Goal: Task Accomplishment & Management: Use online tool/utility

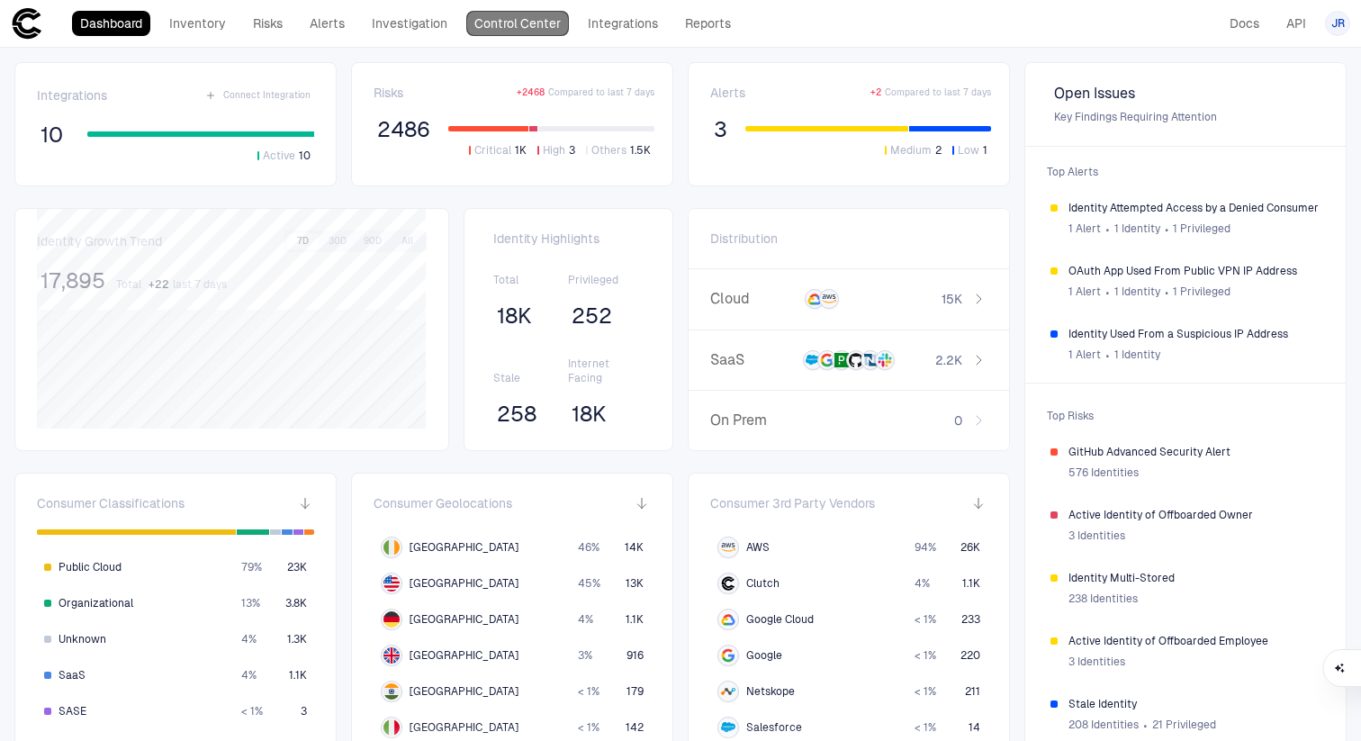
click at [529, 23] on link "Control Center" at bounding box center [517, 23] width 103 height 25
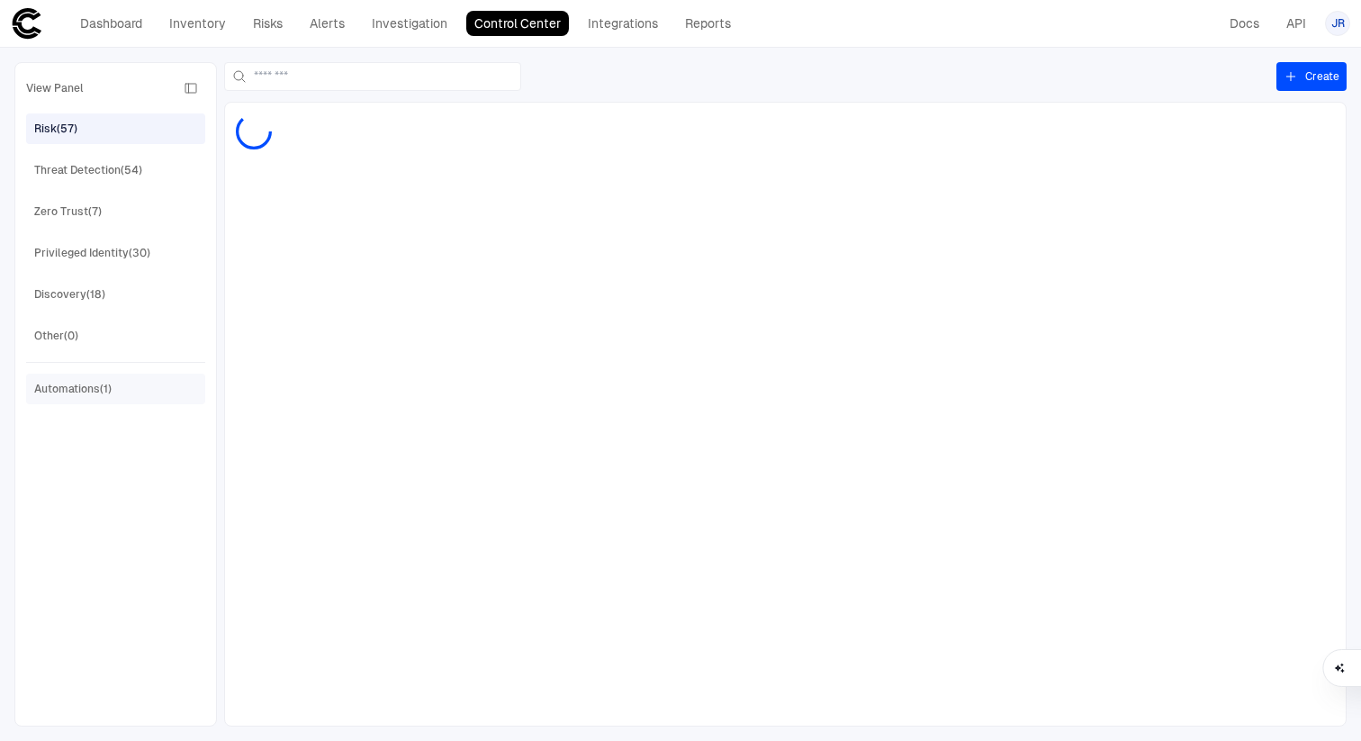
click at [111, 380] on span "Automations (1)" at bounding box center [72, 388] width 77 height 23
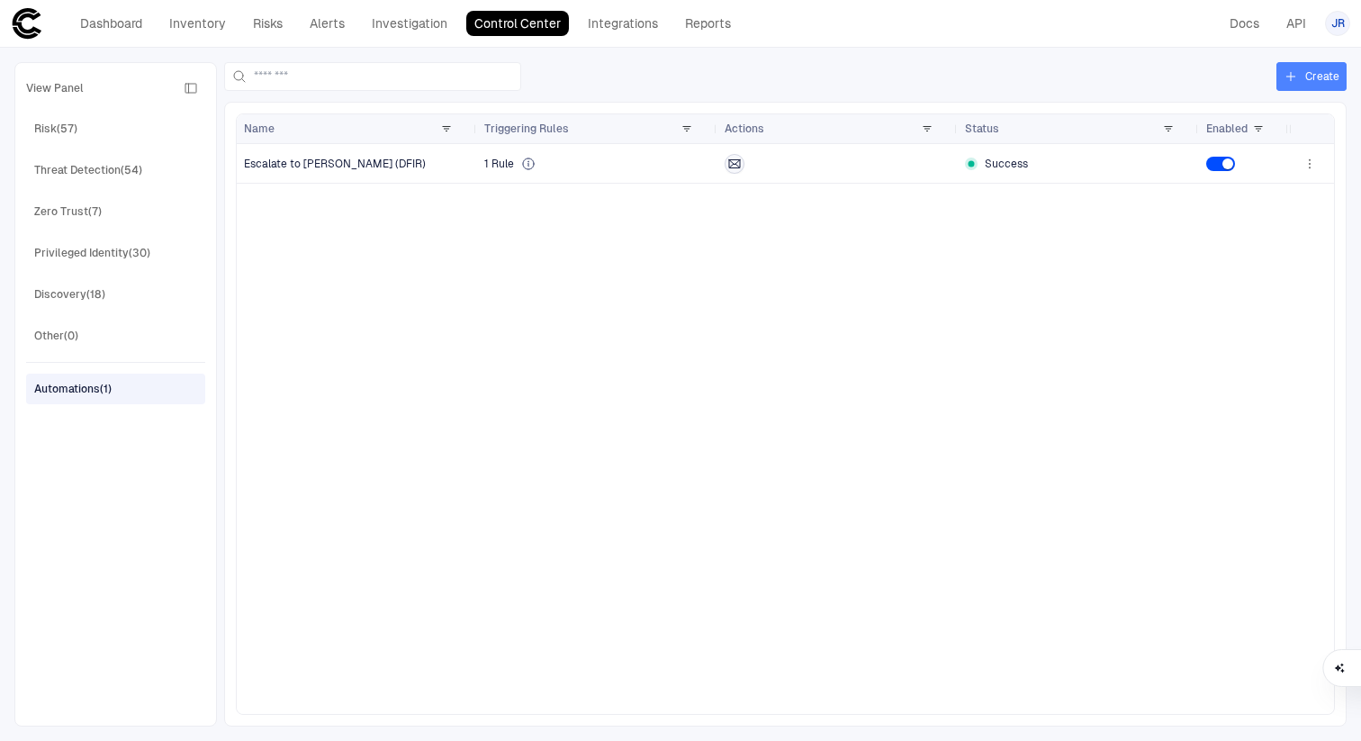
click at [1329, 78] on button "Create" at bounding box center [1311, 76] width 70 height 29
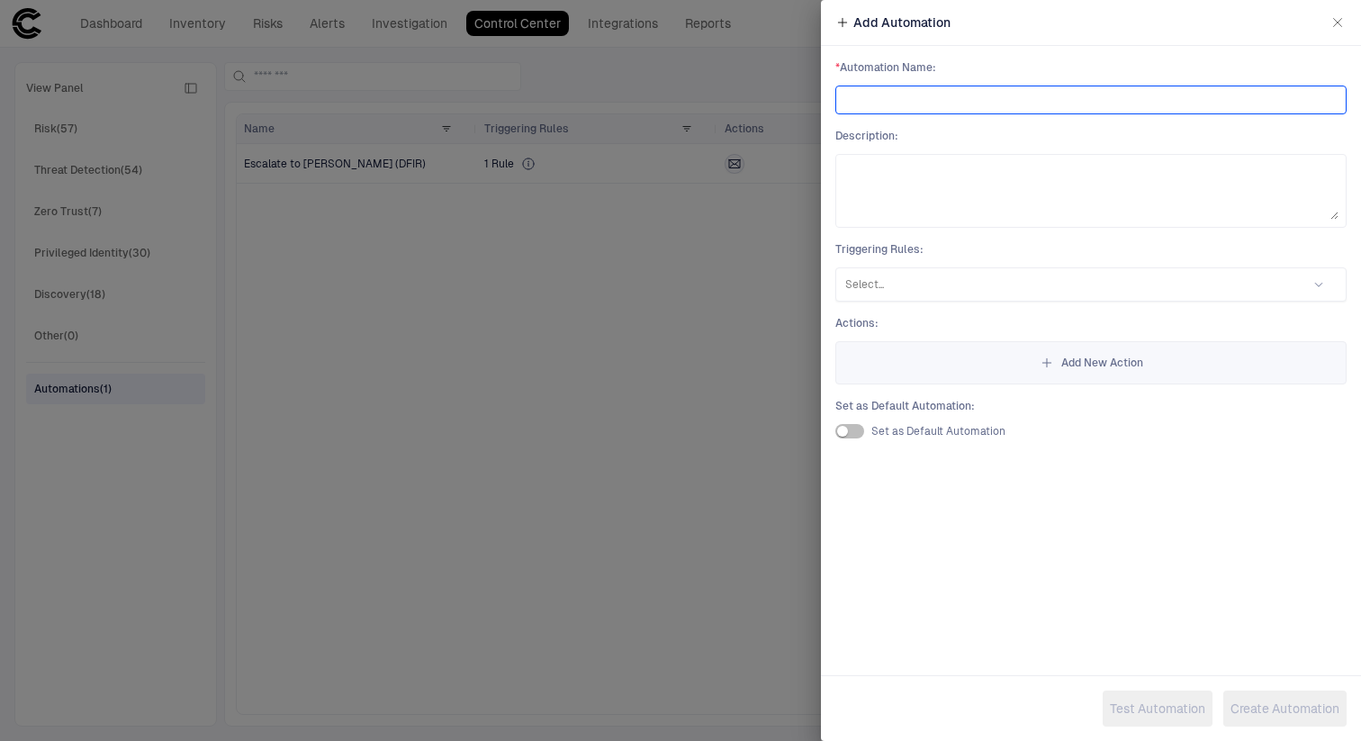
click at [1047, 109] on input at bounding box center [1090, 99] width 495 height 27
type input "*****"
type input "*********"
type input "**********"
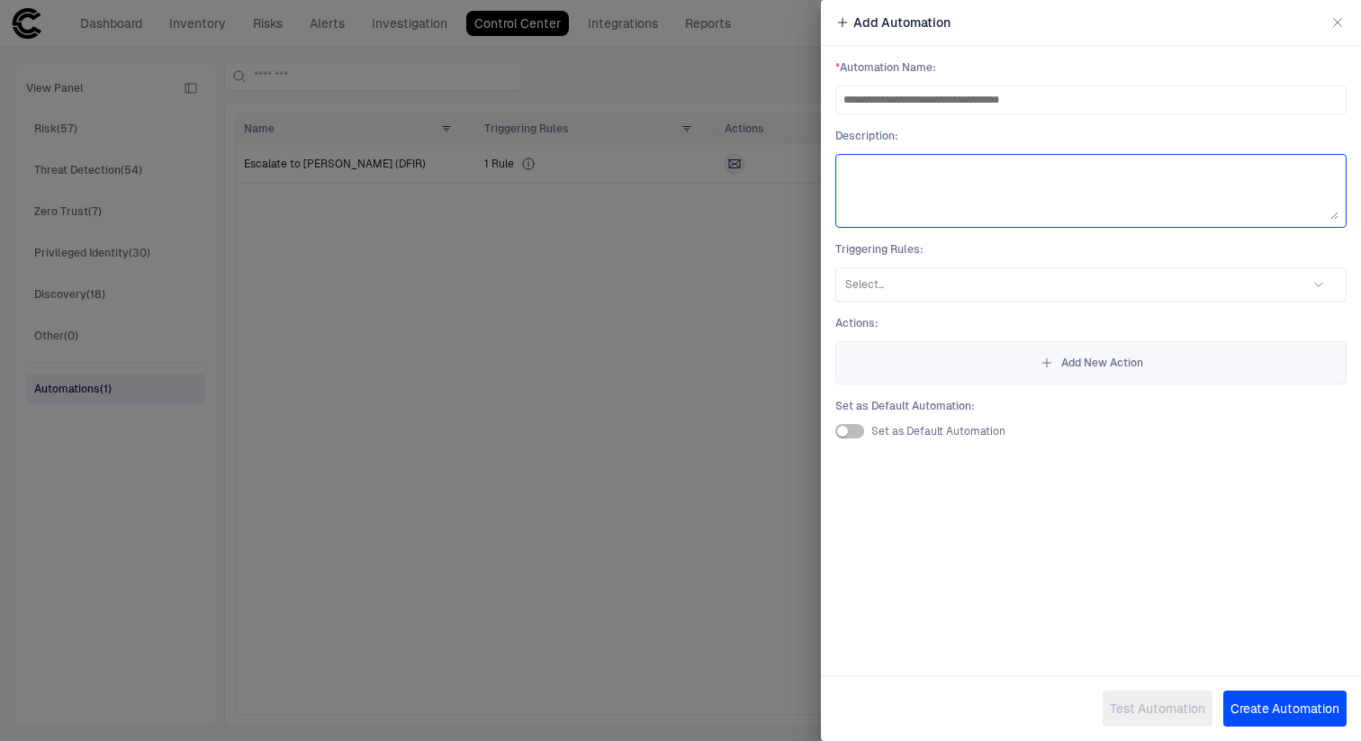
click at [1021, 201] on textarea at bounding box center [1090, 191] width 495 height 58
type textarea "**********"
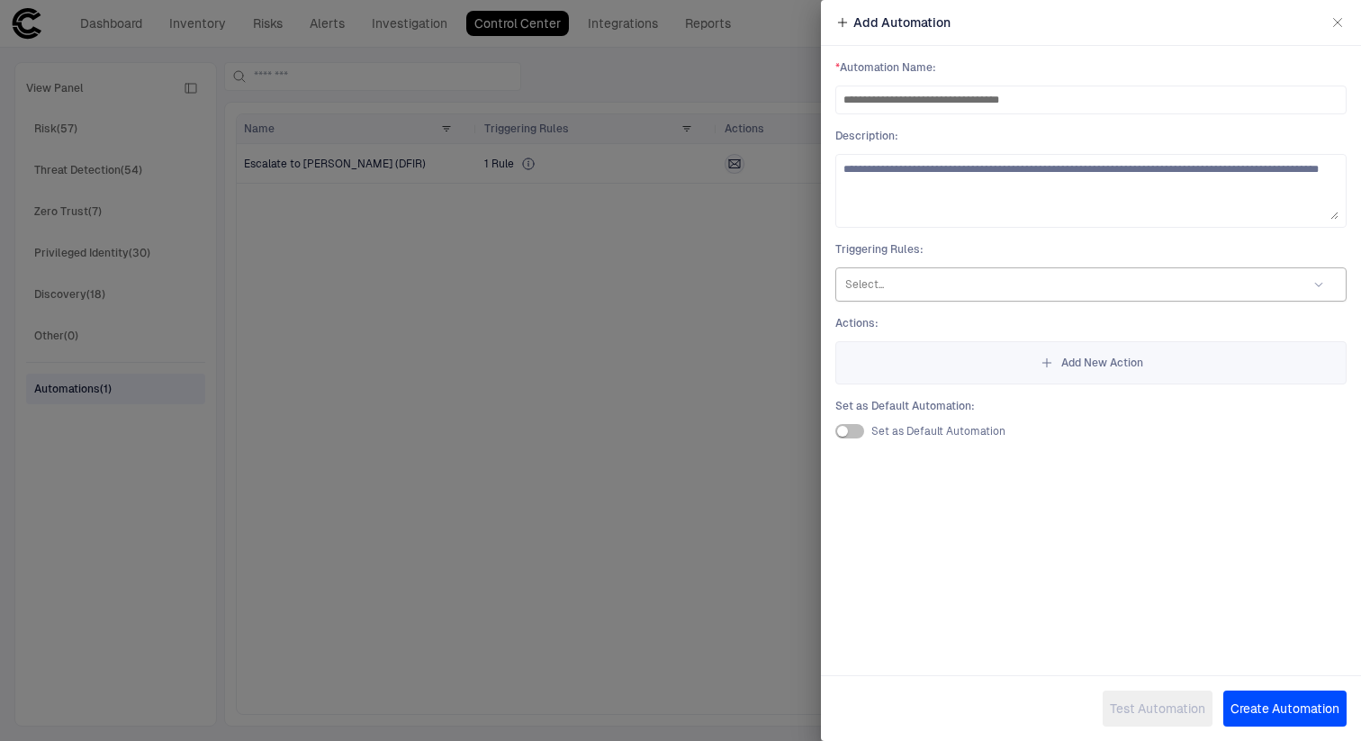
click at [1257, 286] on div at bounding box center [1067, 284] width 445 height 18
click at [1245, 243] on span "Triggering Rules :" at bounding box center [1090, 249] width 511 height 14
click at [1201, 296] on div "Select..." at bounding box center [1067, 284] width 463 height 25
click at [1208, 235] on div "**********" at bounding box center [1091, 249] width 540 height 407
click at [1179, 310] on div "**********" at bounding box center [1091, 249] width 540 height 407
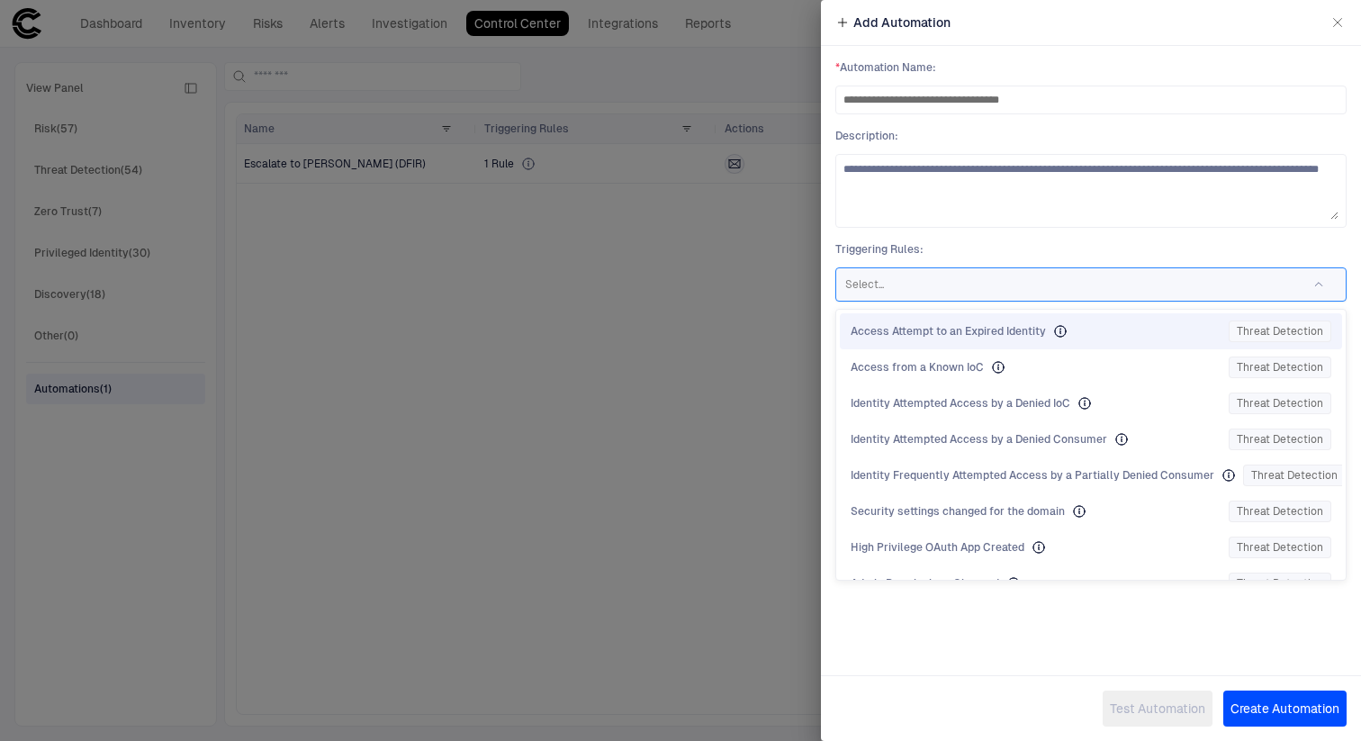
click at [1179, 299] on div "Select..." at bounding box center [1090, 284] width 511 height 34
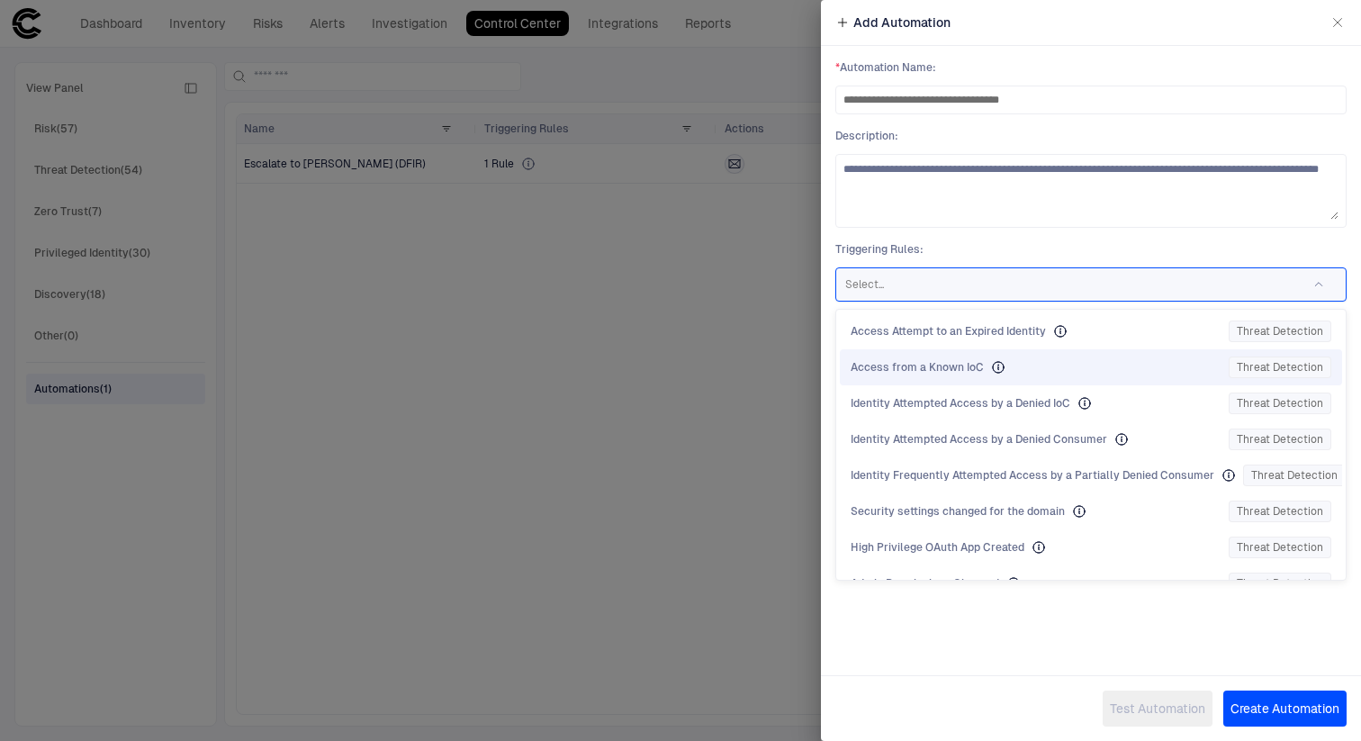
click at [1038, 232] on div "**********" at bounding box center [1091, 249] width 540 height 407
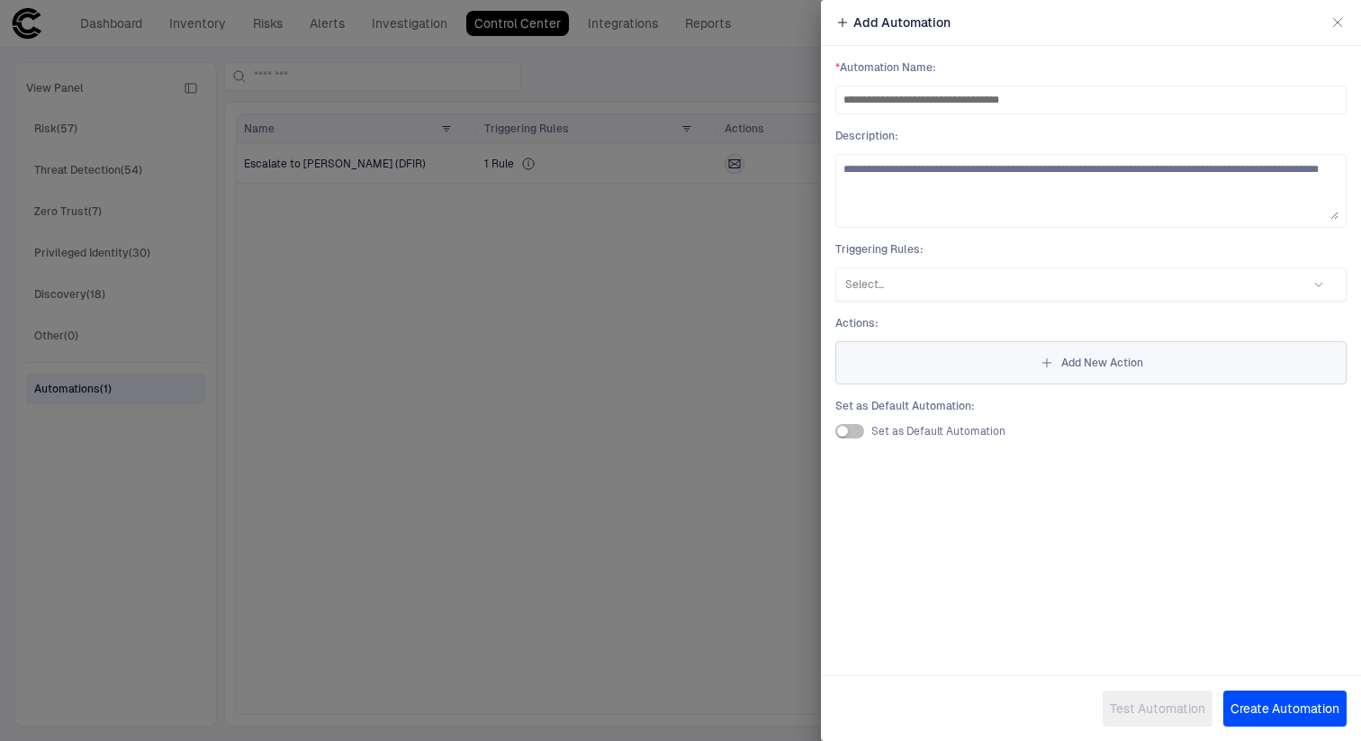
click at [1050, 370] on button "Add New Action" at bounding box center [1090, 362] width 511 height 43
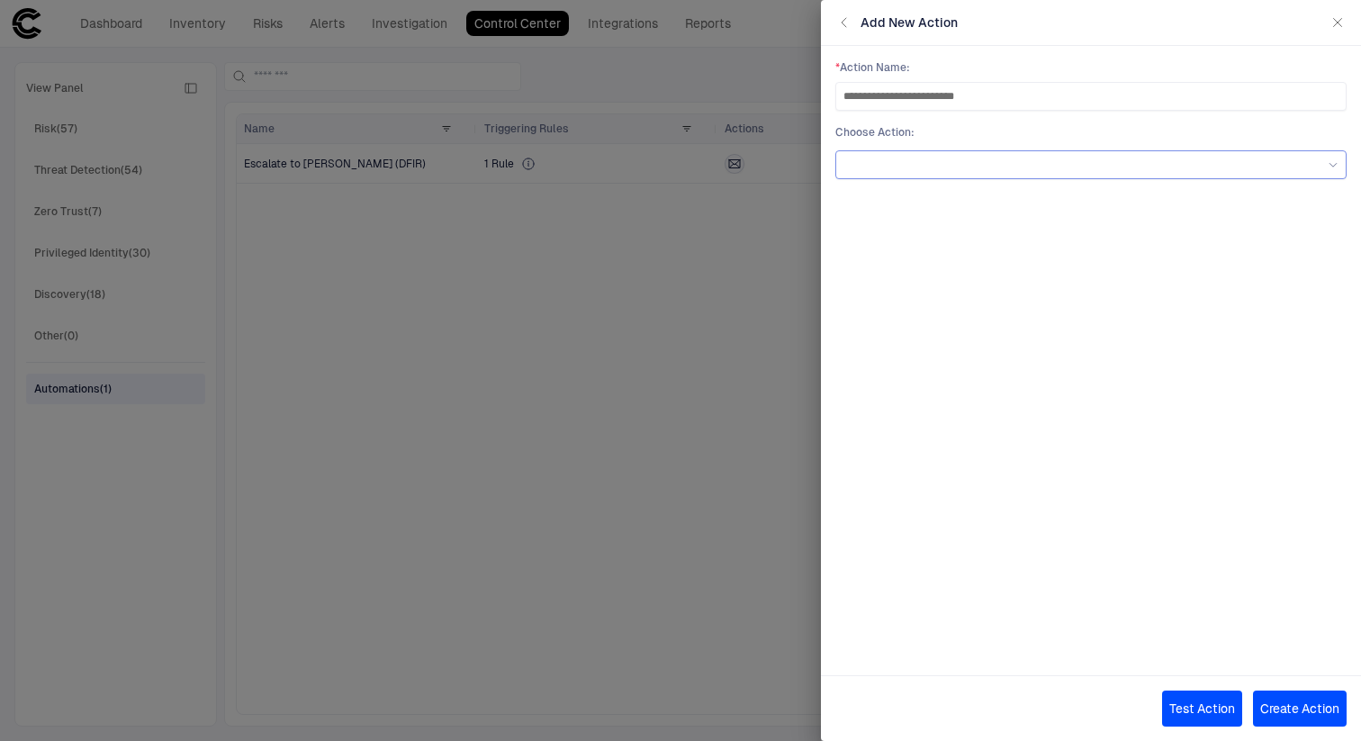
type input "**********"
click at [1001, 156] on div at bounding box center [1090, 165] width 495 height 20
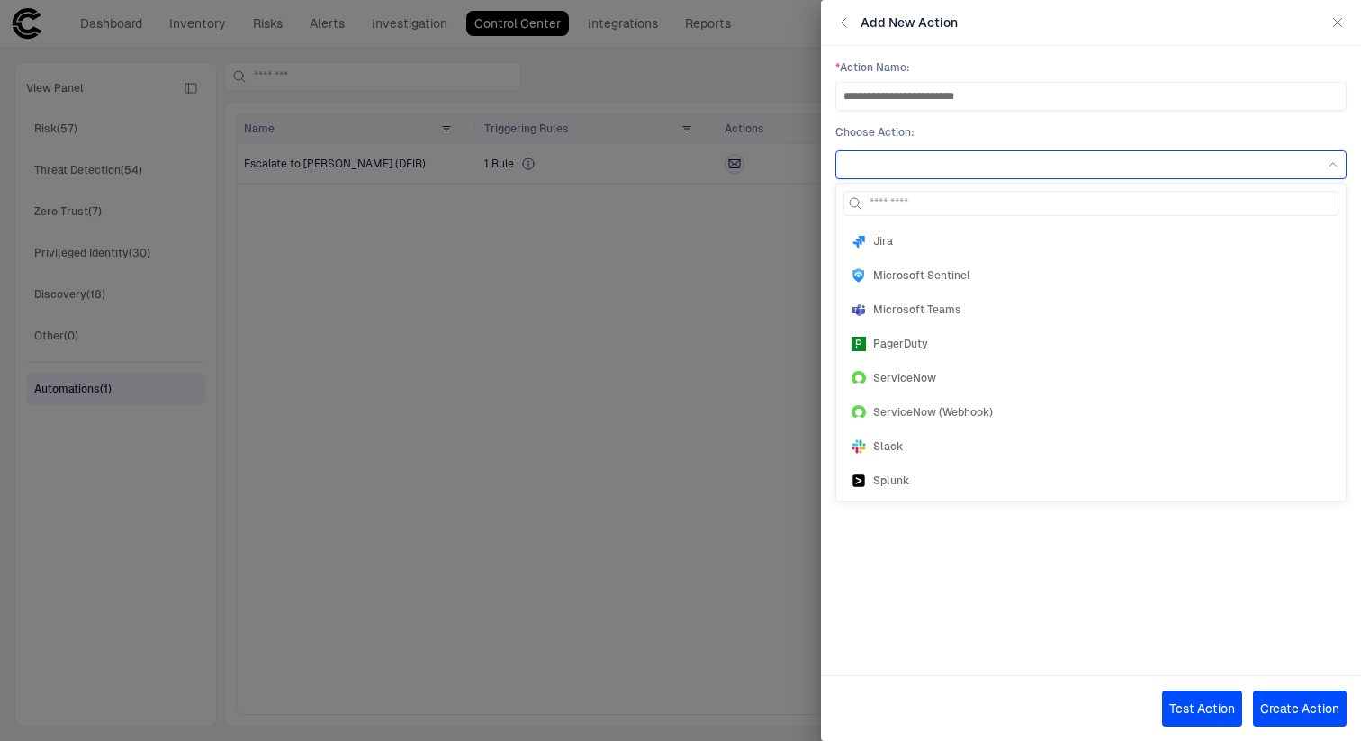
scroll to position [277, 0]
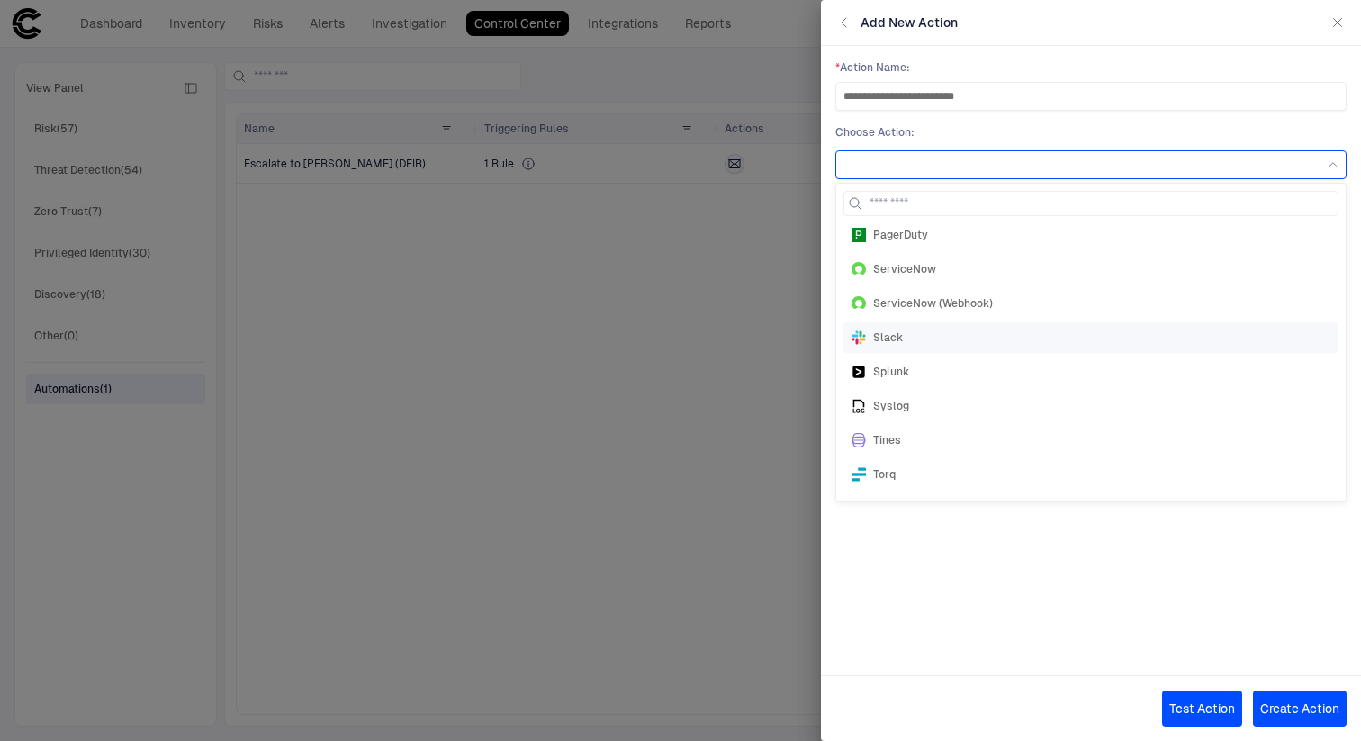
click at [951, 334] on div "Slack" at bounding box center [1091, 337] width 479 height 14
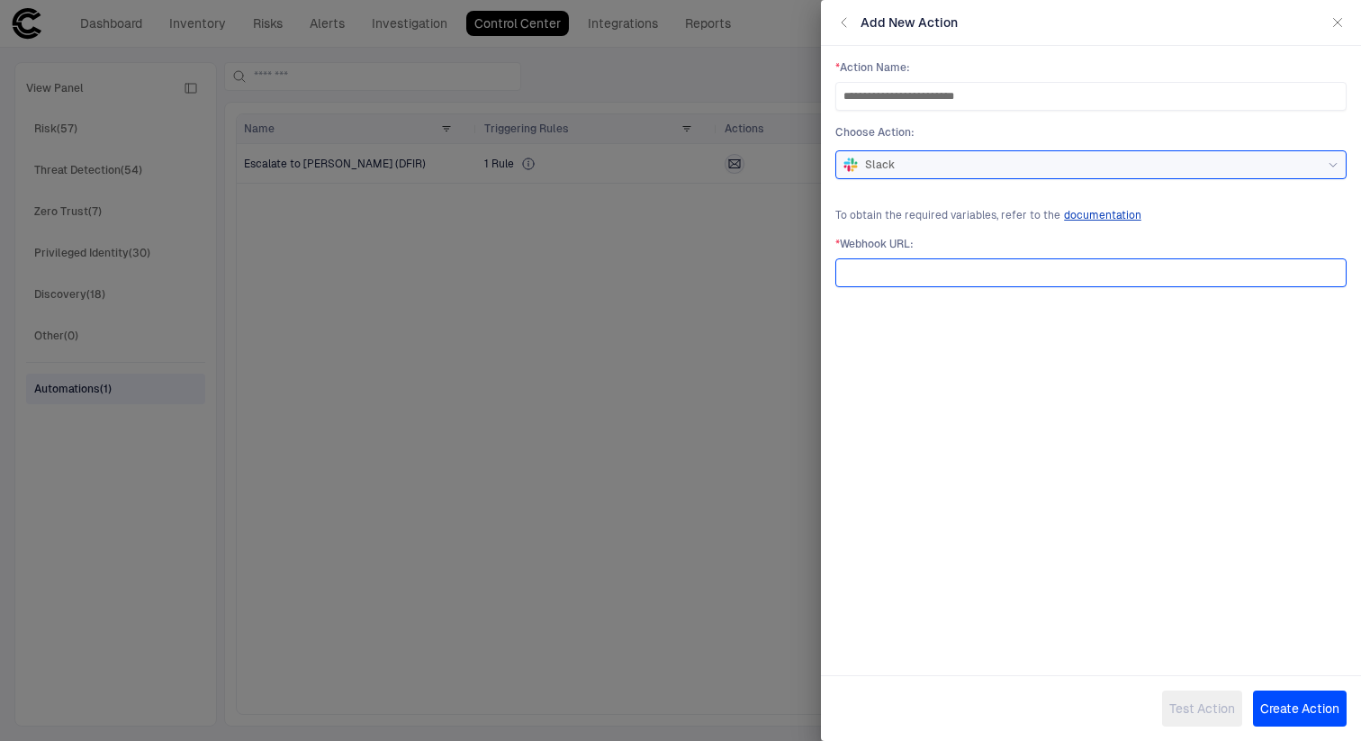
click at [964, 275] on input "url" at bounding box center [1090, 272] width 495 height 27
paste input "**********"
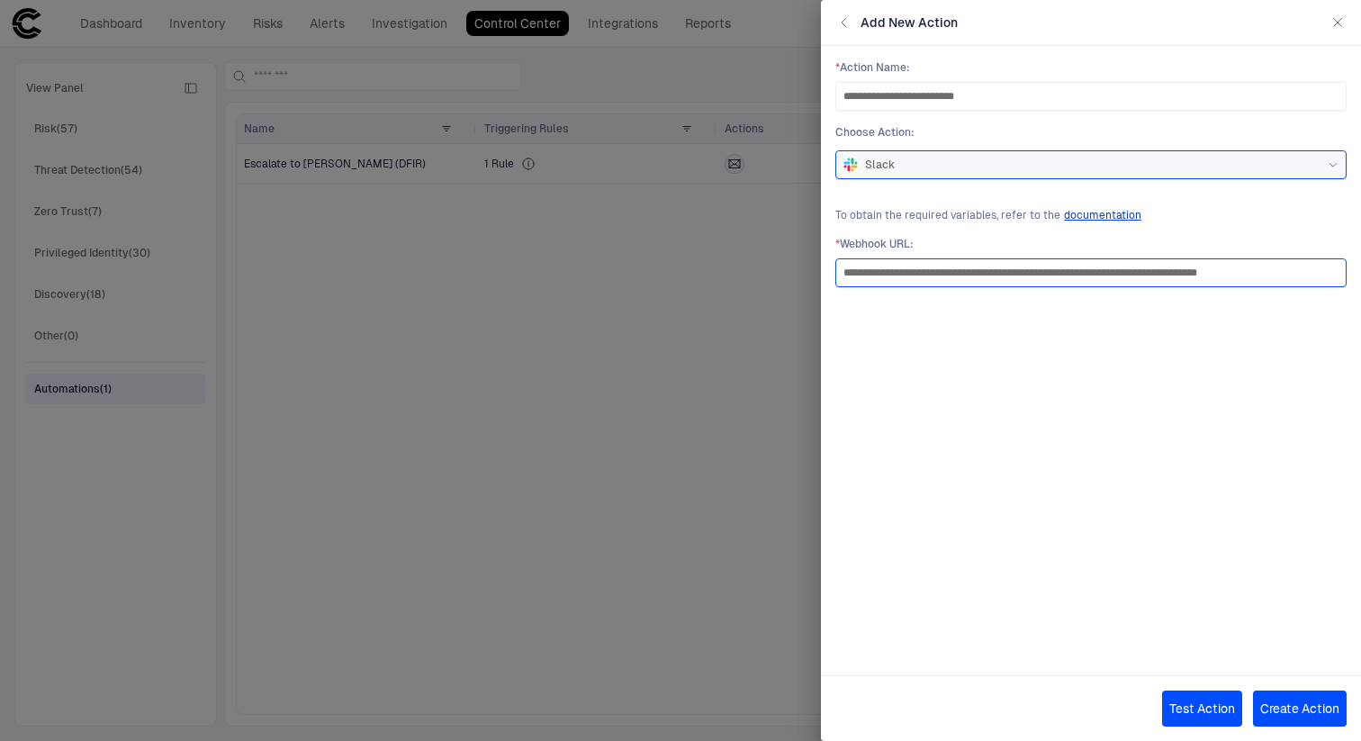
type input "**********"
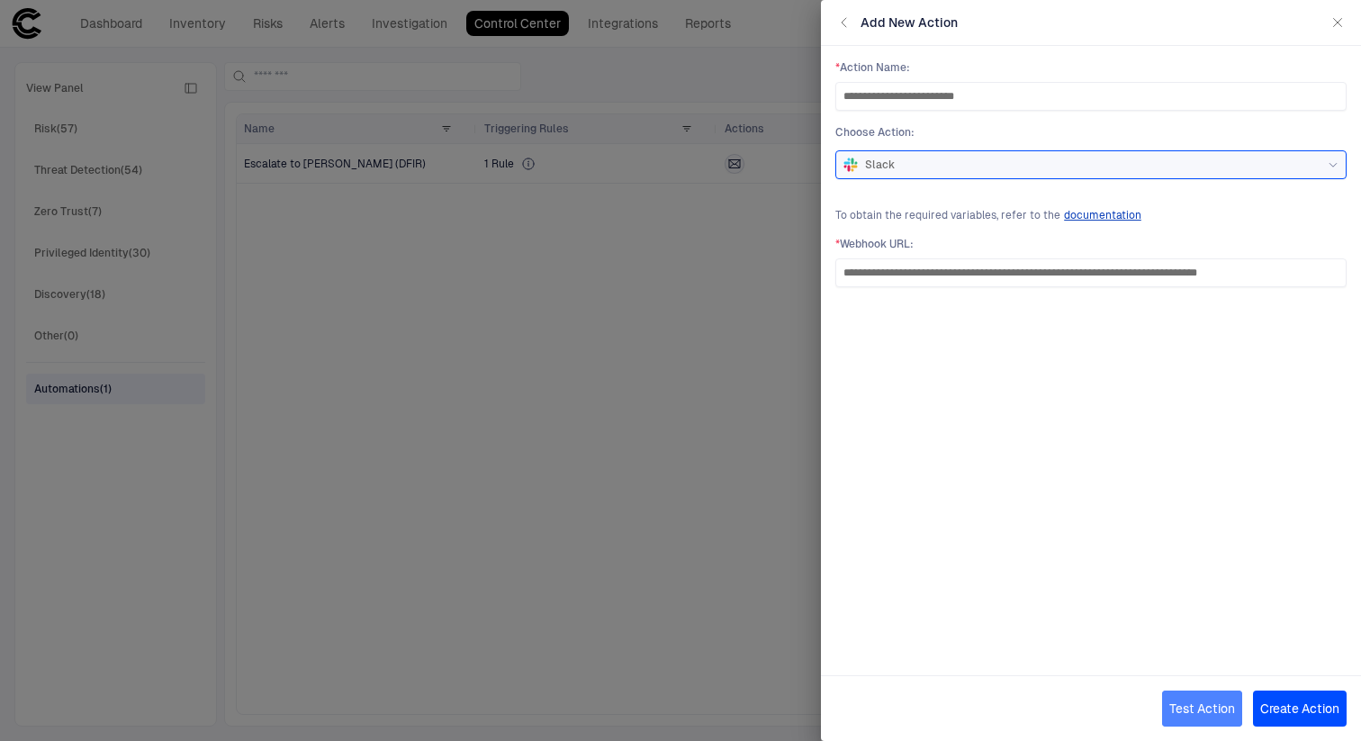
click at [1206, 700] on button "Test Action" at bounding box center [1202, 708] width 80 height 36
click at [1318, 714] on button "Create Action" at bounding box center [1300, 708] width 94 height 36
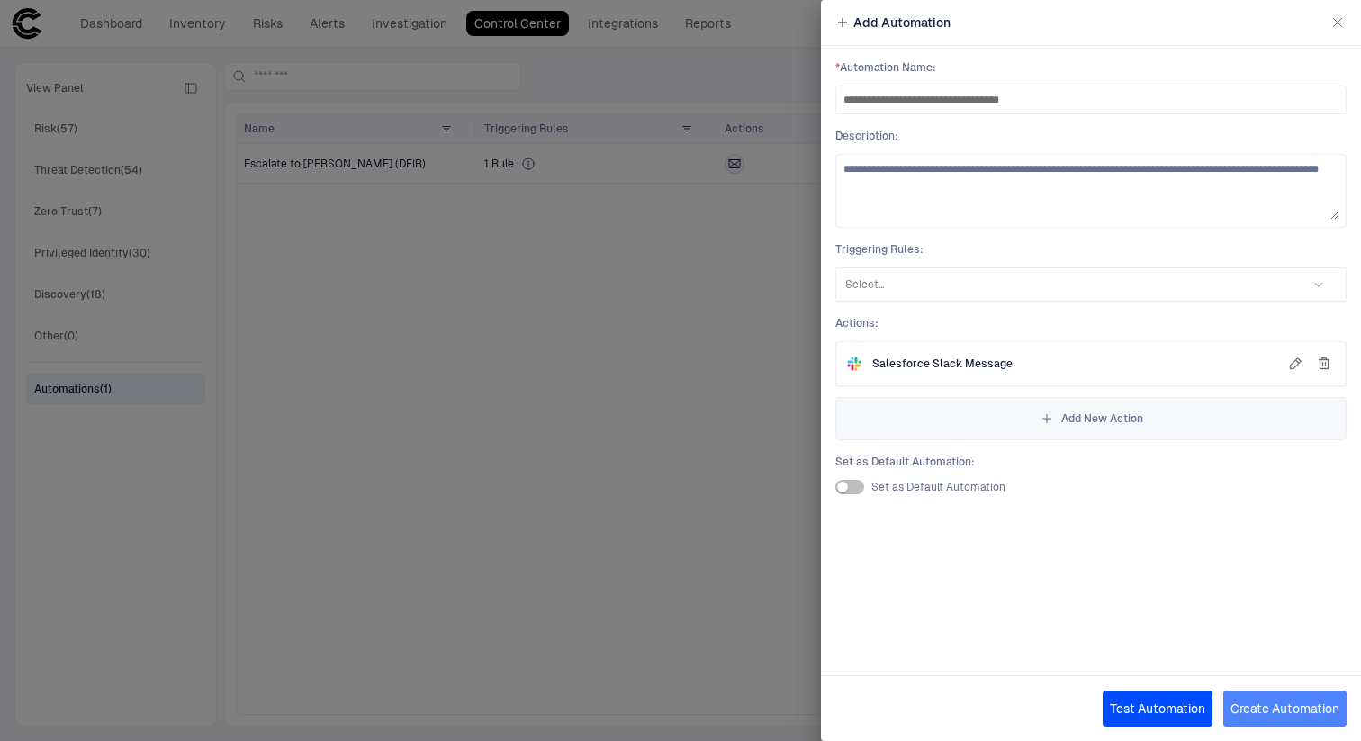
click at [1297, 702] on button "Create Automation" at bounding box center [1284, 708] width 123 height 36
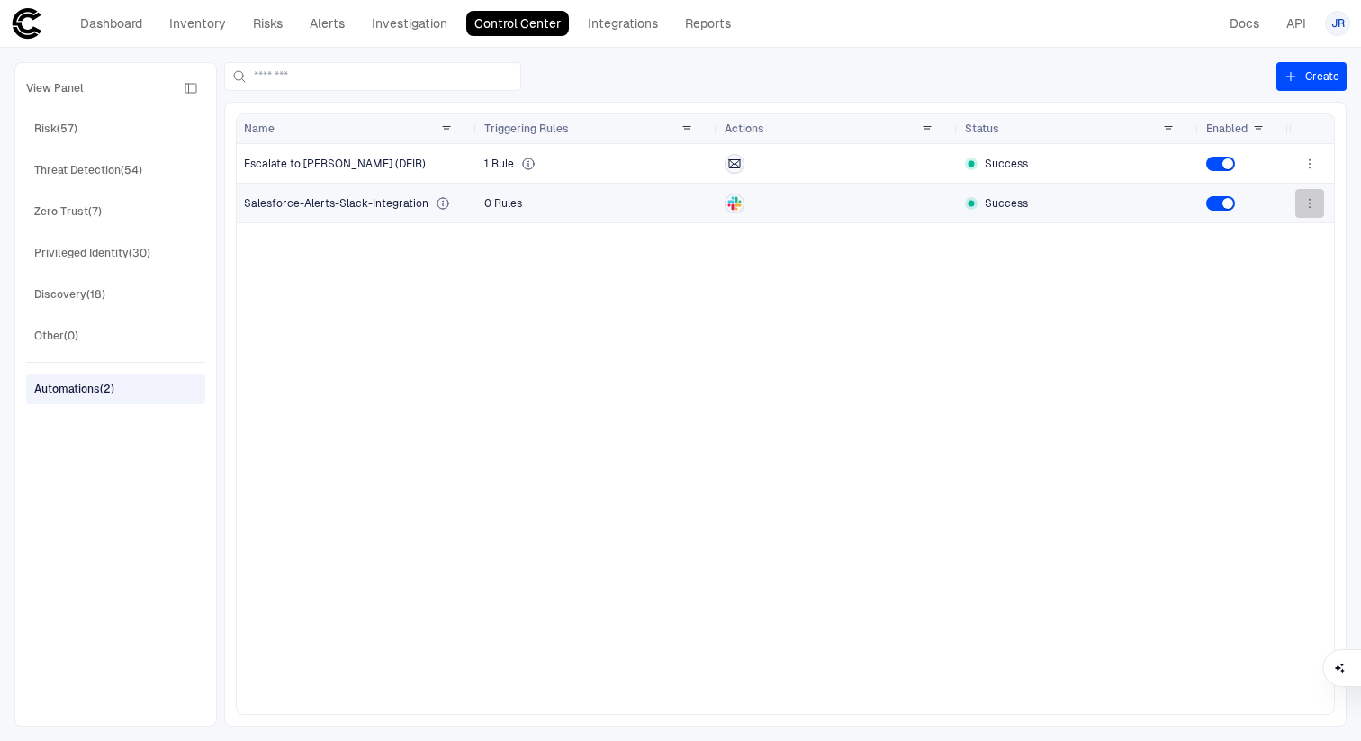
click at [1317, 206] on button "button" at bounding box center [1309, 203] width 29 height 29
click at [1268, 236] on li "Edit" at bounding box center [1252, 244] width 121 height 29
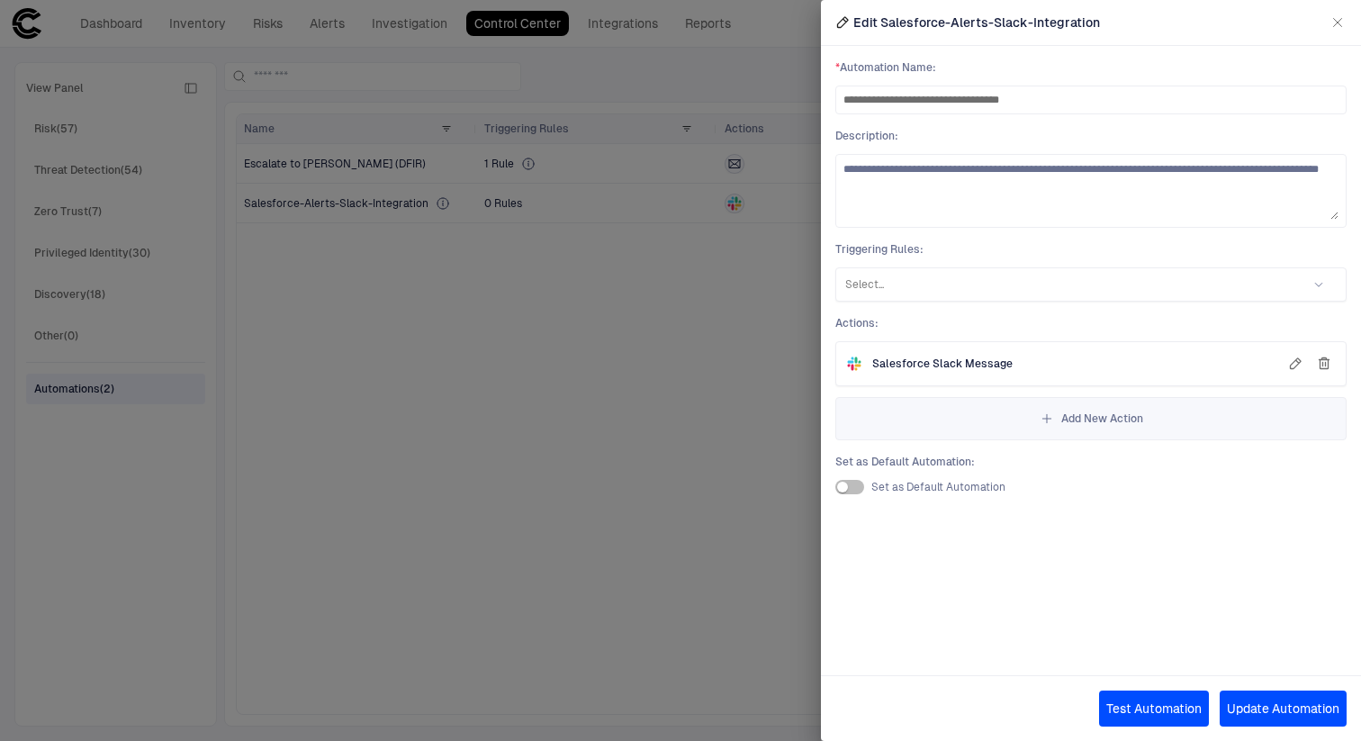
click at [722, 349] on div at bounding box center [680, 370] width 1361 height 741
click at [1339, 19] on icon "button" at bounding box center [1337, 22] width 14 height 14
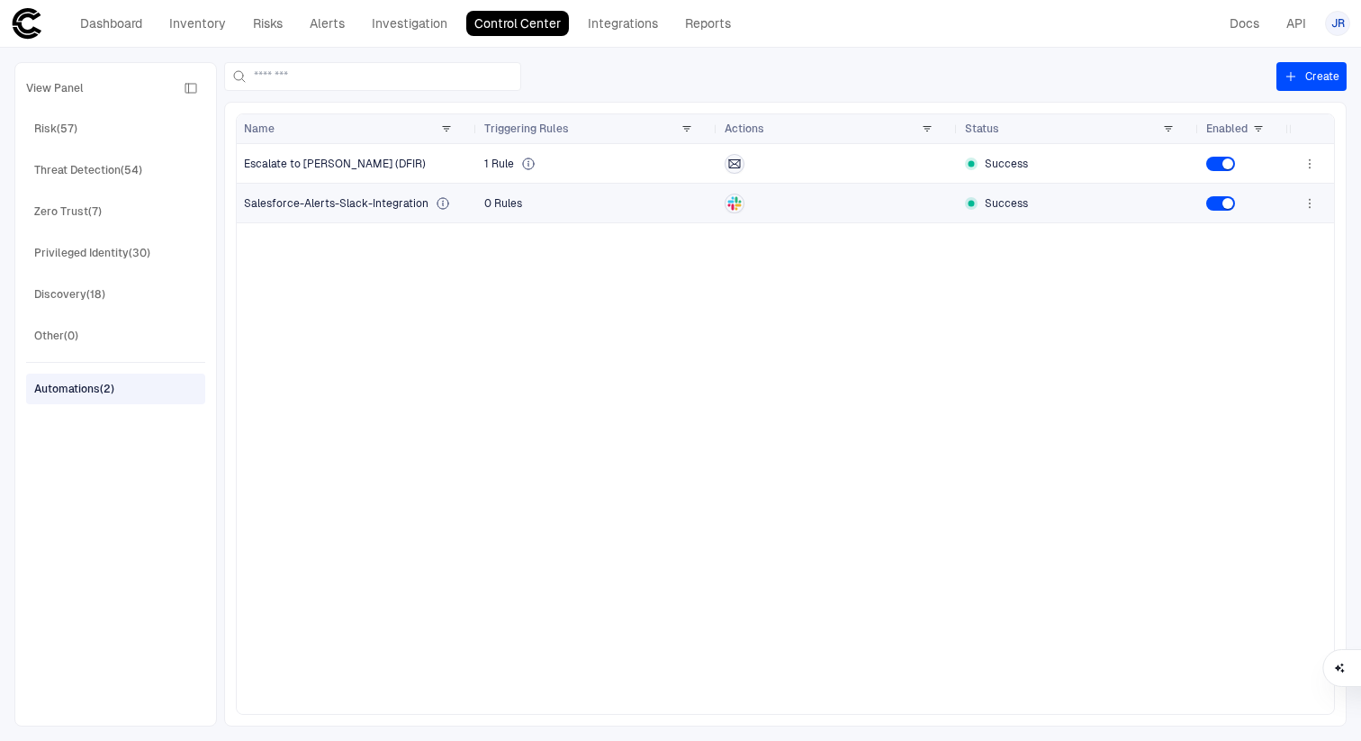
click at [502, 202] on div "0 Rules" at bounding box center [597, 203] width 226 height 36
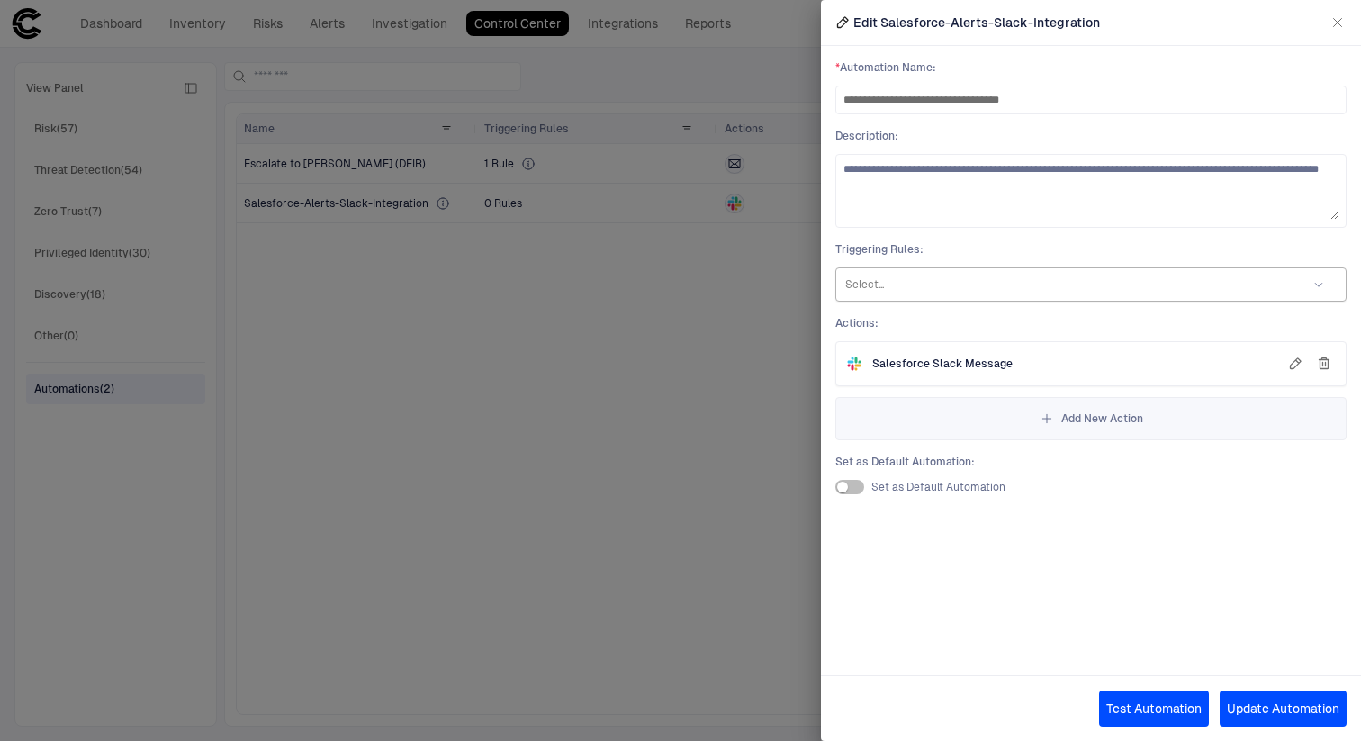
click at [966, 273] on div "Select..." at bounding box center [1067, 284] width 463 height 25
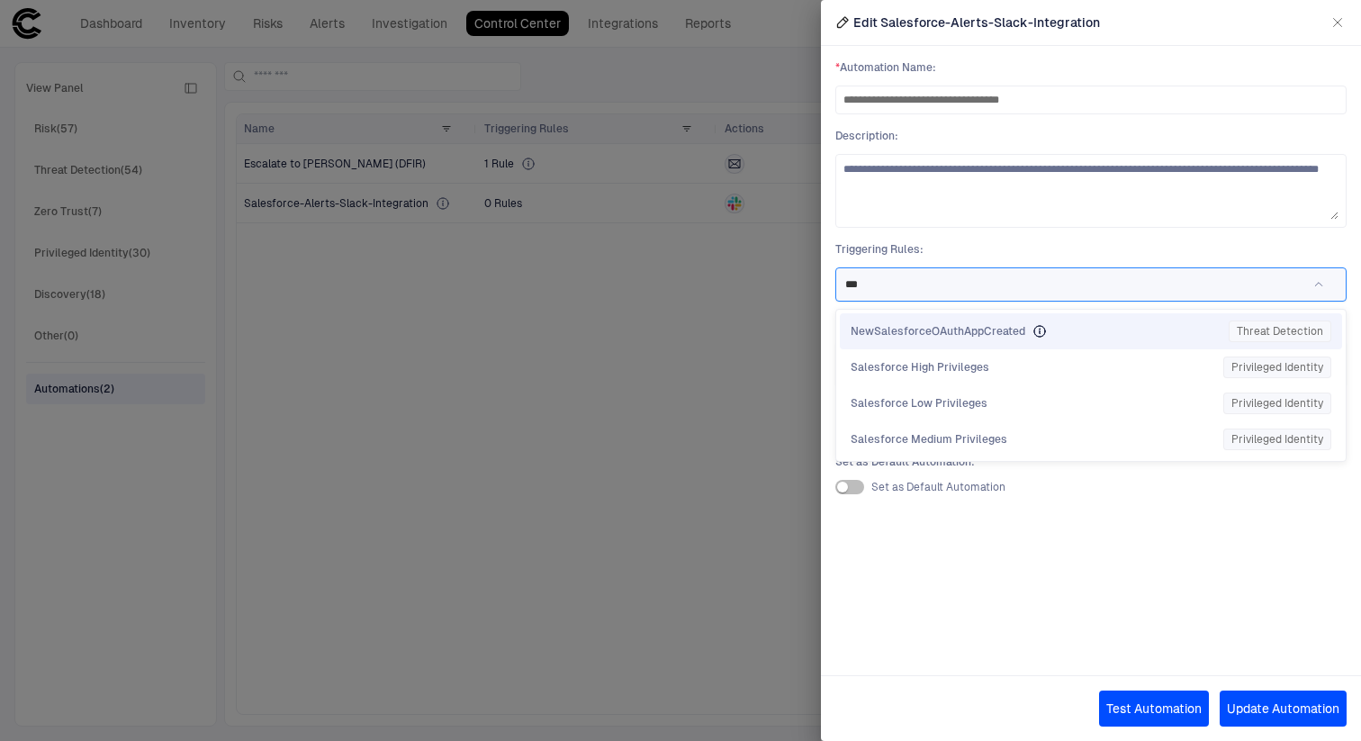
type input "****"
click at [951, 334] on span "NewSalesforceOAuthAppCreated" at bounding box center [938, 331] width 175 height 14
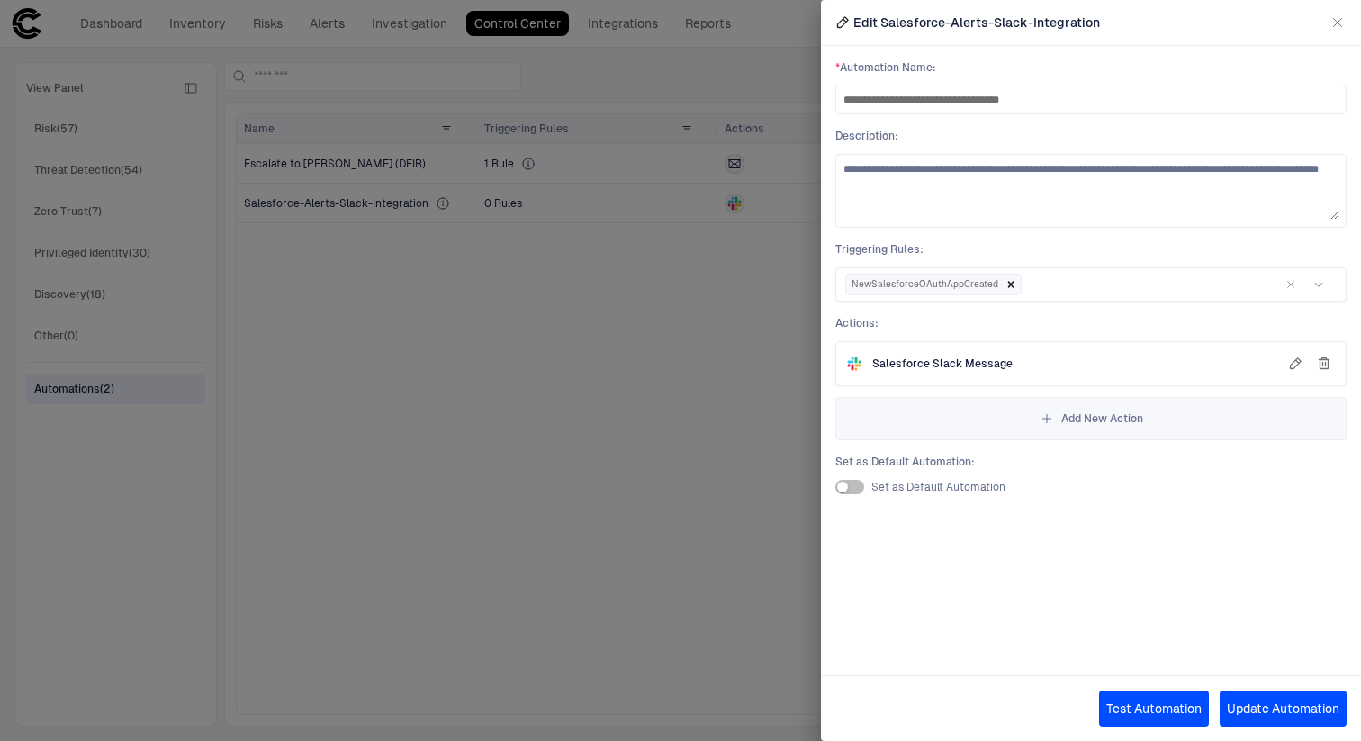
click at [1158, 713] on button "Test Automation" at bounding box center [1154, 708] width 110 height 36
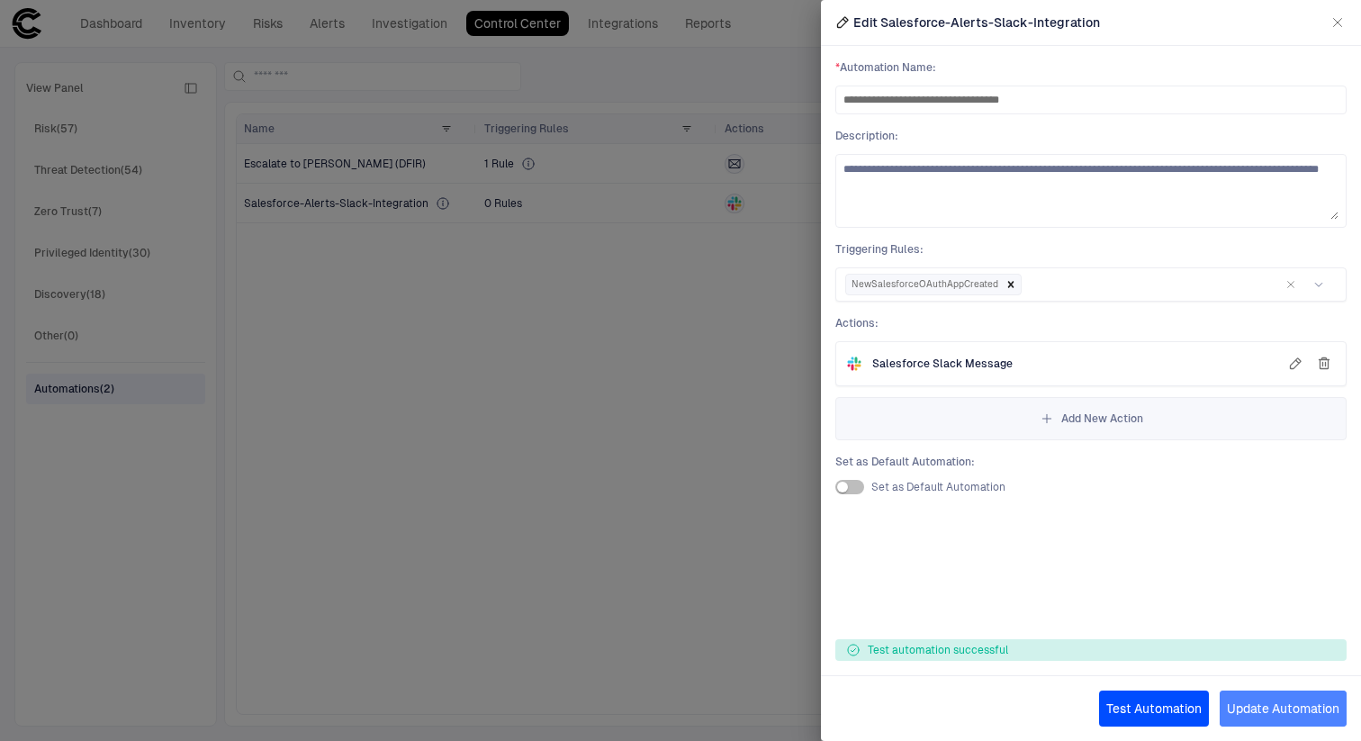
click at [1258, 711] on button "Update Automation" at bounding box center [1283, 708] width 127 height 36
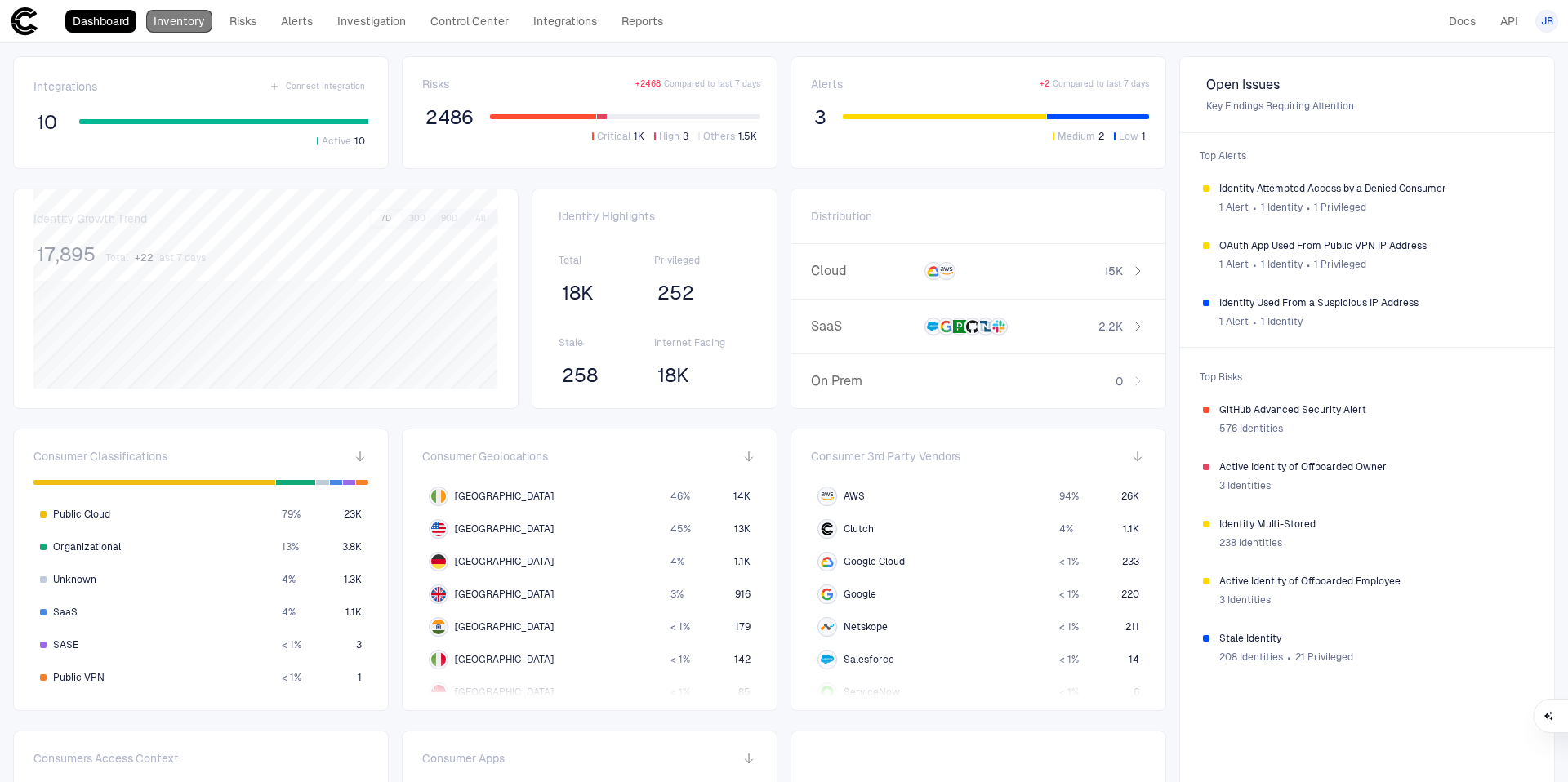
click at [176, 13] on link "Inventory" at bounding box center [179, 21] width 66 height 23
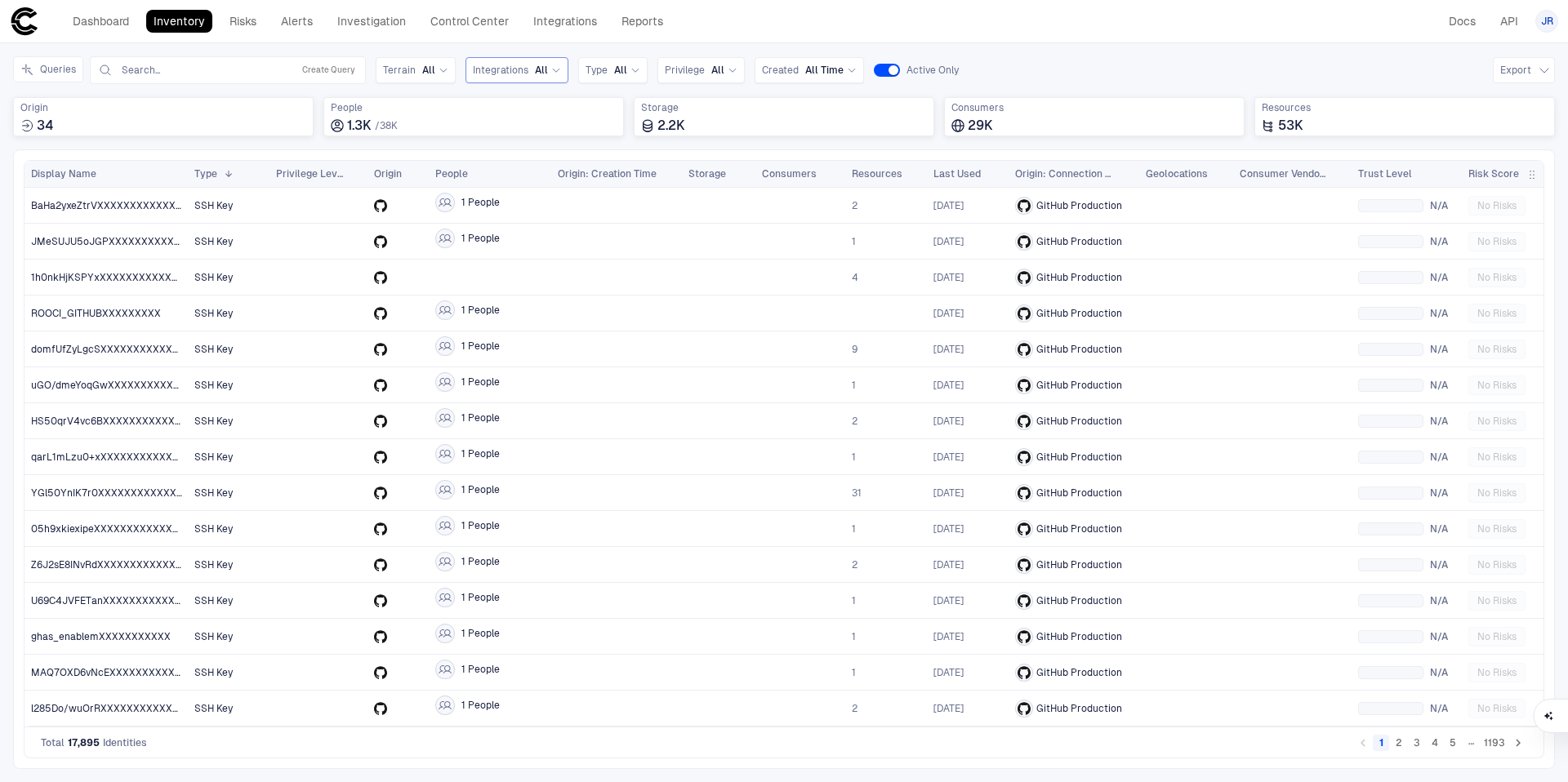
click at [503, 74] on span "Integrations" at bounding box center [500, 70] width 55 height 13
click at [541, 135] on span "Salesforce" at bounding box center [567, 137] width 135 height 13
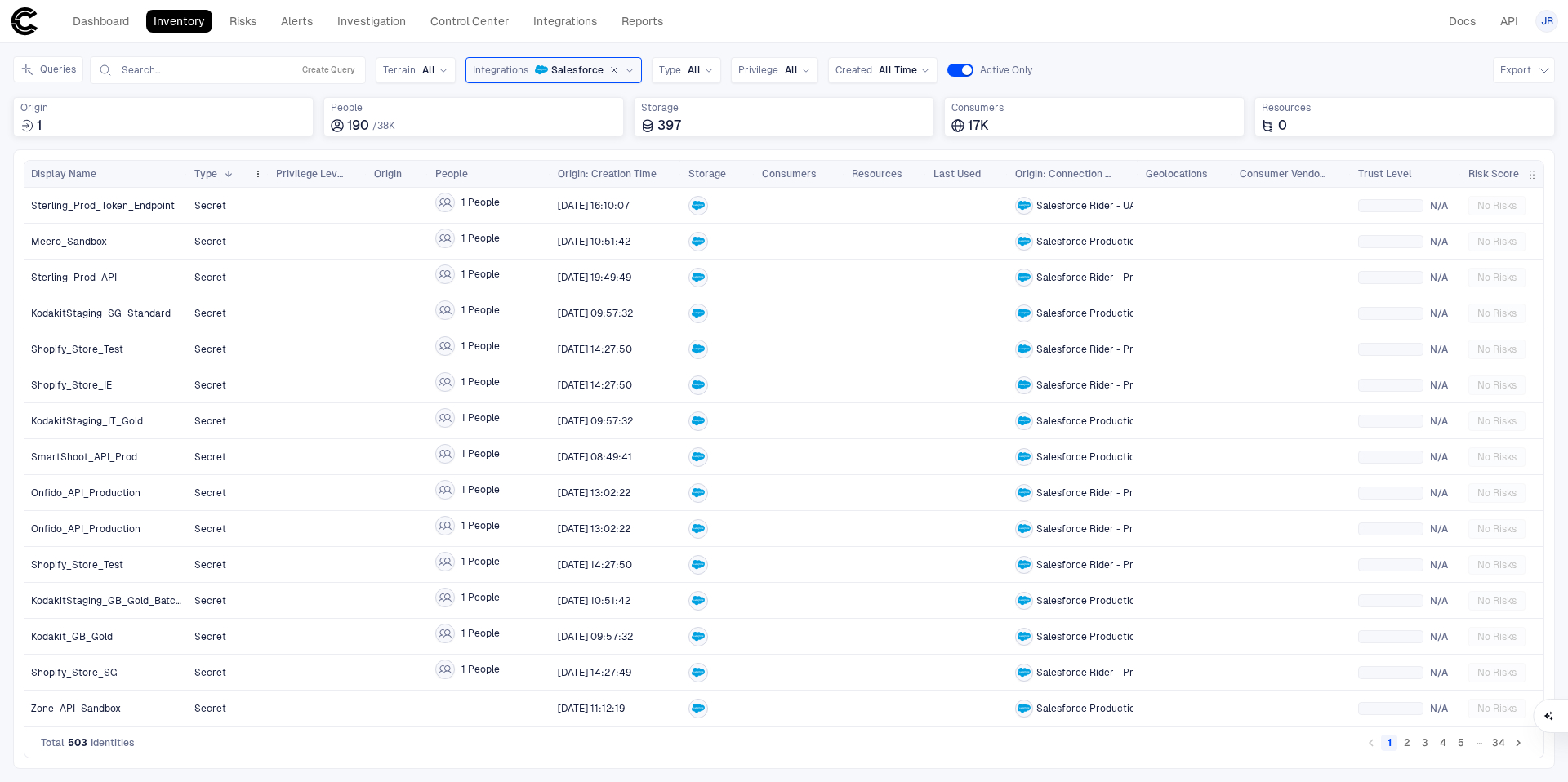
click at [214, 180] on span "Type" at bounding box center [205, 174] width 23 height 13
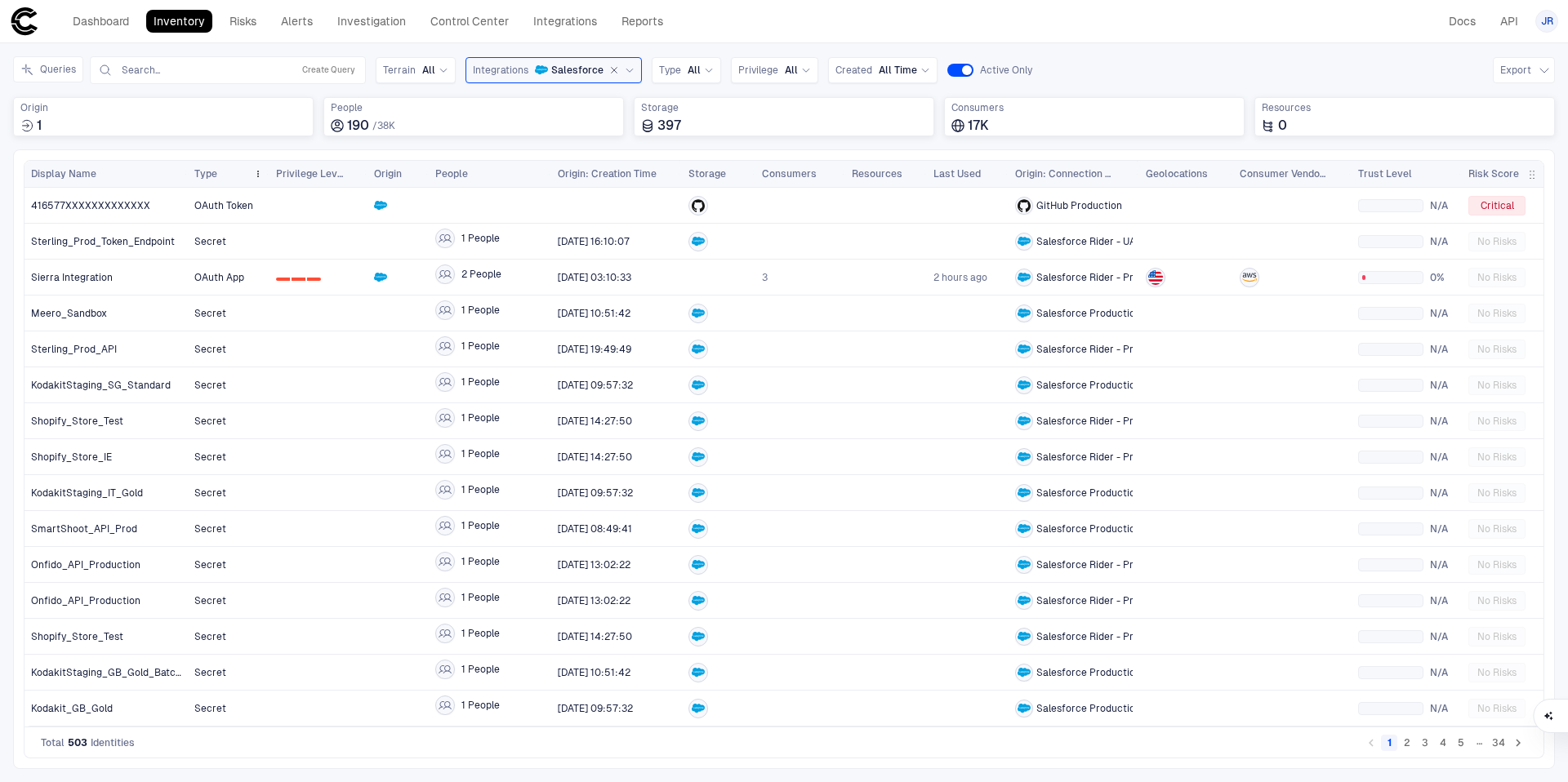
click at [214, 180] on span "Type" at bounding box center [205, 174] width 23 height 13
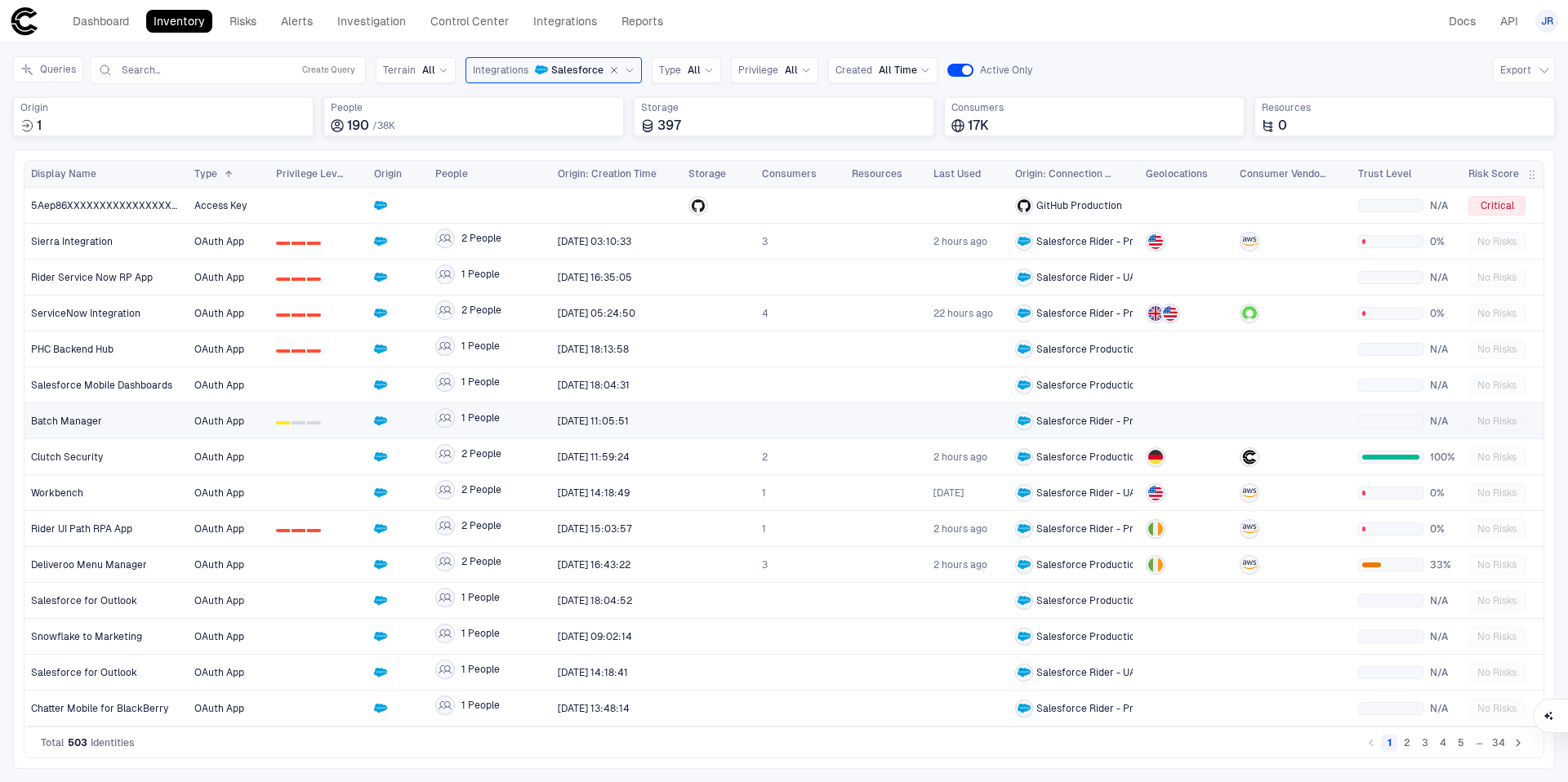
click at [288, 425] on span "0 1 2" at bounding box center [318, 421] width 85 height 33
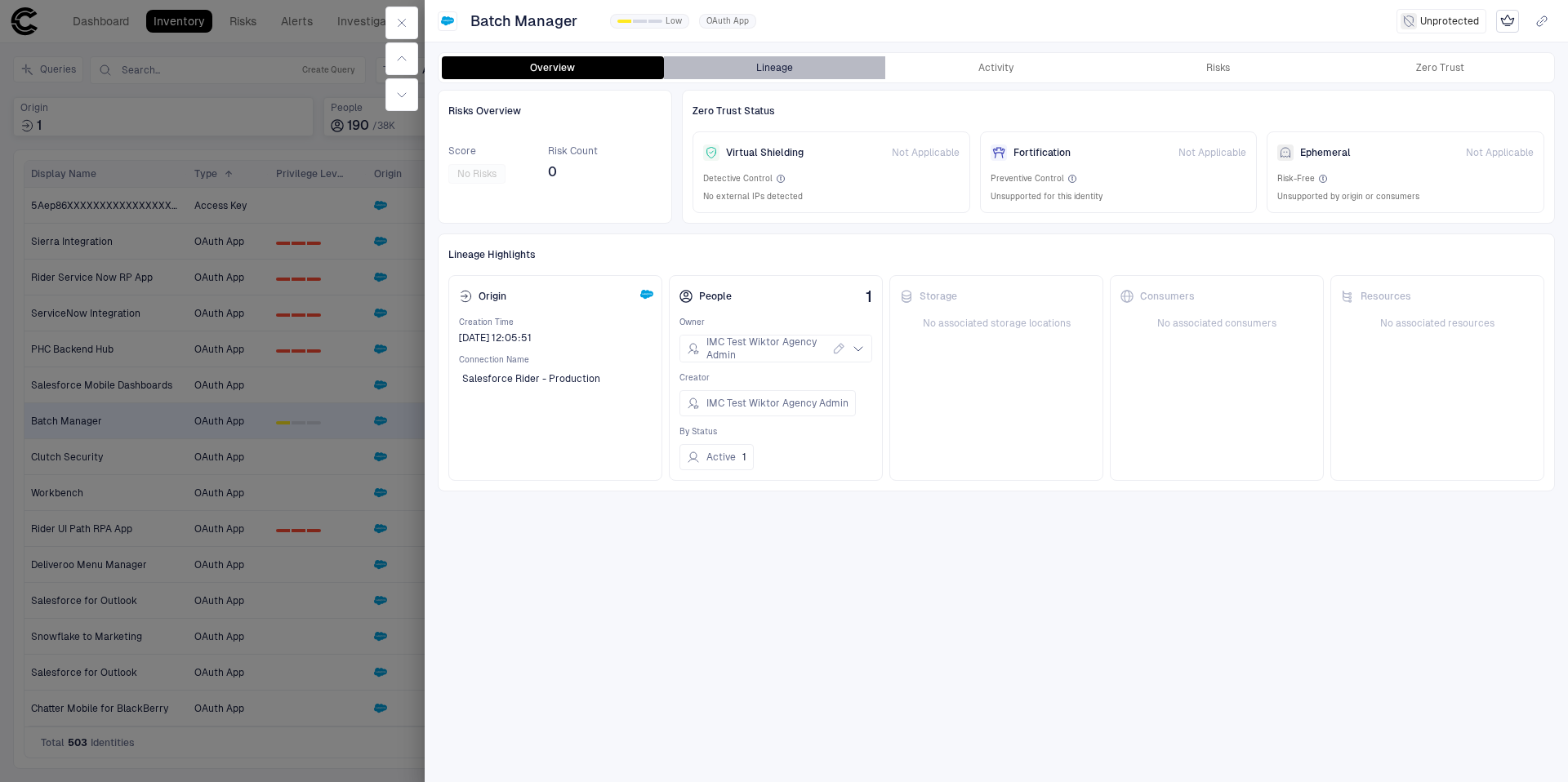
click at [805, 71] on button "Lineage" at bounding box center [775, 67] width 222 height 23
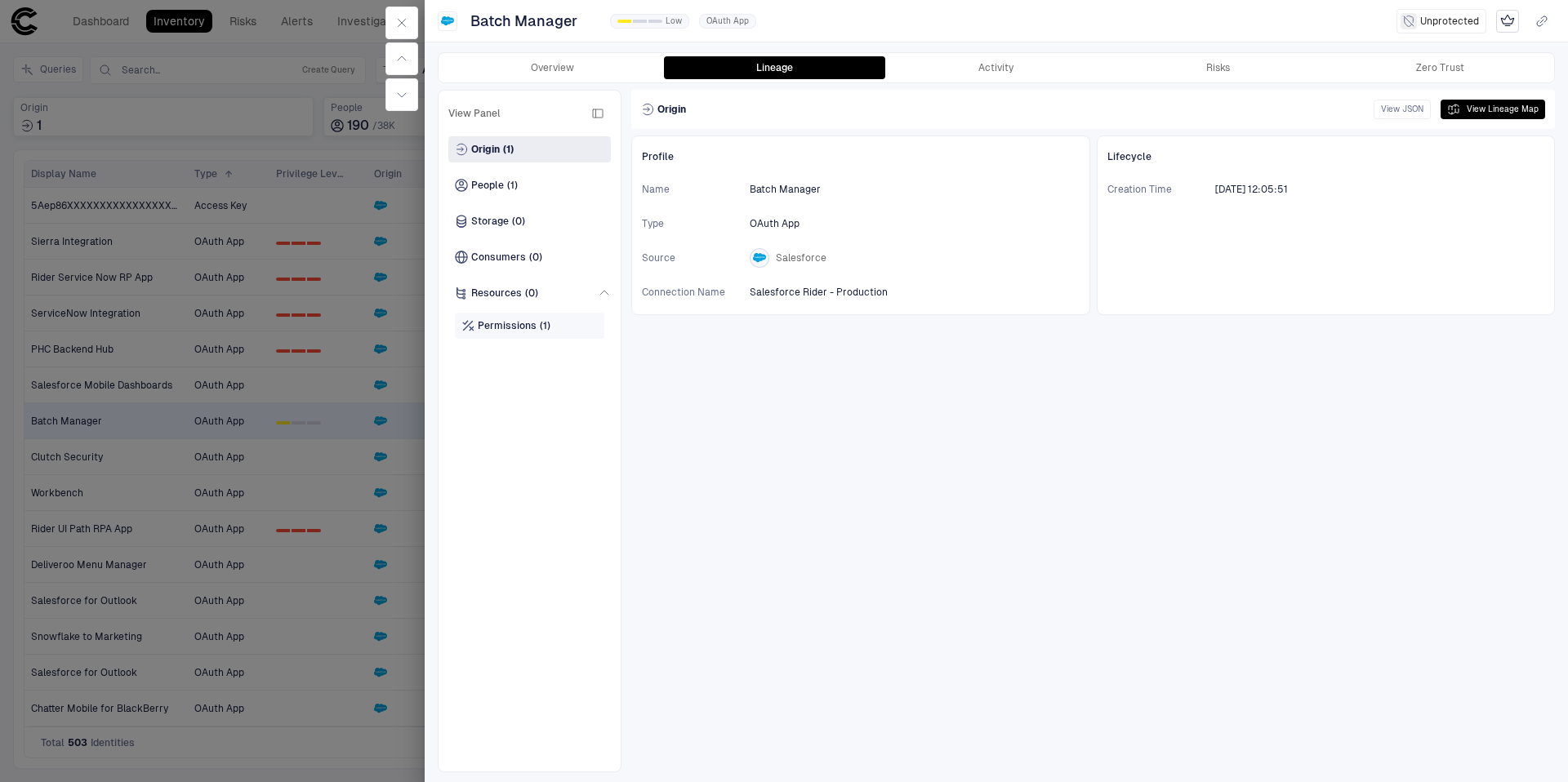
click at [554, 331] on div "Permissions (1)" at bounding box center [529, 326] width 150 height 26
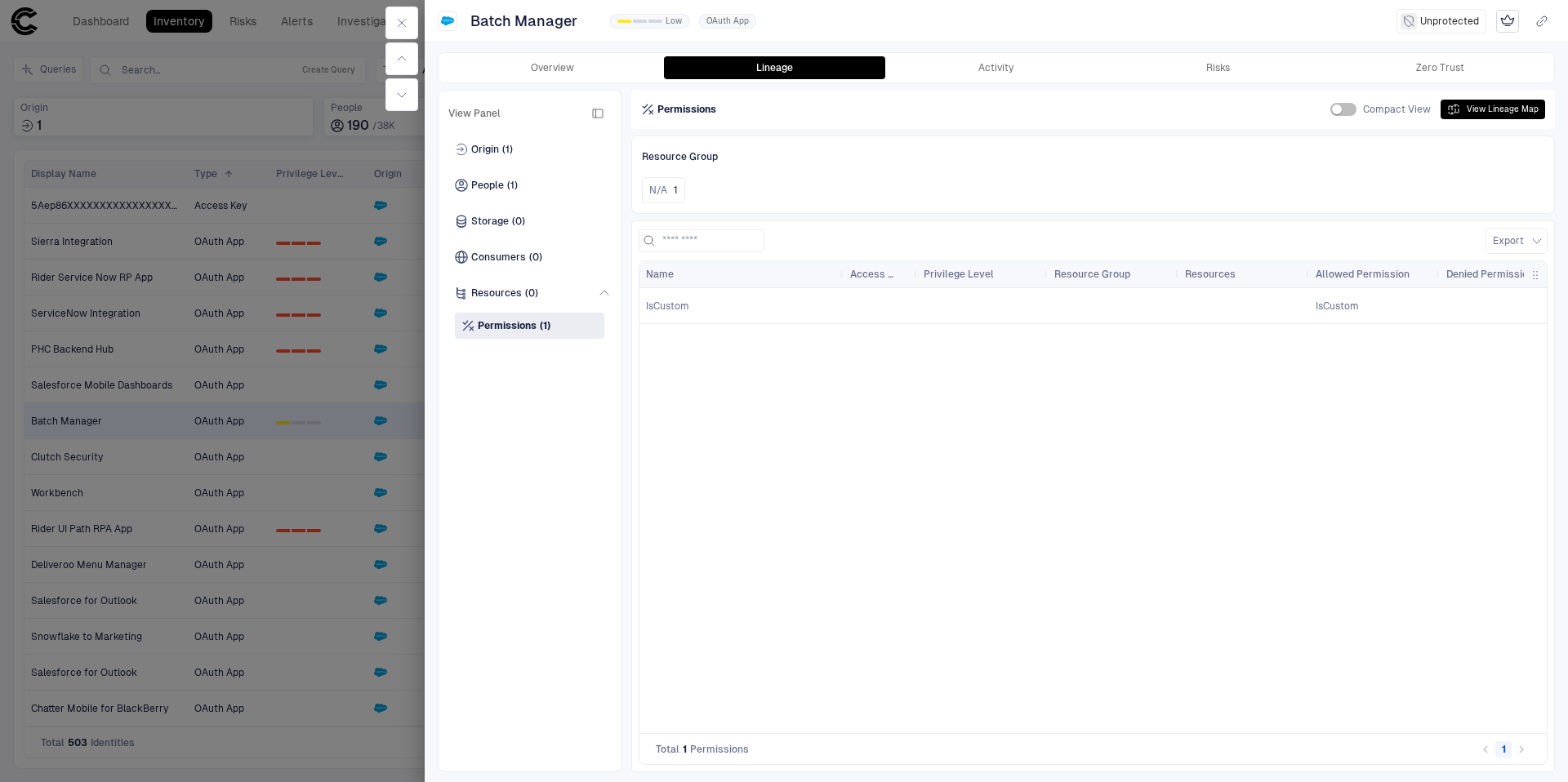
click at [324, 354] on div at bounding box center [784, 391] width 1568 height 782
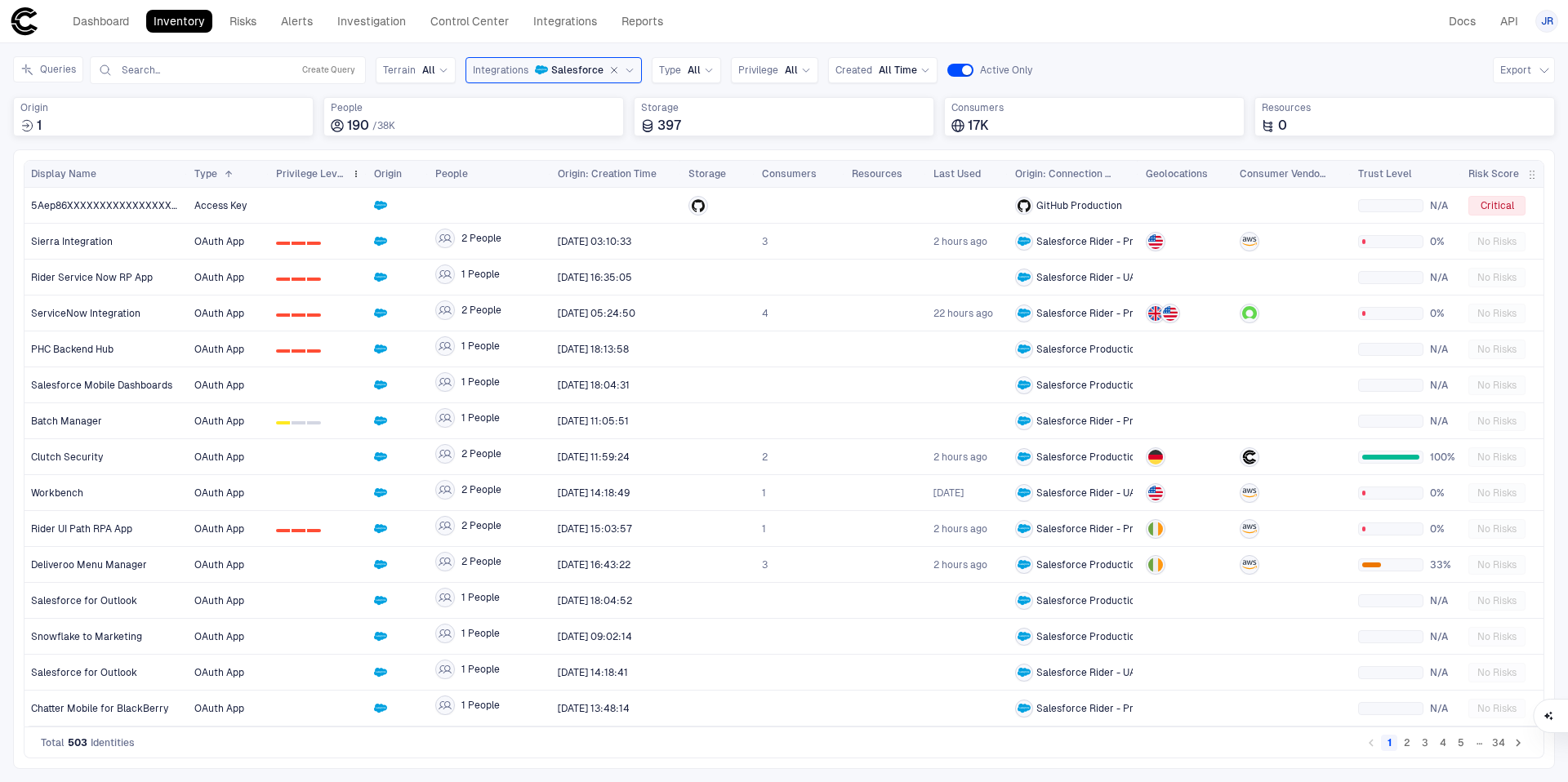
click at [313, 177] on span "Privilege Level" at bounding box center [310, 174] width 69 height 13
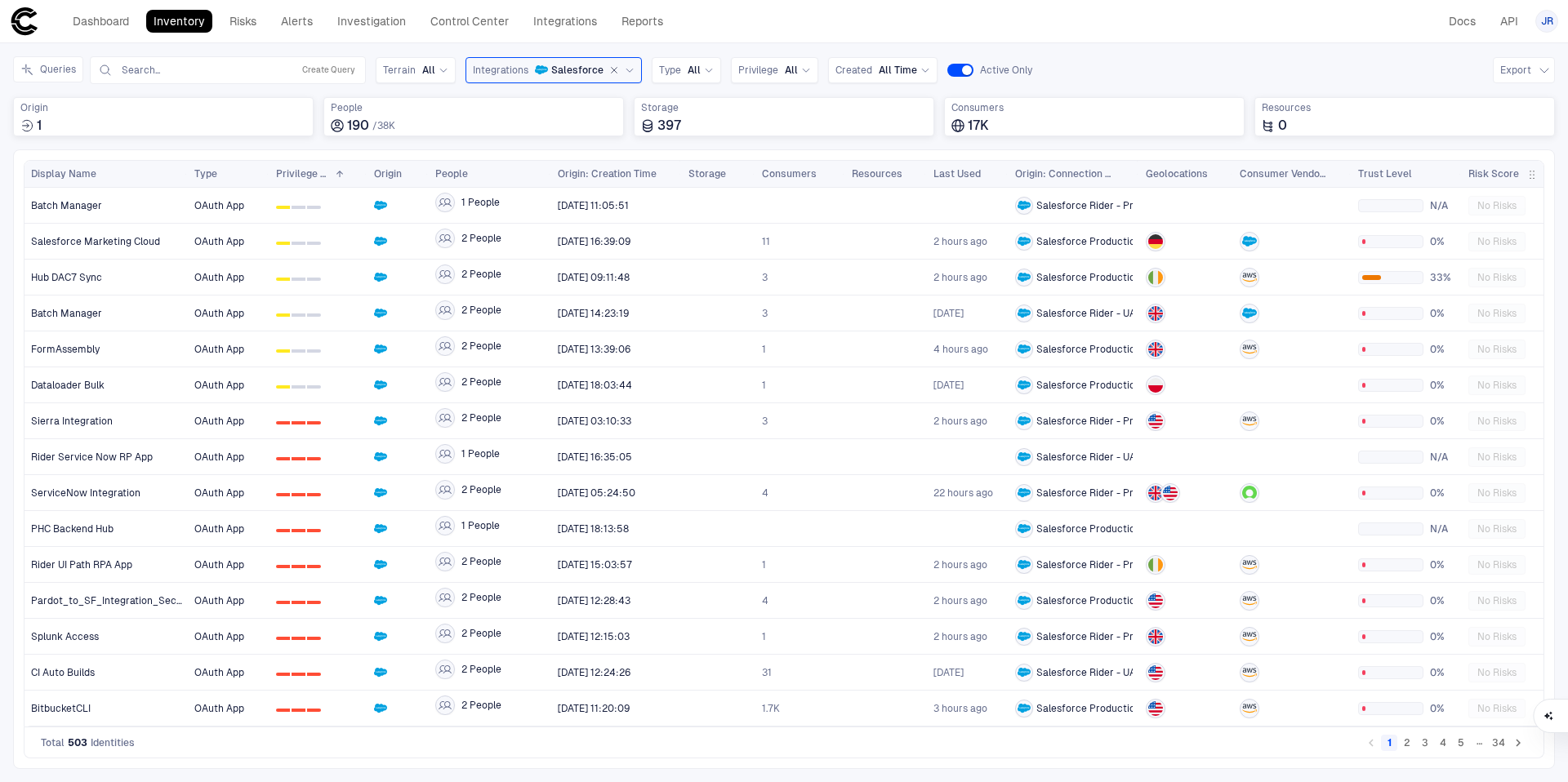
click at [1409, 741] on button "2" at bounding box center [1407, 743] width 16 height 16
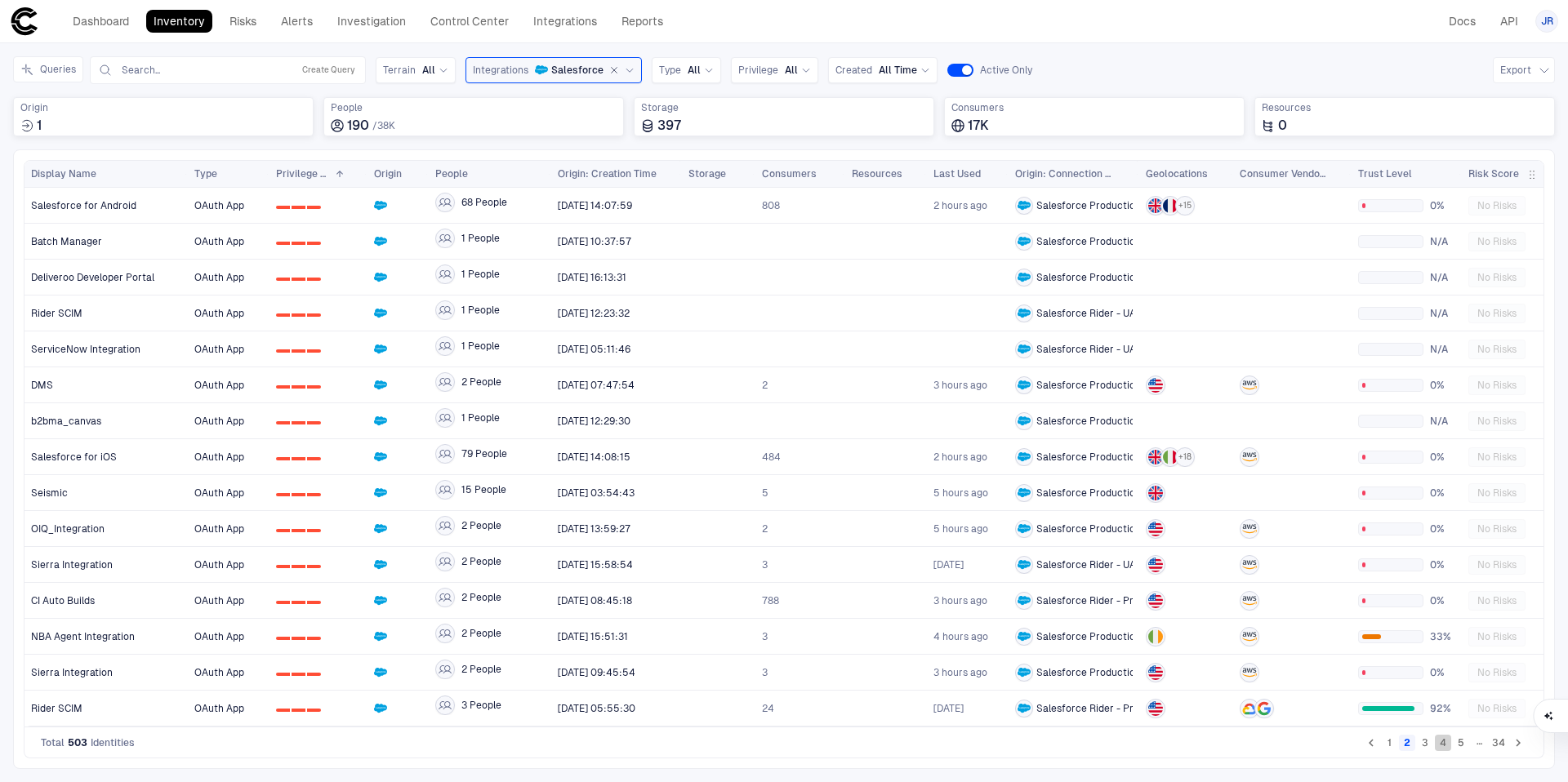
click at [1436, 743] on button "4" at bounding box center [1444, 743] width 16 height 16
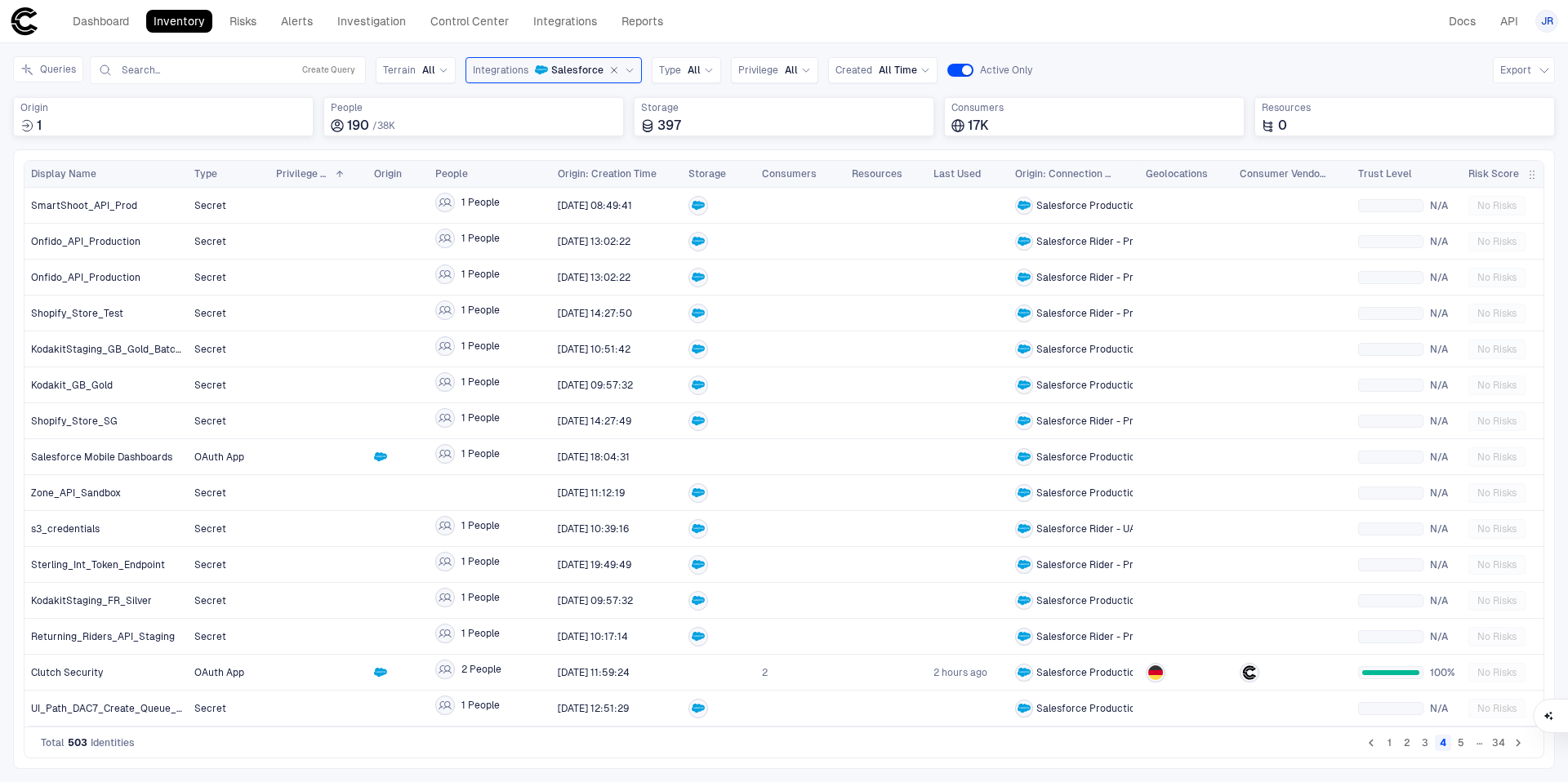
click at [1428, 744] on button "3" at bounding box center [1426, 743] width 16 height 16
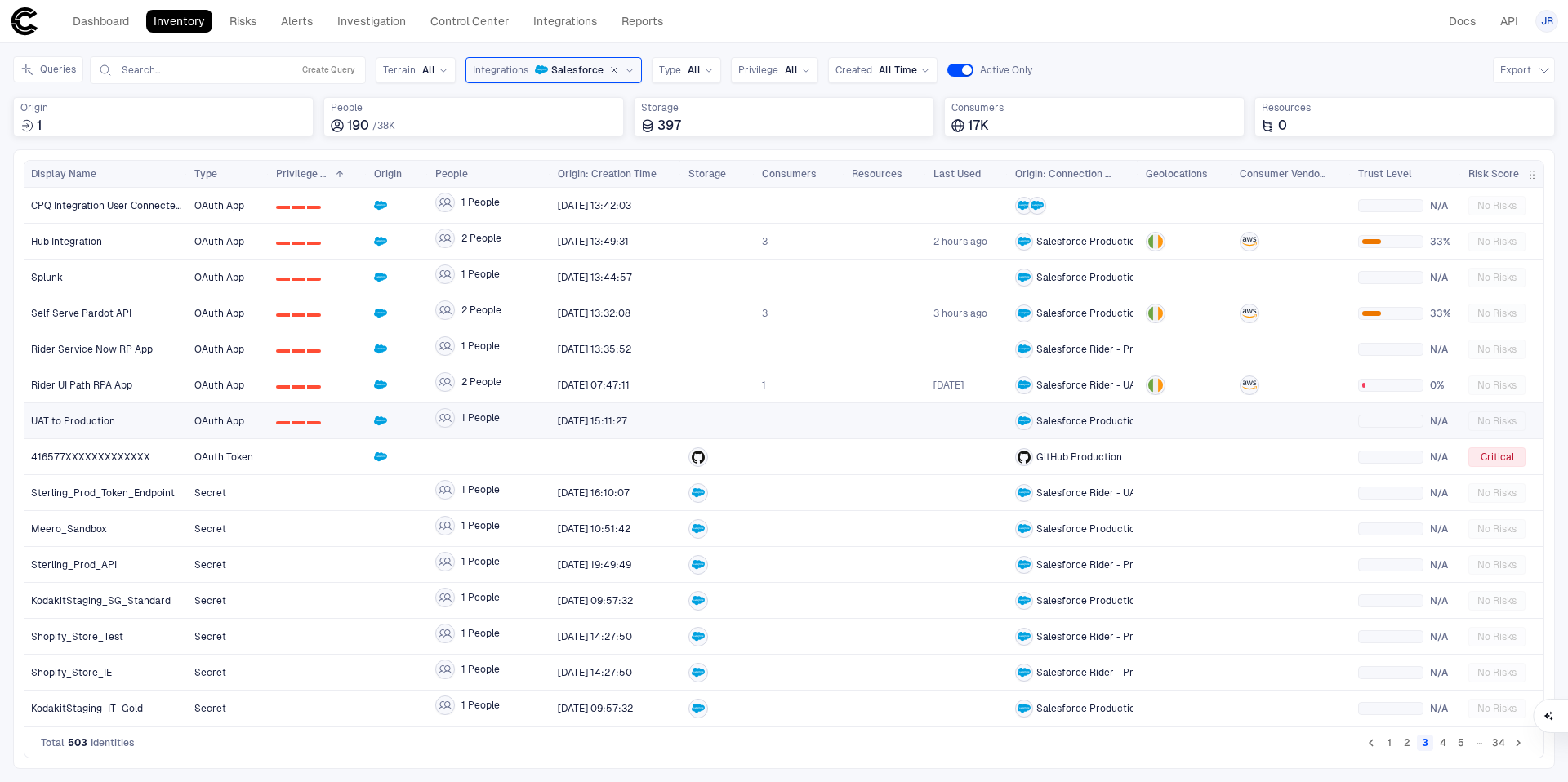
click at [308, 422] on div "2" at bounding box center [313, 423] width 14 height 4
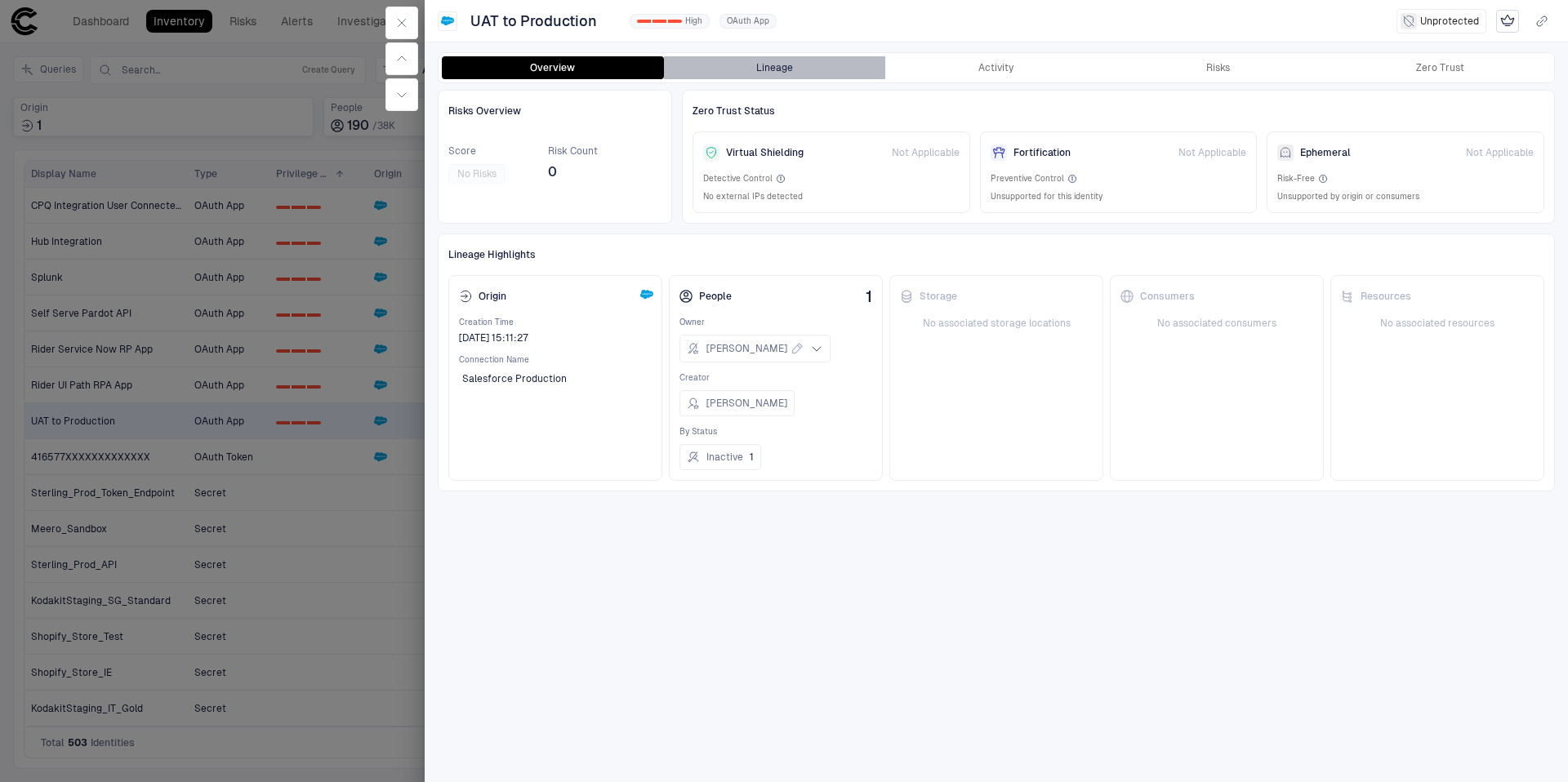
click at [773, 73] on button "Lineage" at bounding box center [775, 67] width 222 height 23
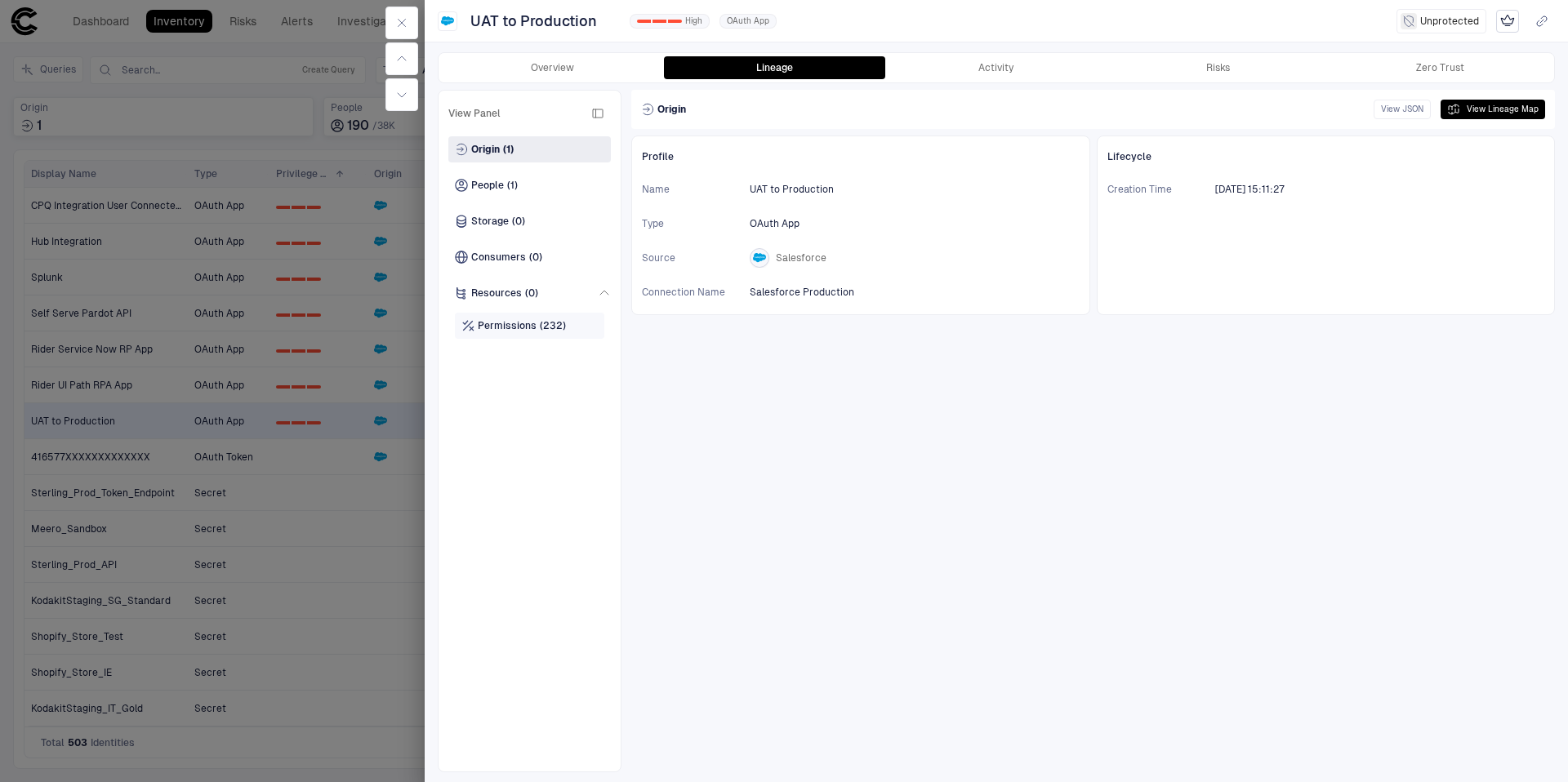
click at [563, 323] on div "Permissions (232)" at bounding box center [529, 326] width 150 height 26
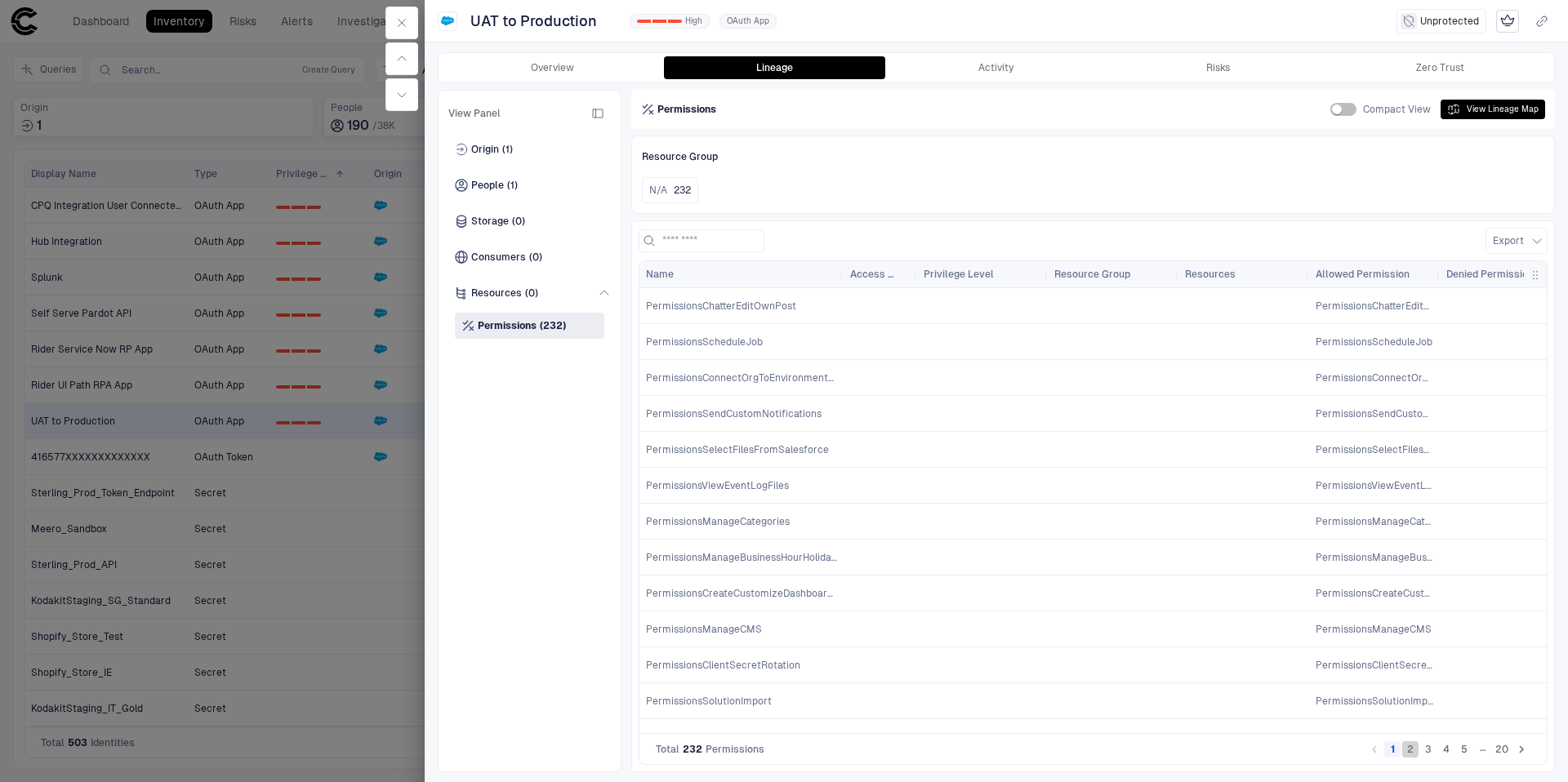
click at [1411, 750] on button "2" at bounding box center [1411, 749] width 16 height 16
click at [1456, 750] on button "5" at bounding box center [1465, 749] width 16 height 16
click at [1490, 755] on div "…" at bounding box center [1483, 749] width 16 height 16
click at [1485, 747] on div "…" at bounding box center [1483, 749] width 16 height 16
click at [1502, 752] on button "20" at bounding box center [1503, 749] width 20 height 16
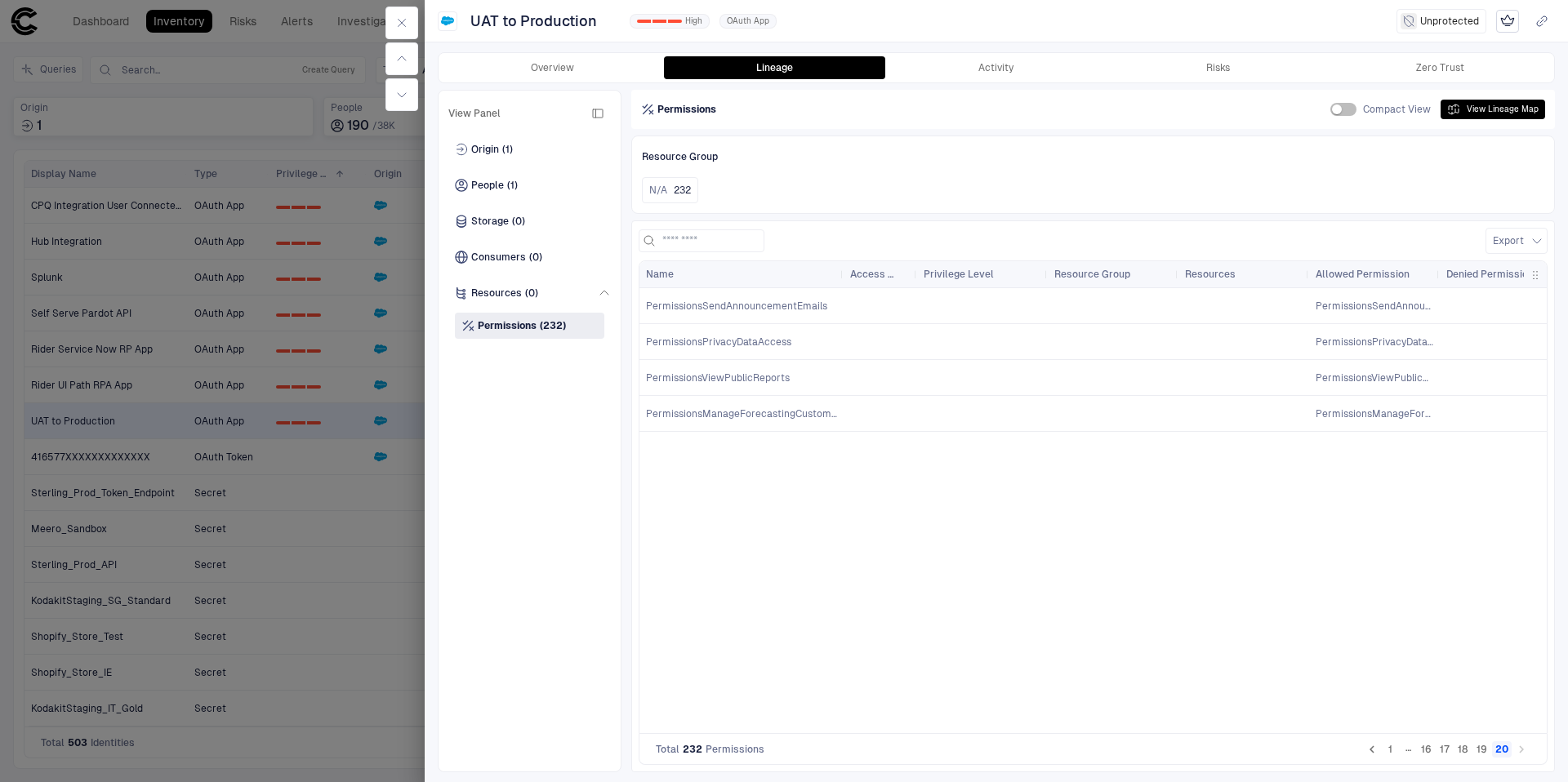
click at [201, 137] on div at bounding box center [784, 391] width 1568 height 782
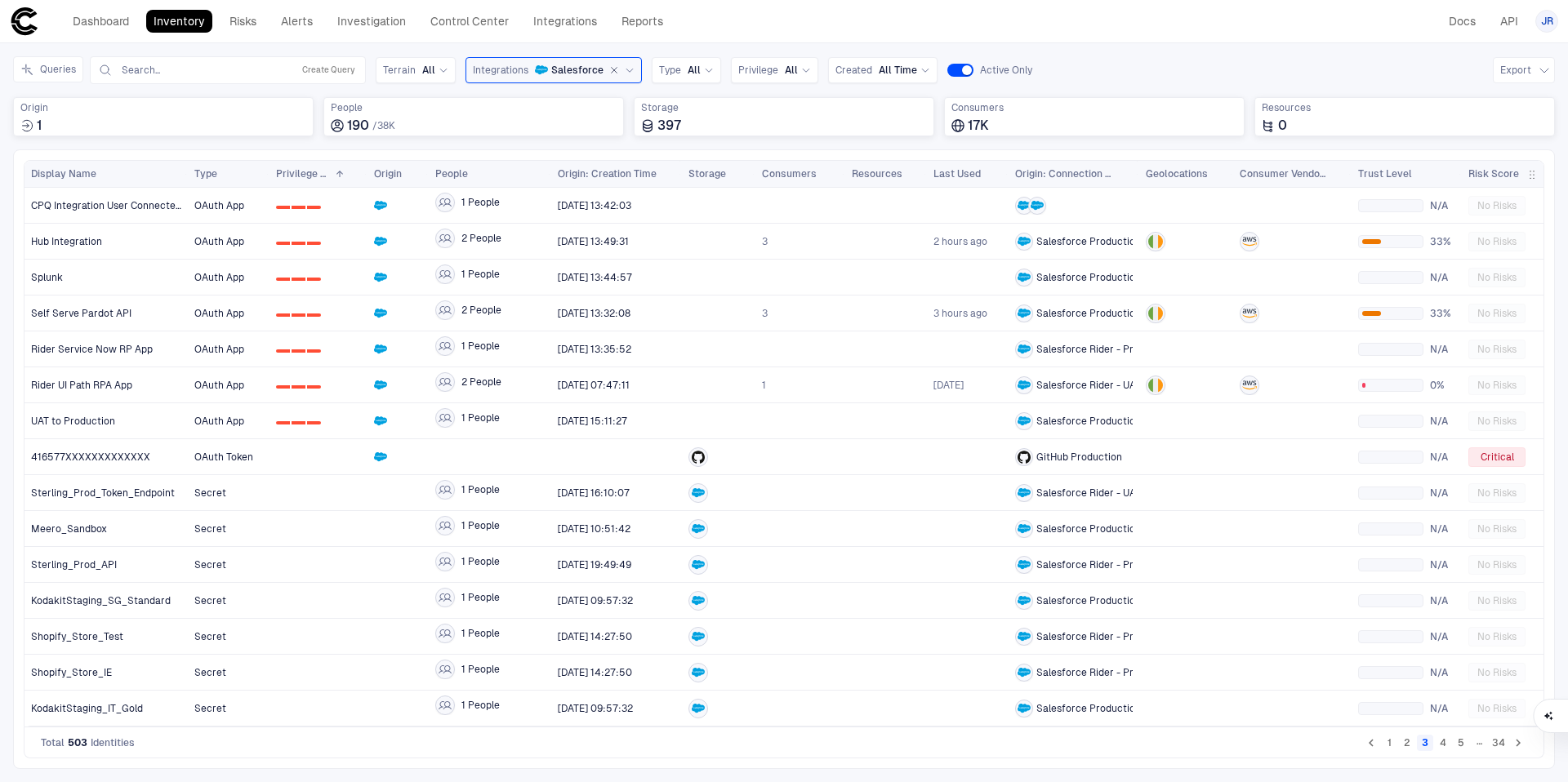
click at [1388, 741] on button "1" at bounding box center [1389, 743] width 16 height 16
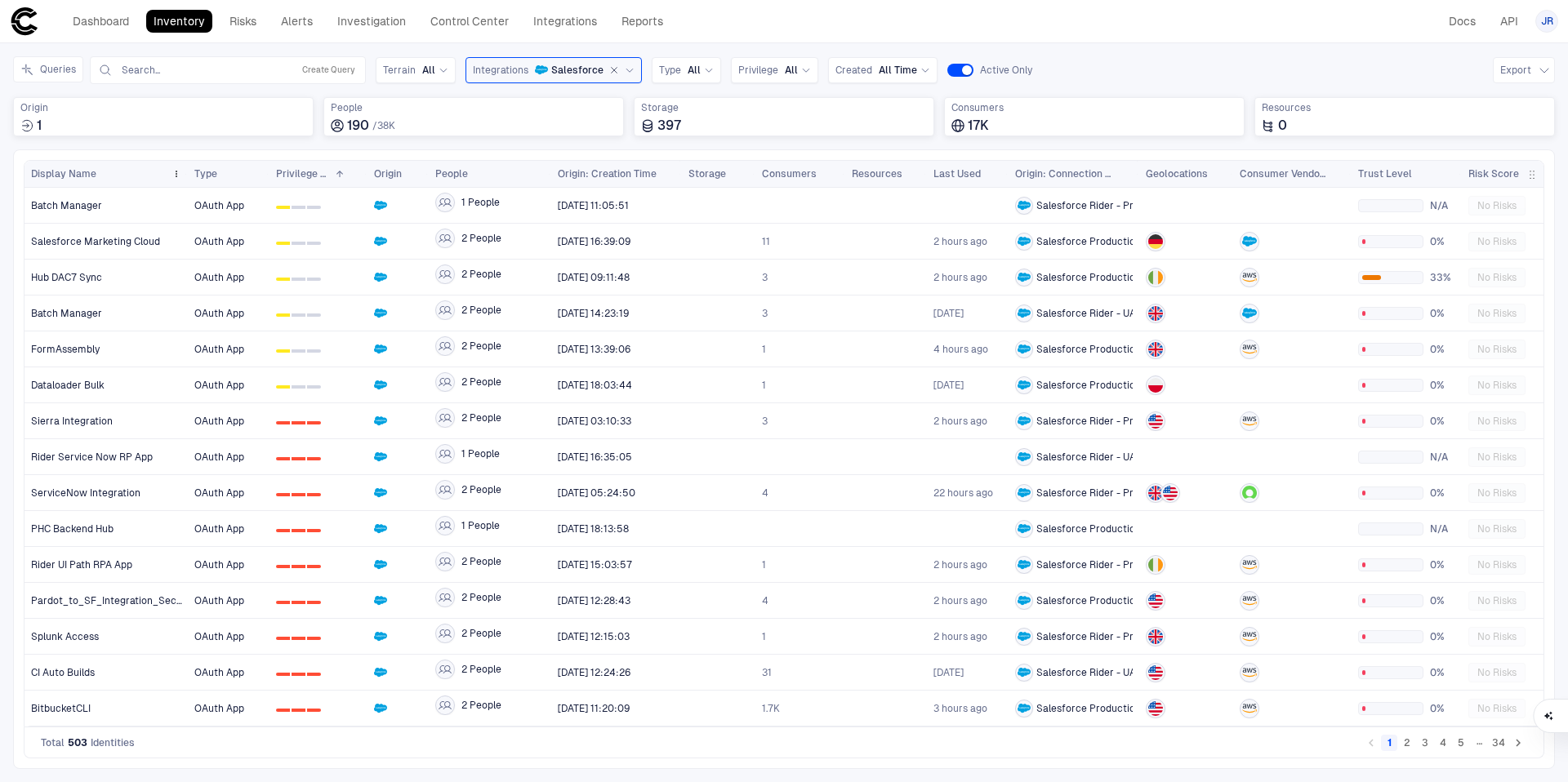
click at [127, 169] on div "Display Name" at bounding box center [98, 174] width 134 height 18
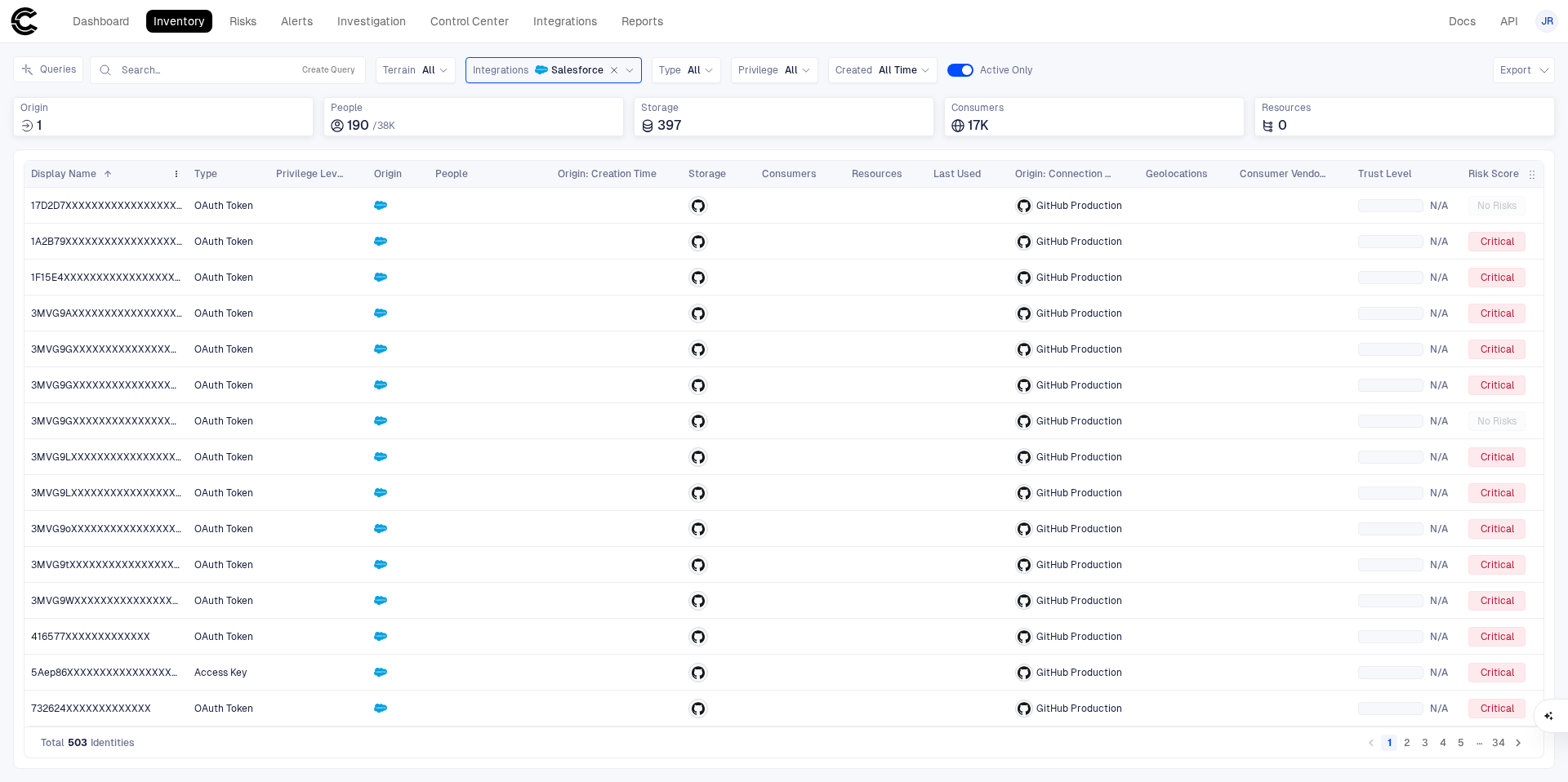
click at [127, 169] on div "Display Name 1" at bounding box center [98, 174] width 134 height 18
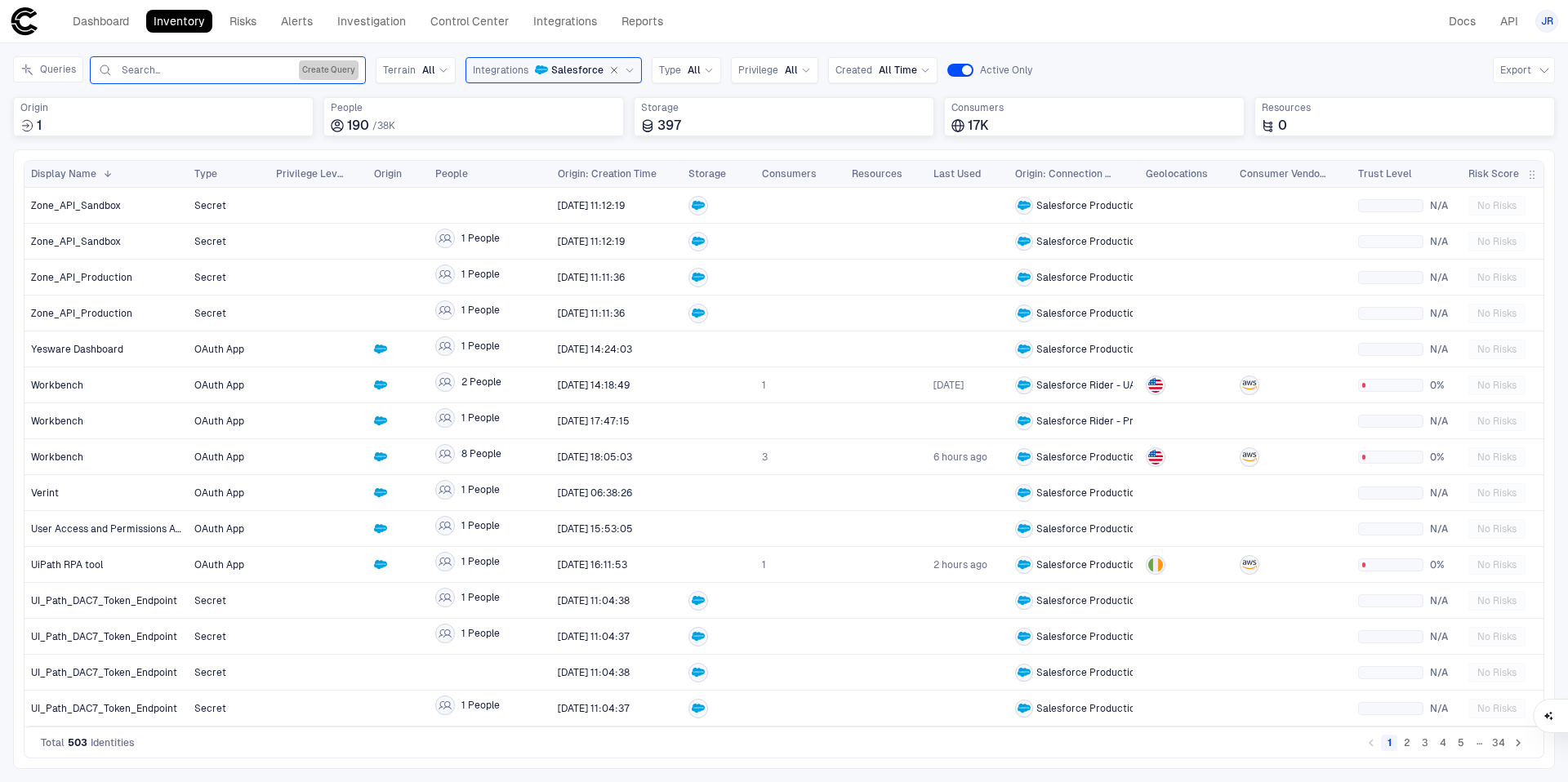
click at [338, 72] on button "Create Query" at bounding box center [328, 71] width 60 height 20
click at [158, 160] on button "Add Condition" at bounding box center [142, 164] width 92 height 26
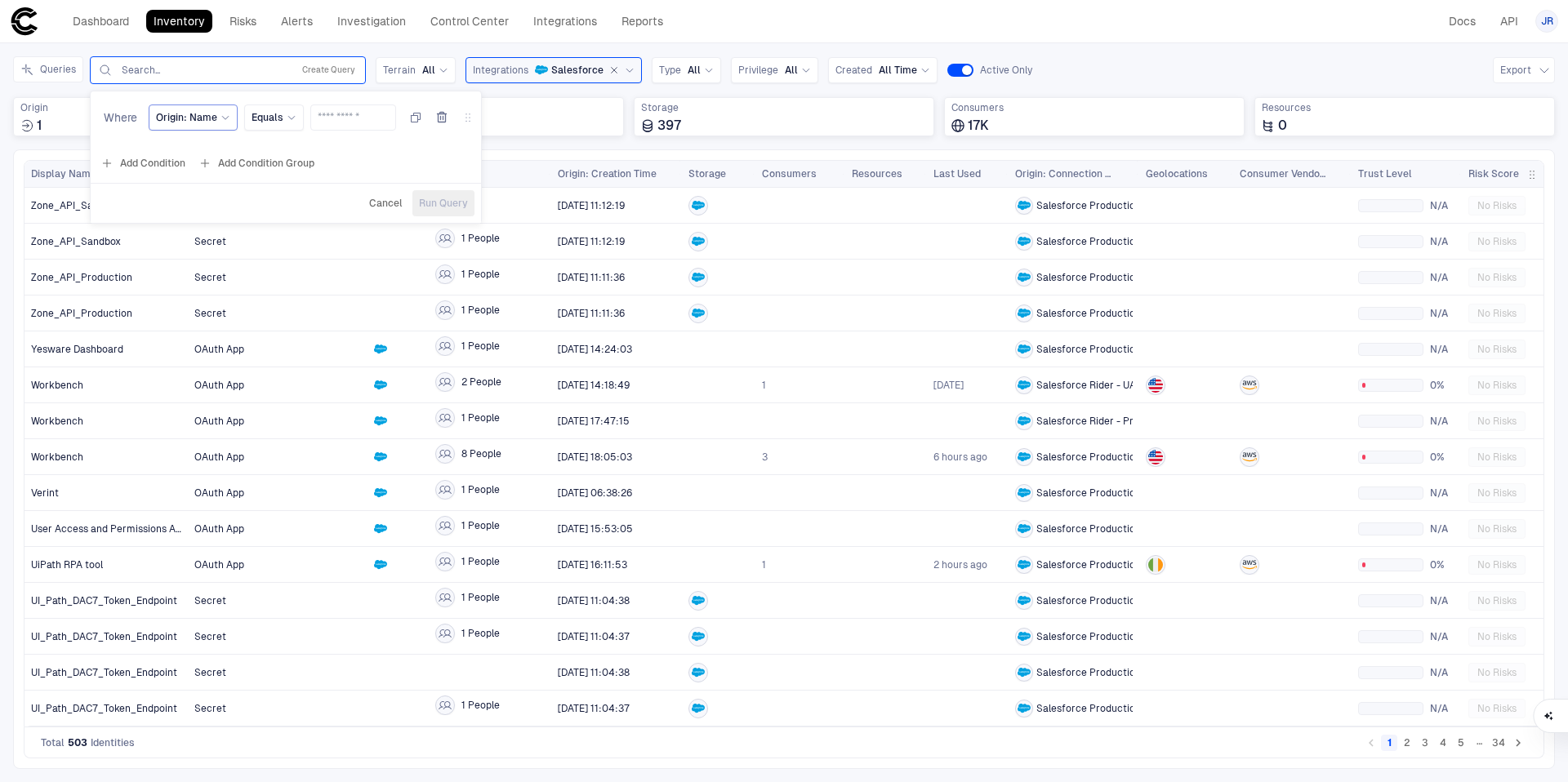
click at [189, 124] on div "Origin: Name" at bounding box center [193, 118] width 74 height 18
type input "******"
click at [211, 212] on div "Name" at bounding box center [271, 210] width 216 height 13
click at [266, 123] on span "Equals" at bounding box center [267, 117] width 32 height 13
click at [316, 245] on span "Contains" at bounding box center [346, 247] width 175 height 13
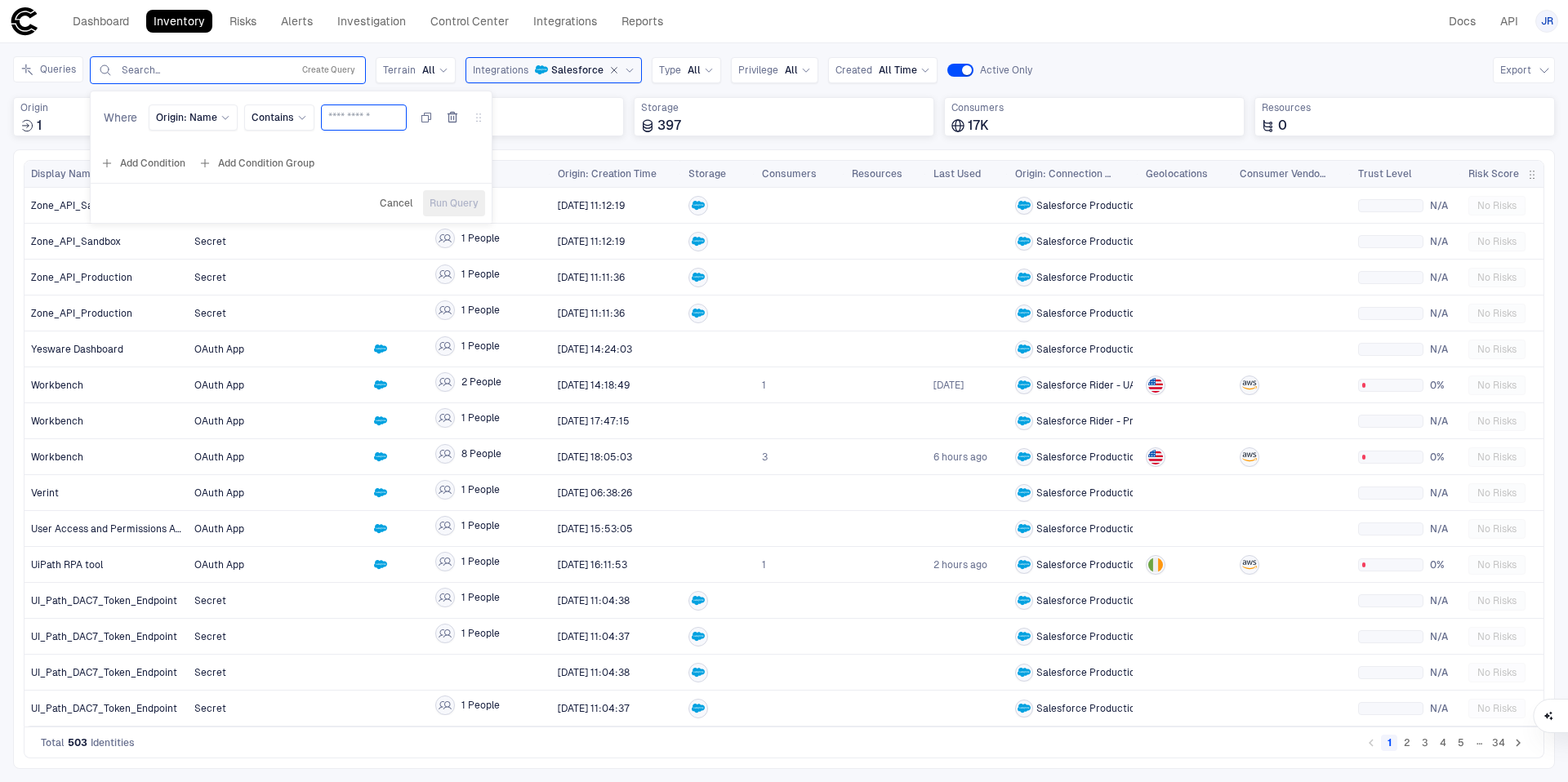
click at [356, 119] on input "text" at bounding box center [364, 117] width 71 height 24
type input "**********"
click at [457, 202] on span "Run Query" at bounding box center [454, 203] width 49 height 13
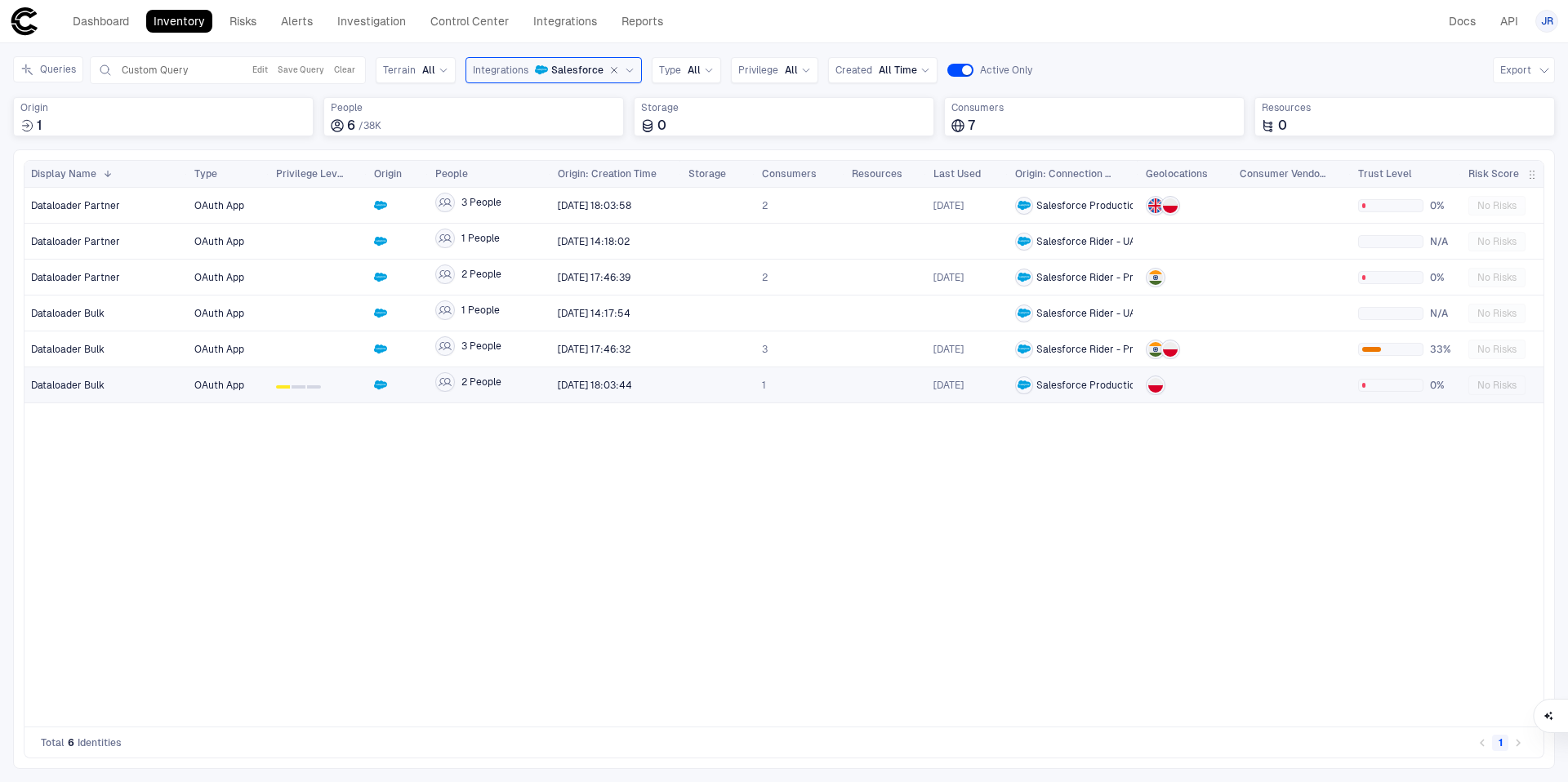
click at [1204, 387] on div at bounding box center [1186, 386] width 81 height 20
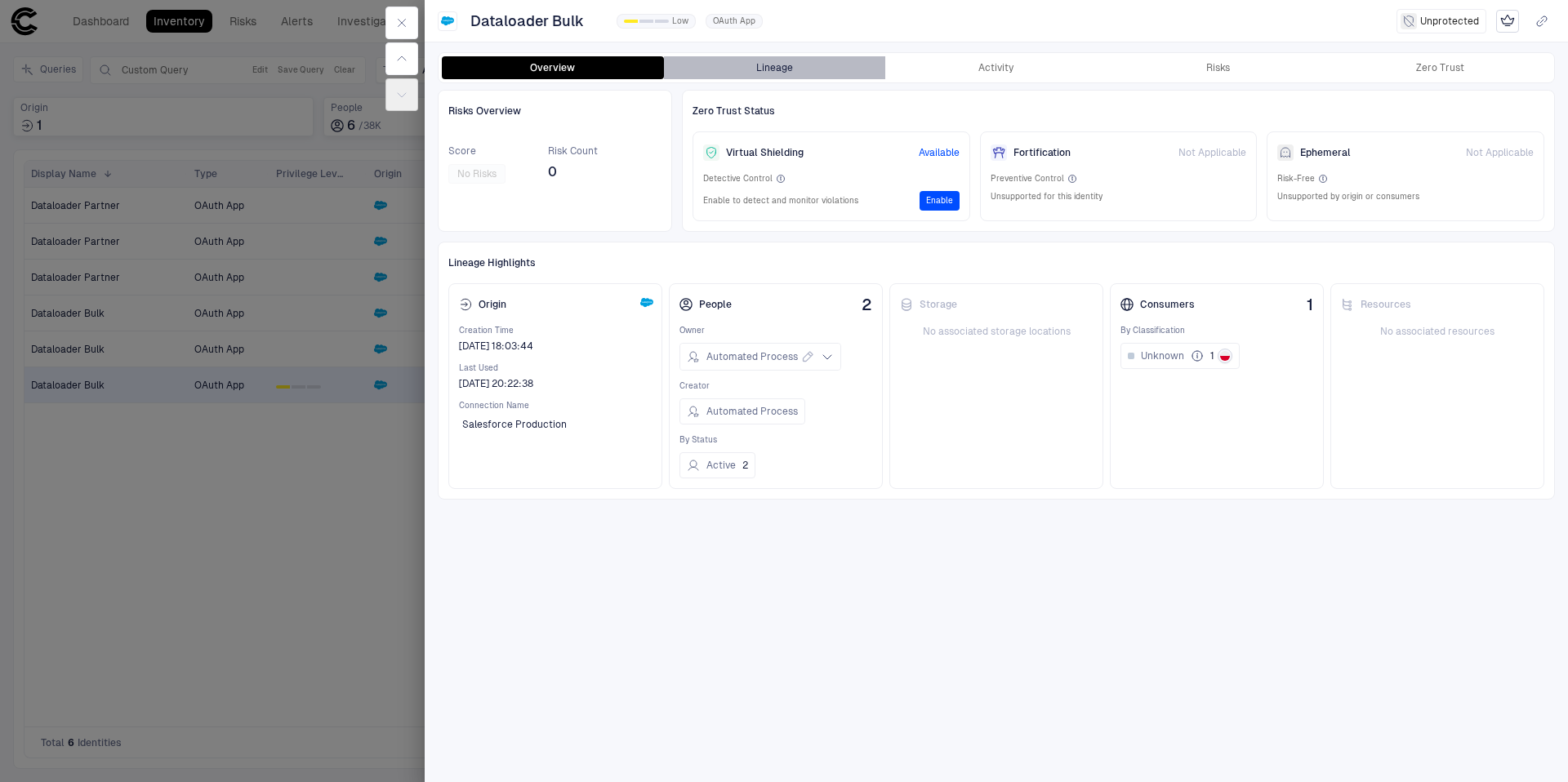
click at [791, 75] on button "Lineage" at bounding box center [775, 67] width 222 height 23
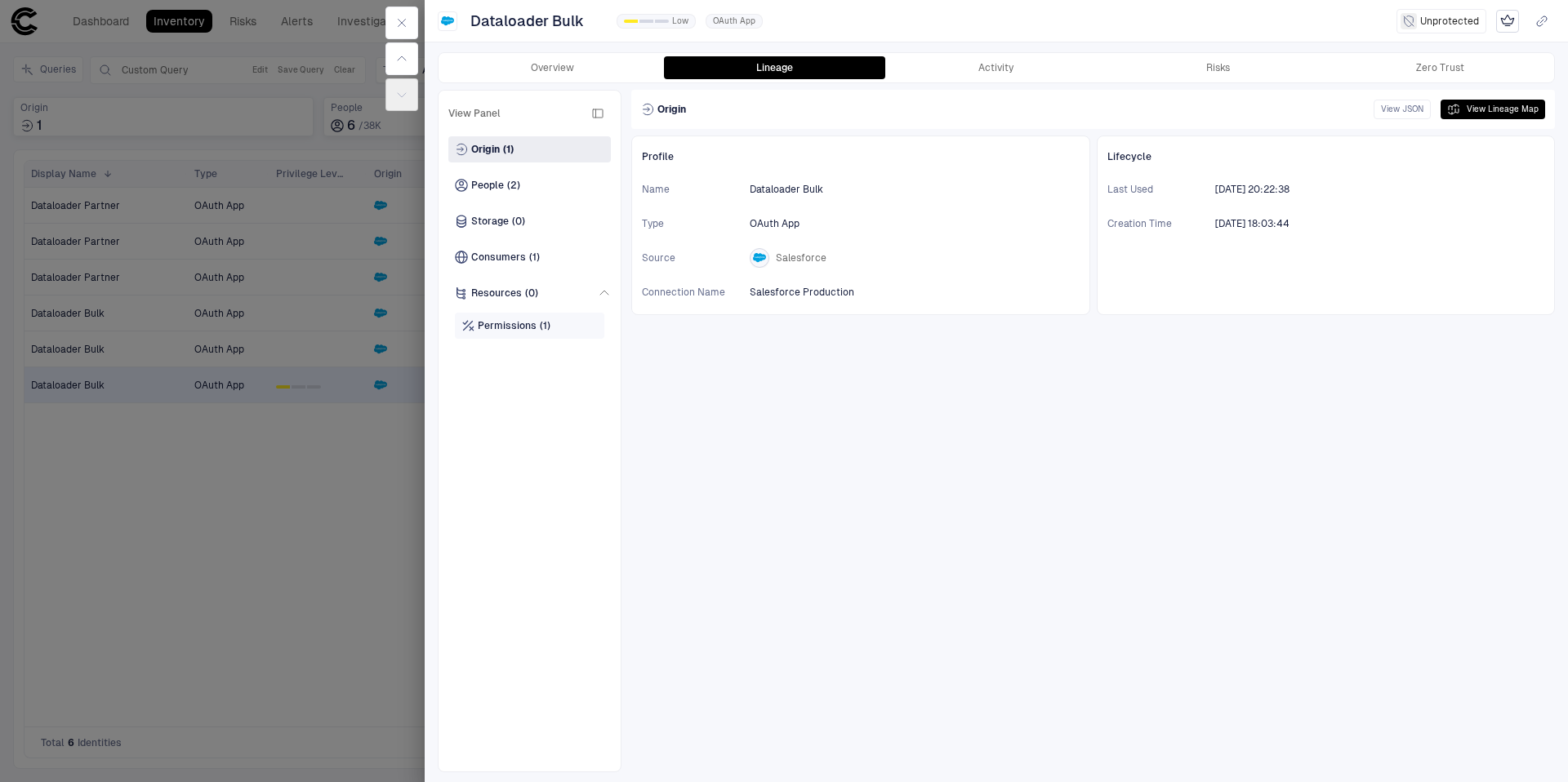
click at [550, 326] on div "Permissions (1)" at bounding box center [529, 326] width 150 height 26
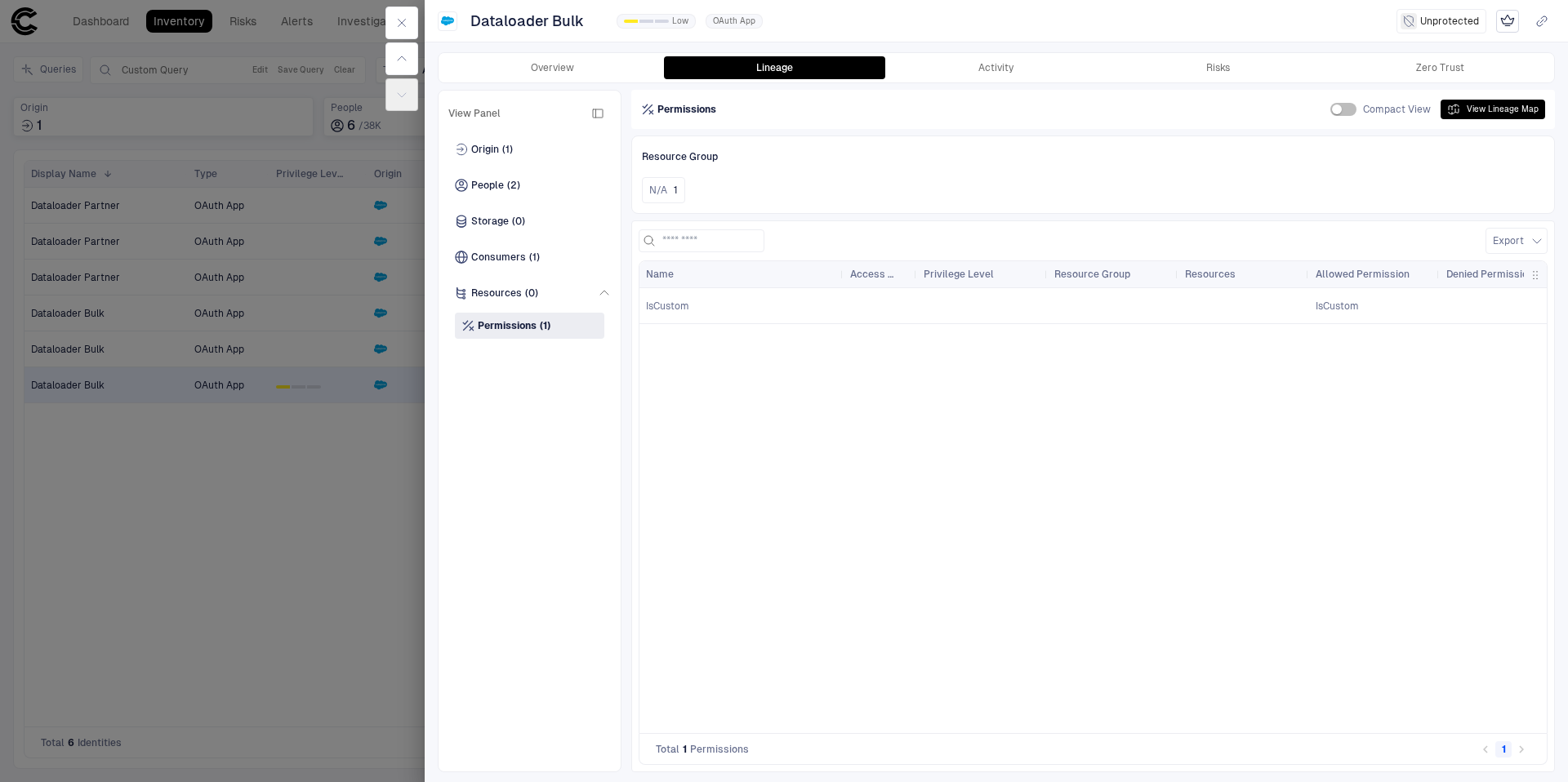
click at [293, 343] on div at bounding box center [784, 391] width 1568 height 782
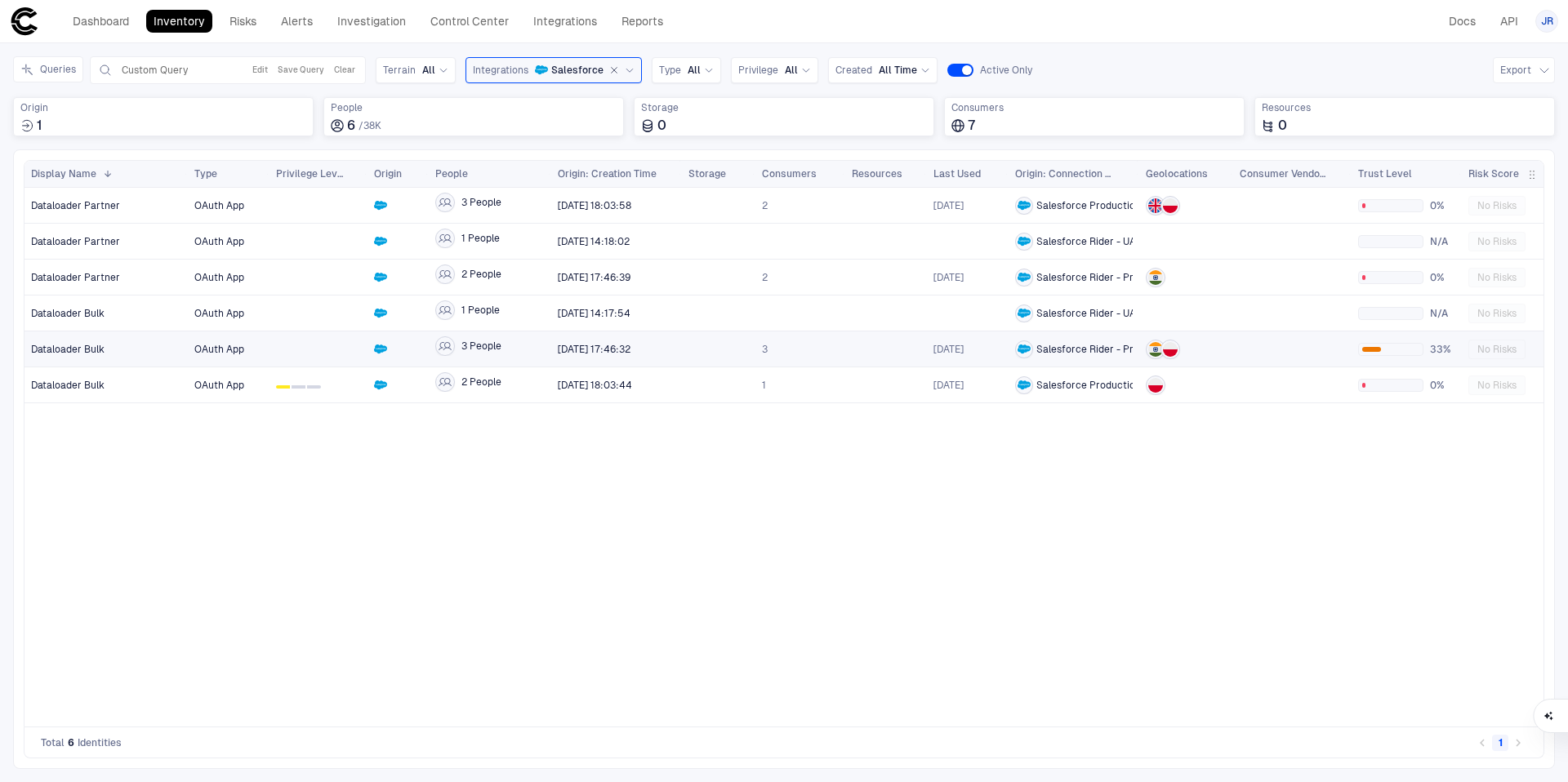
click at [340, 332] on div at bounding box center [318, 348] width 85 height 34
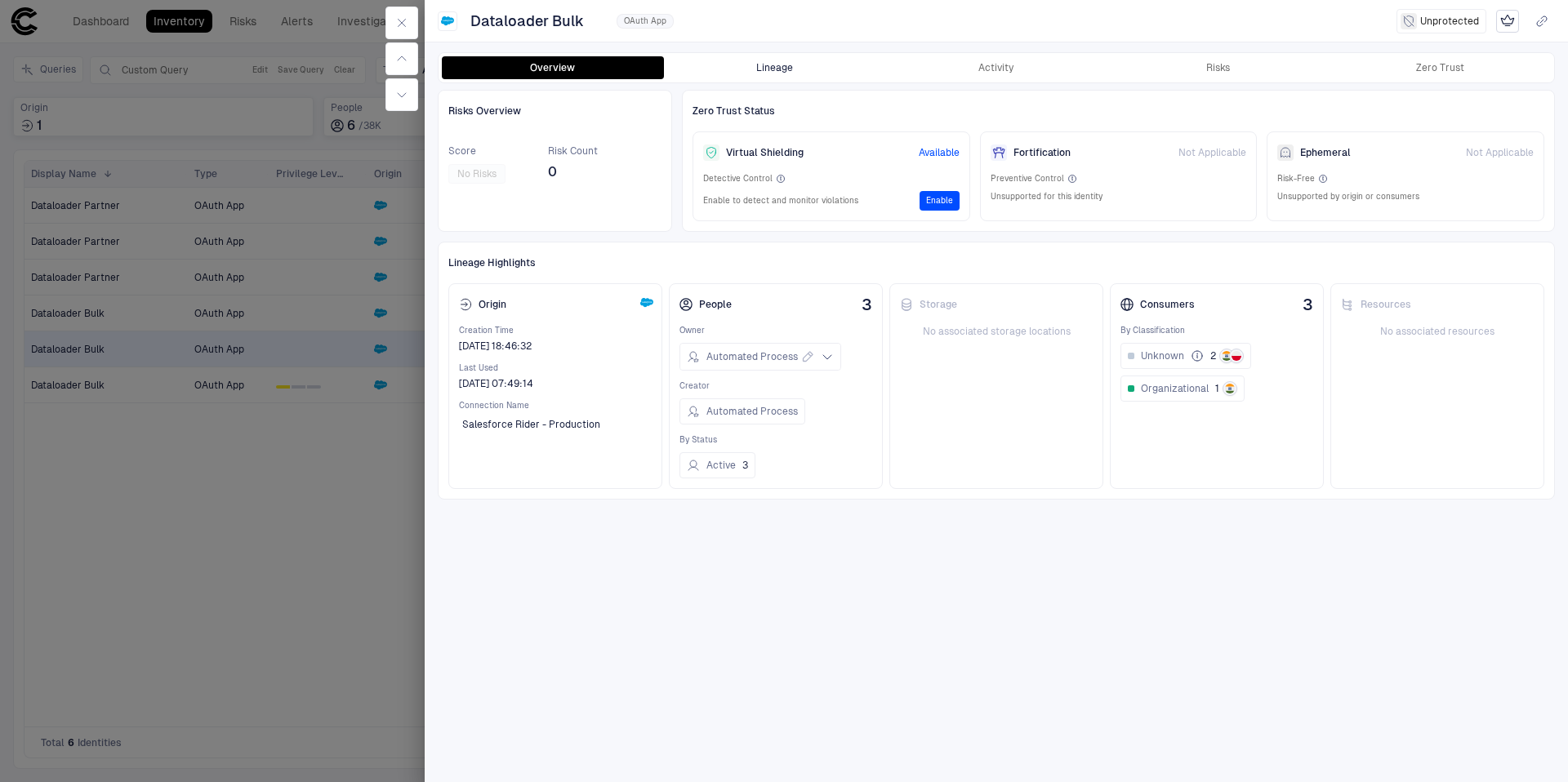
click at [787, 64] on button "Lineage" at bounding box center [775, 67] width 222 height 23
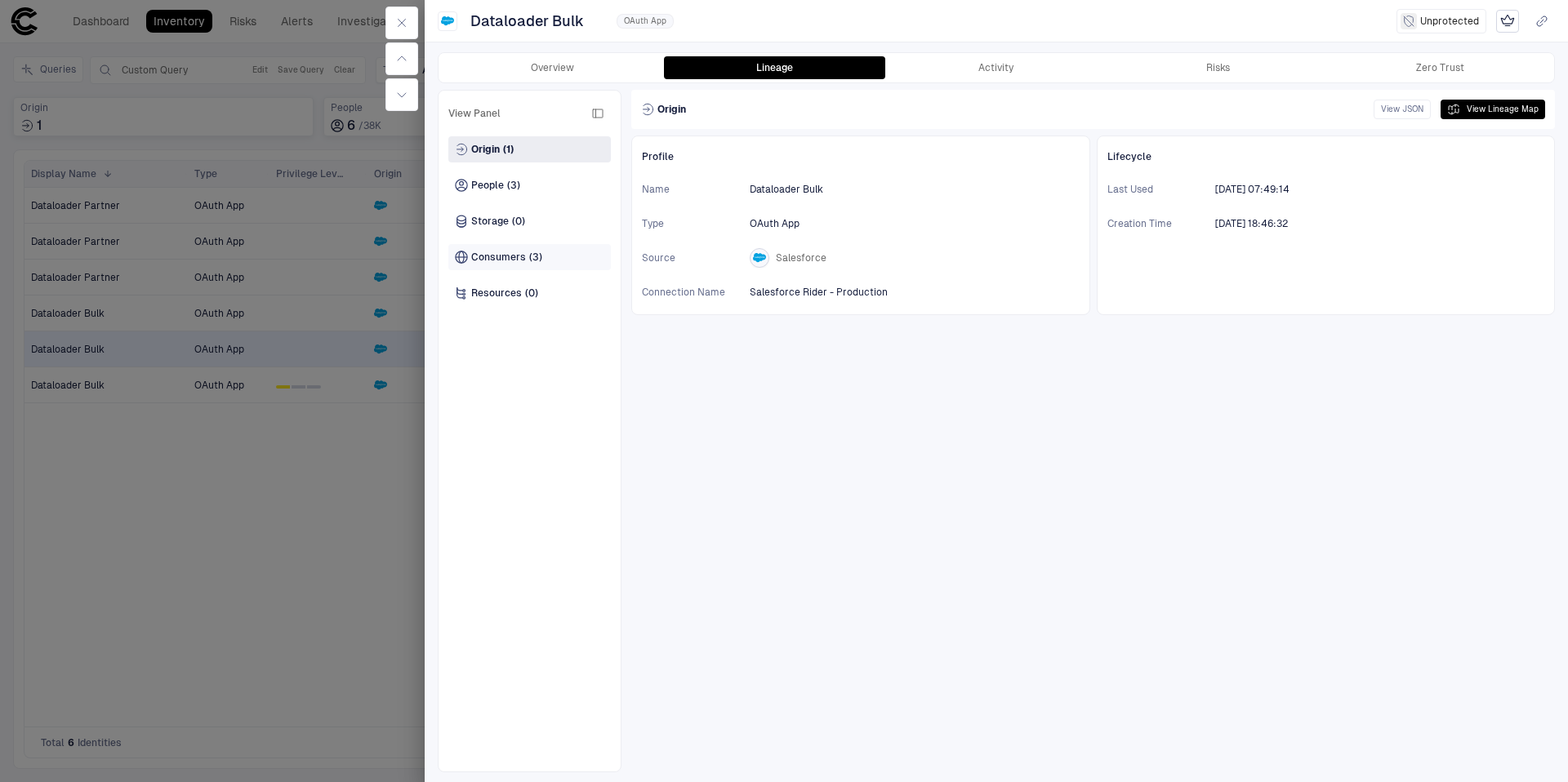
click at [524, 254] on div "Consumers (3)" at bounding box center [498, 257] width 87 height 13
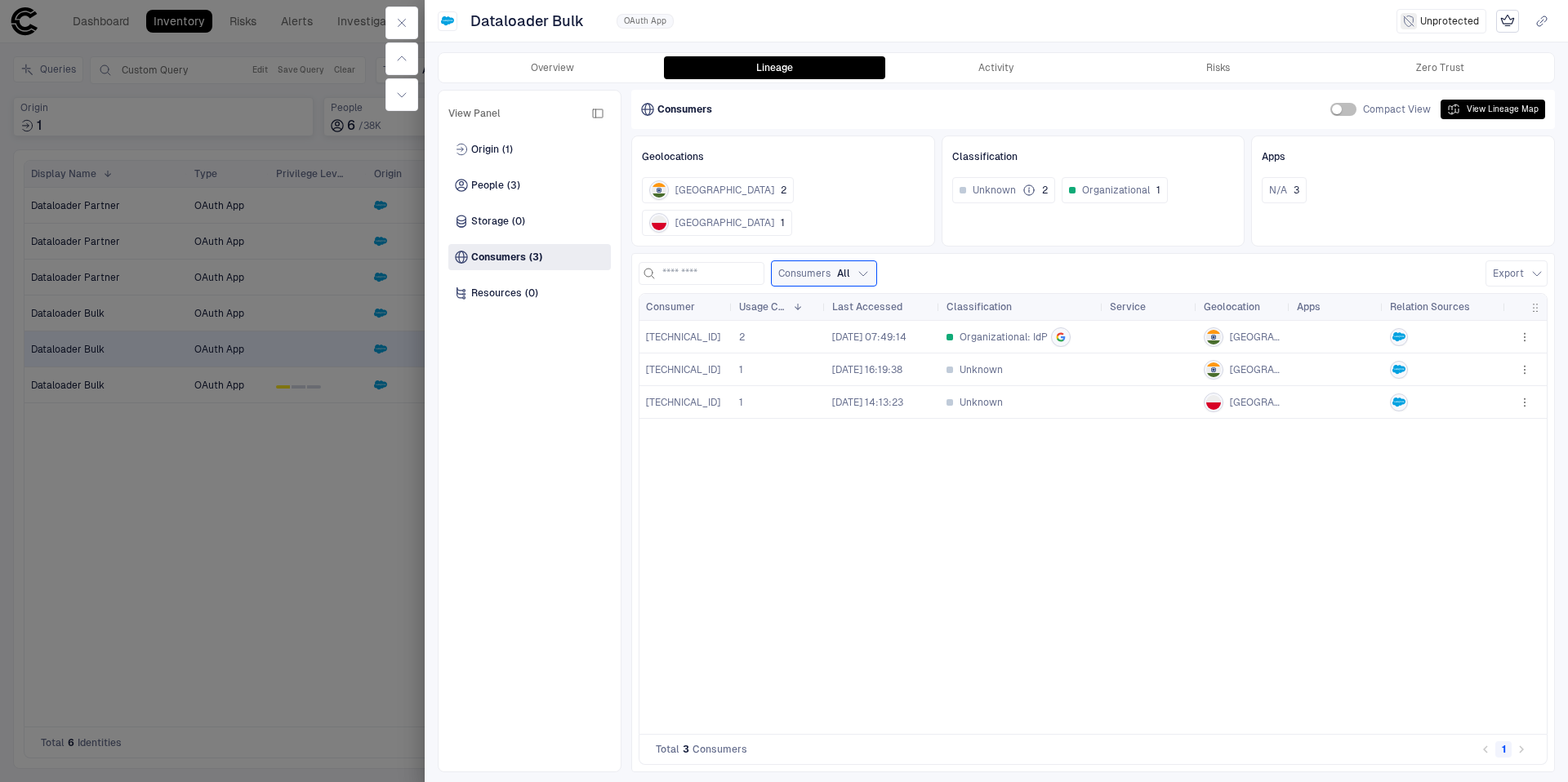
click at [994, 364] on span "Unknown" at bounding box center [982, 370] width 44 height 13
click at [674, 396] on span "83.21.156.88" at bounding box center [683, 403] width 74 height 13
click at [192, 339] on div at bounding box center [784, 391] width 1568 height 782
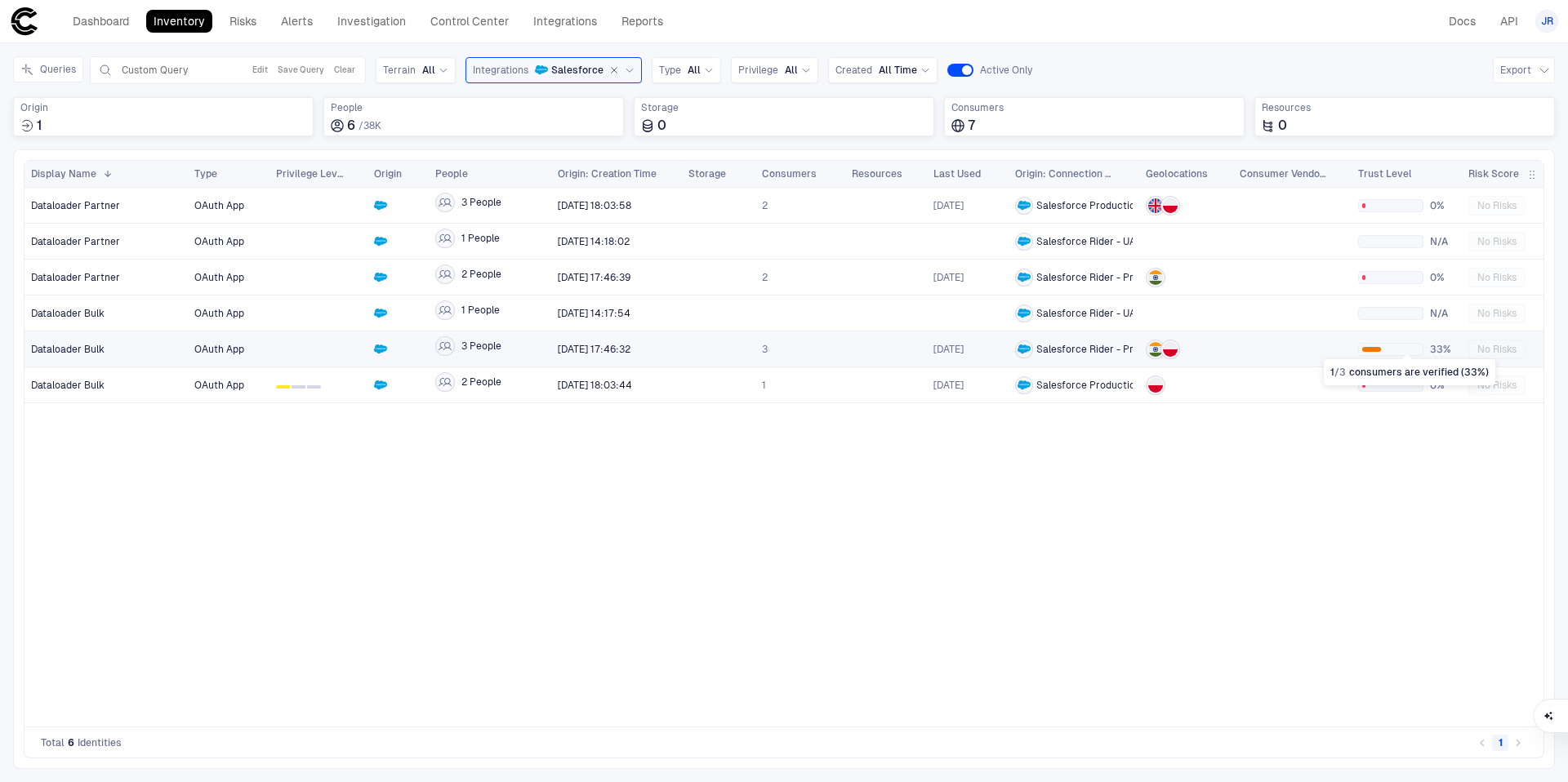
click at [1406, 347] on div at bounding box center [1391, 349] width 65 height 13
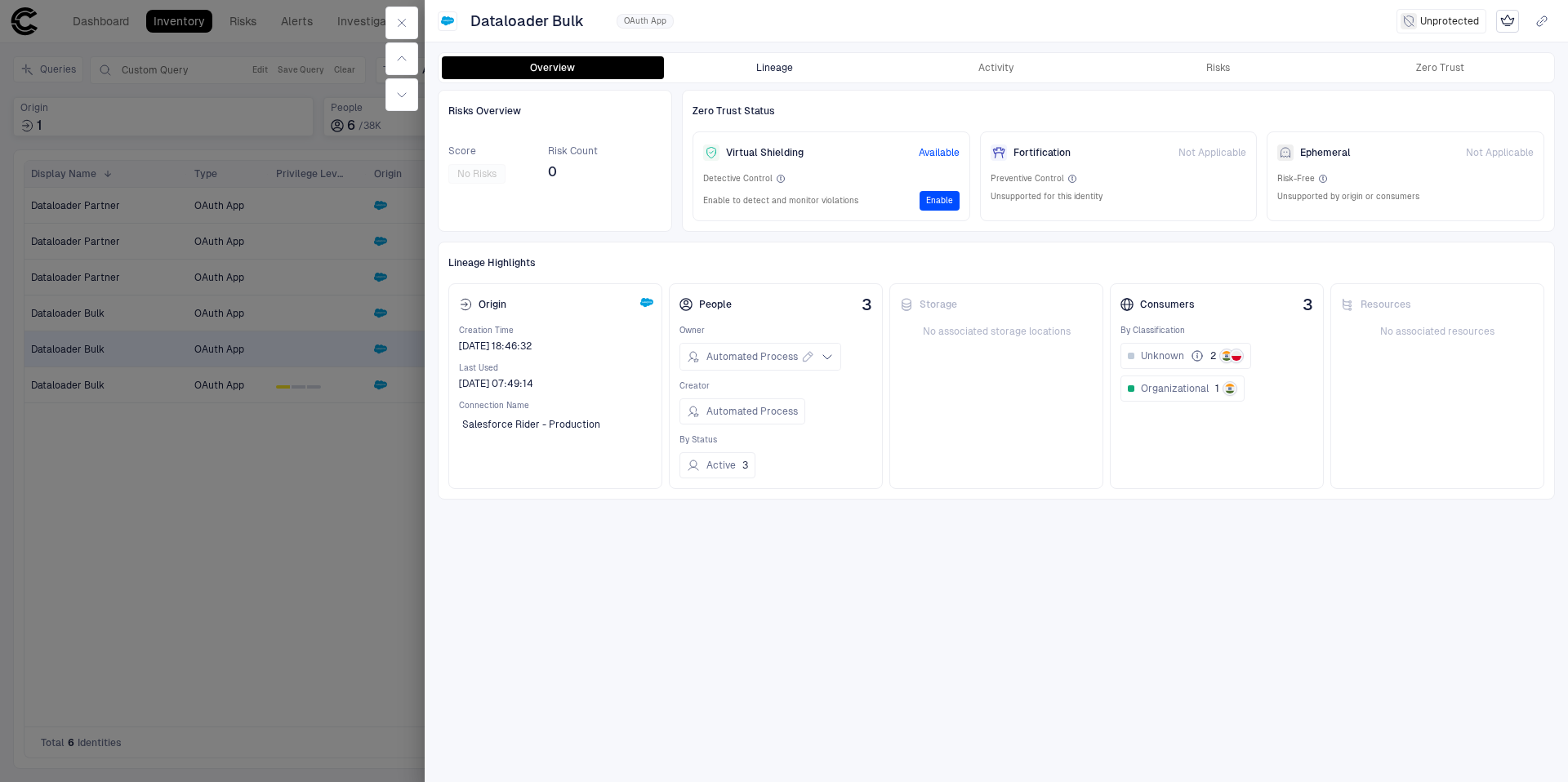
click at [803, 73] on button "Lineage" at bounding box center [775, 67] width 222 height 23
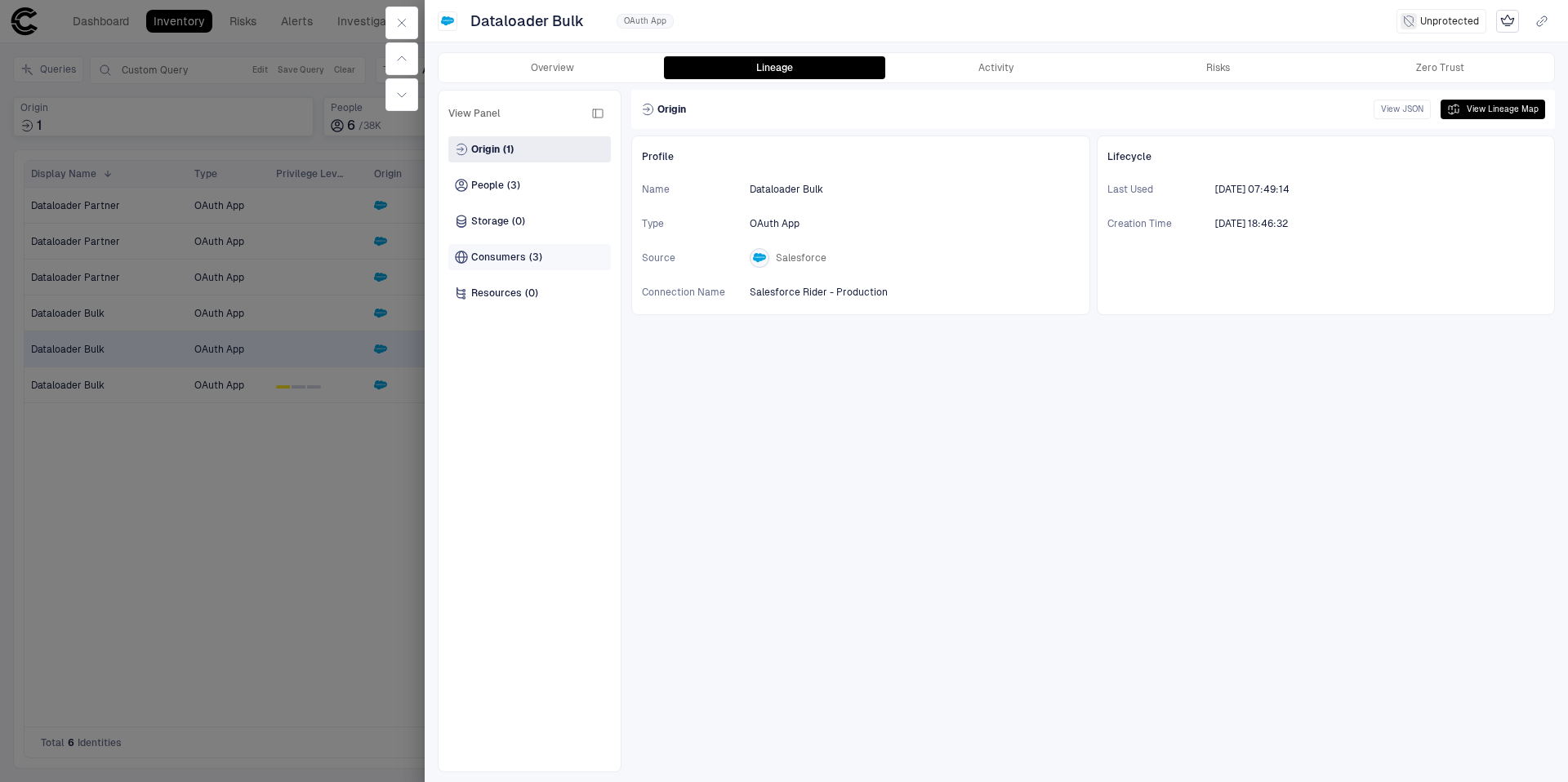
click at [523, 266] on div "Consumers (3)" at bounding box center [529, 257] width 162 height 26
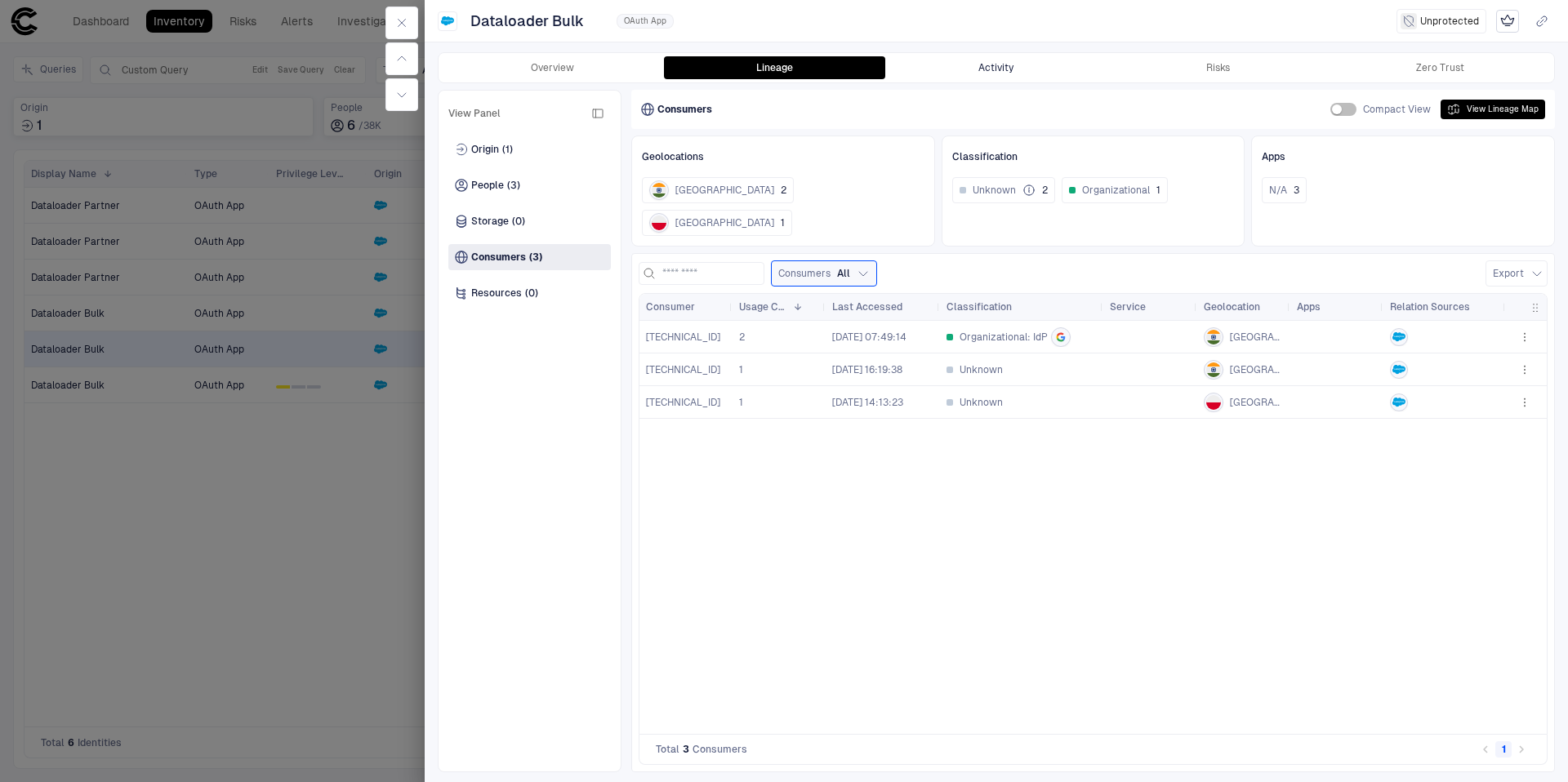
click at [1011, 66] on button "Activity" at bounding box center [996, 67] width 222 height 23
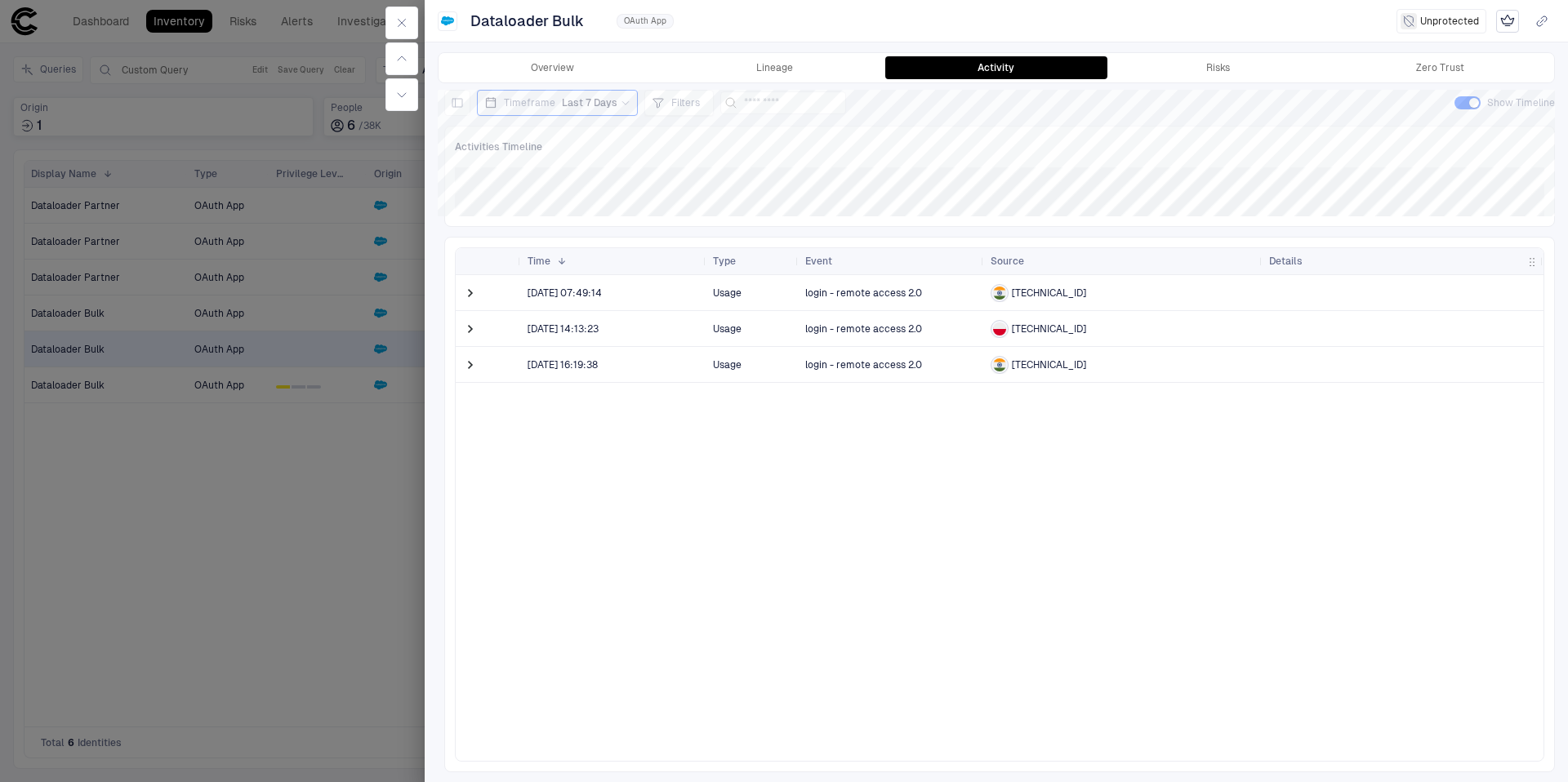
click at [848, 327] on span "login - remote access 2.0" at bounding box center [864, 328] width 117 height 12
click at [474, 333] on span at bounding box center [470, 329] width 16 height 16
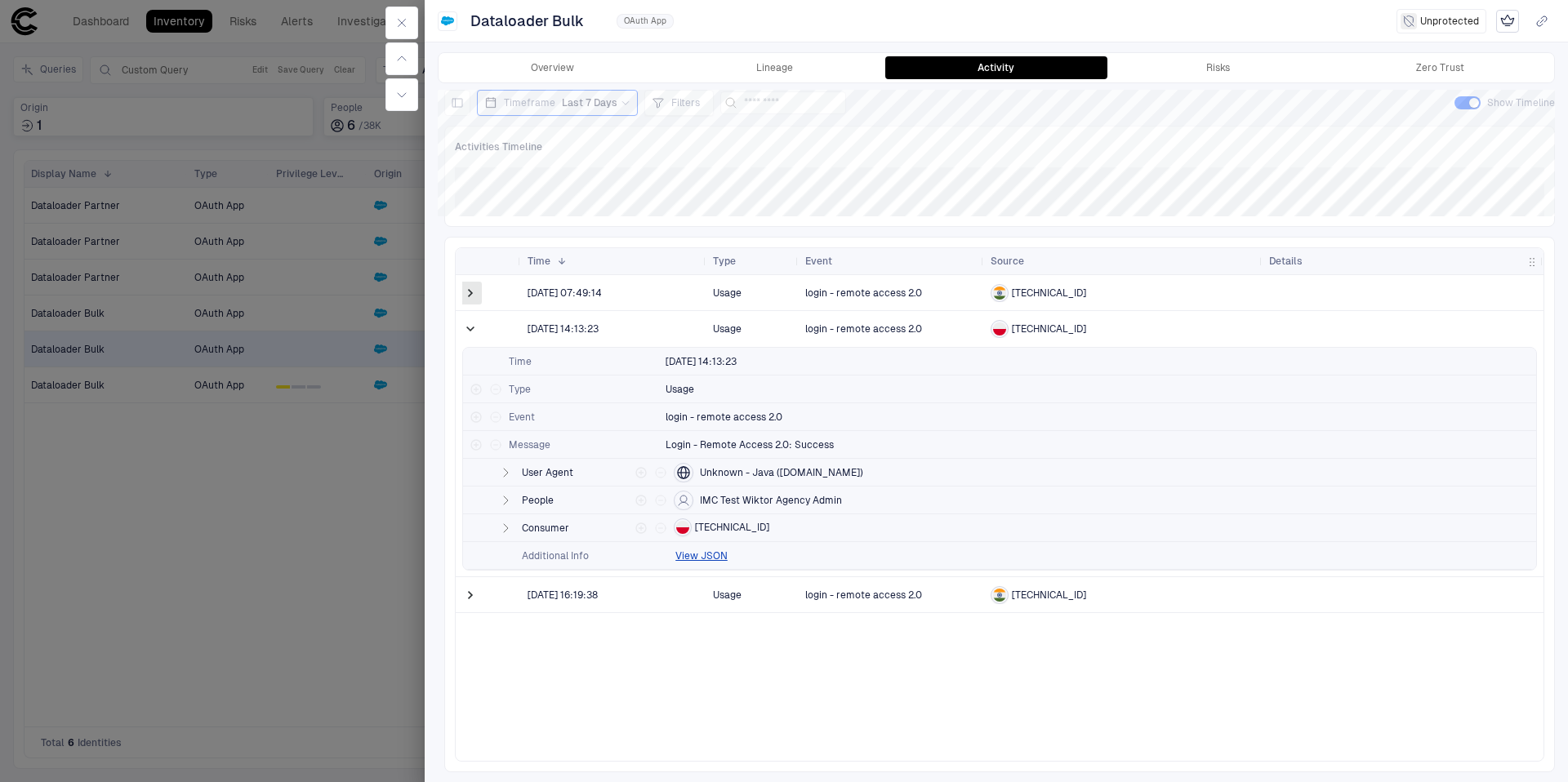
click at [472, 296] on span at bounding box center [470, 293] width 16 height 16
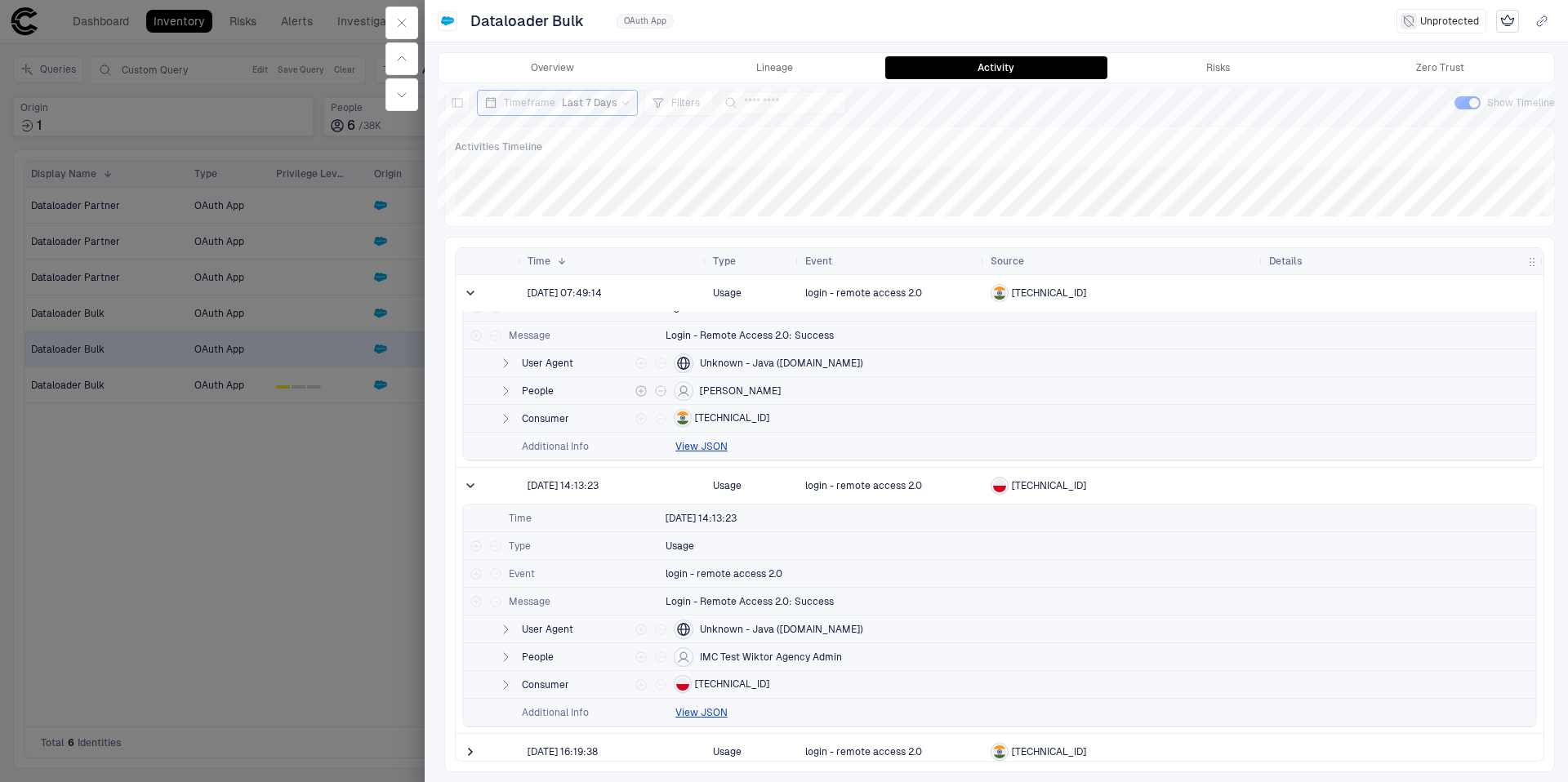
scroll to position [83, 0]
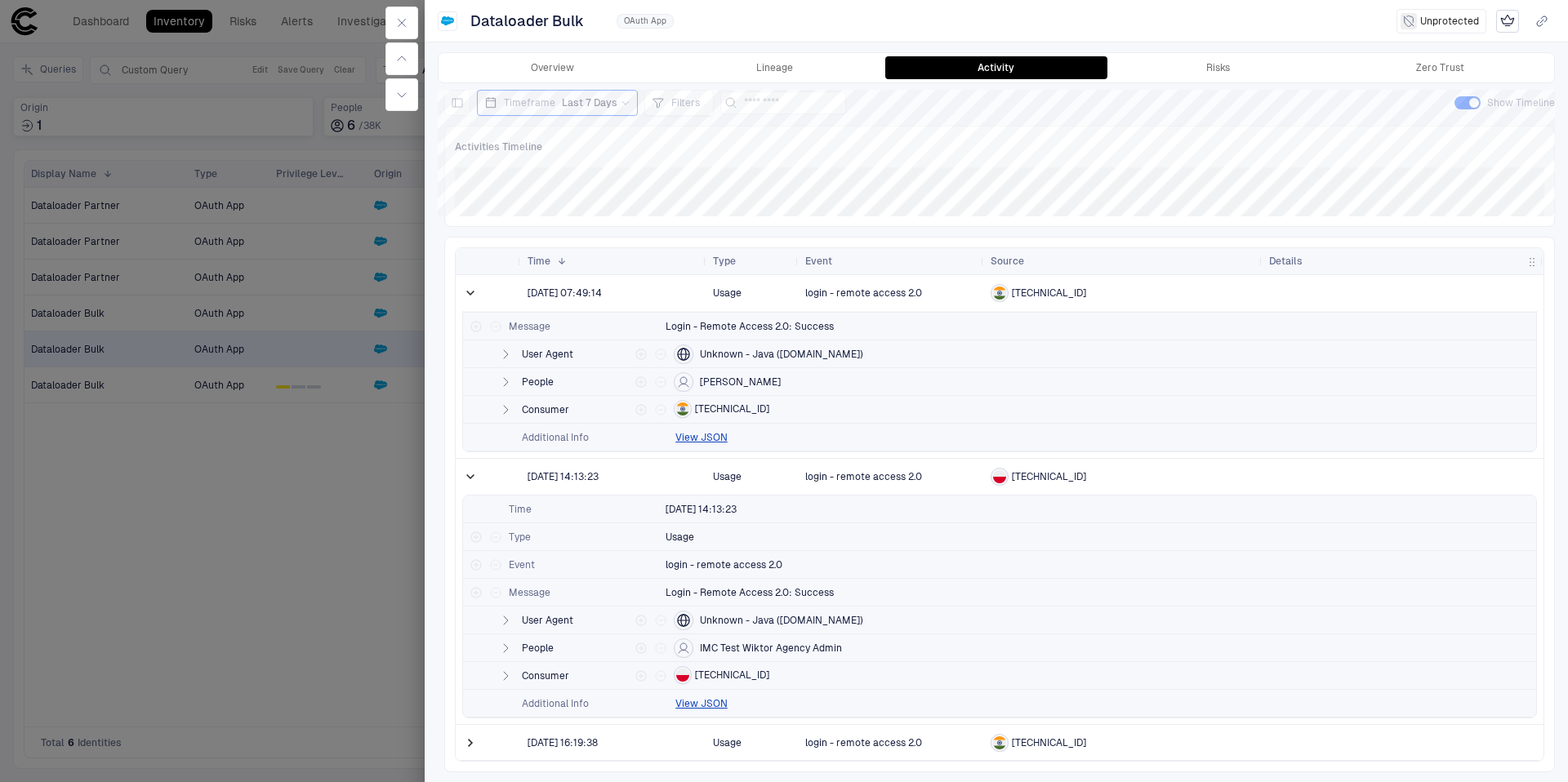
click at [292, 335] on div at bounding box center [784, 391] width 1568 height 782
